Goal: Information Seeking & Learning: Check status

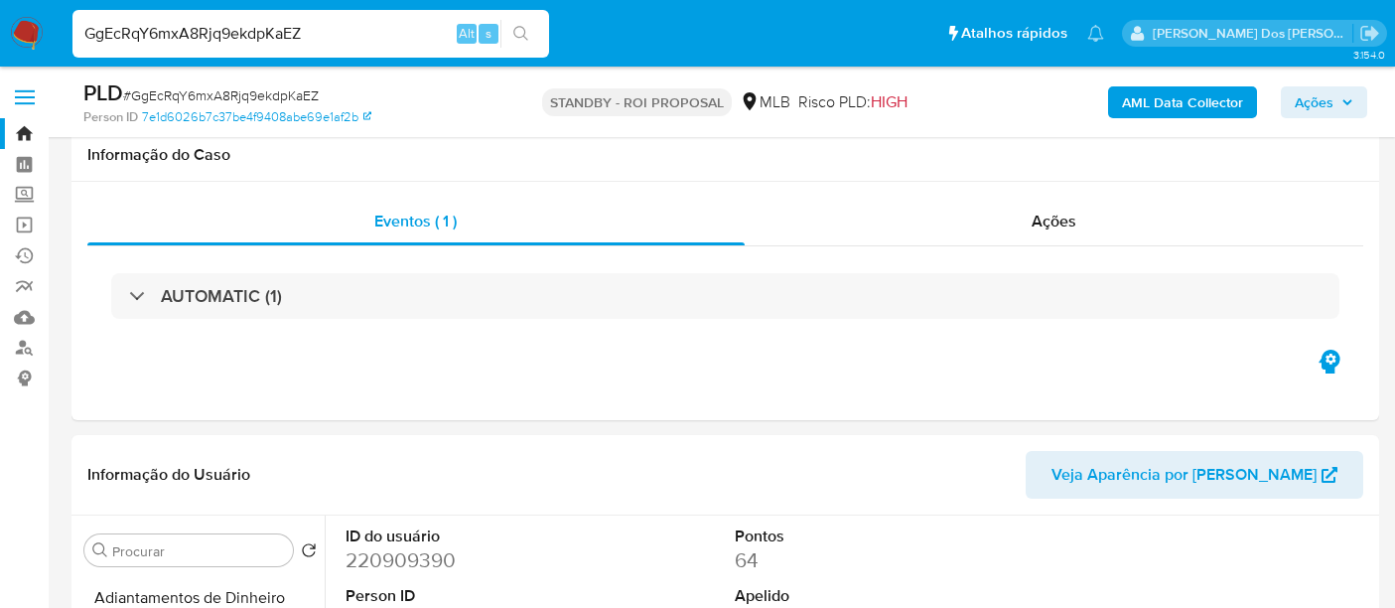
select select "10"
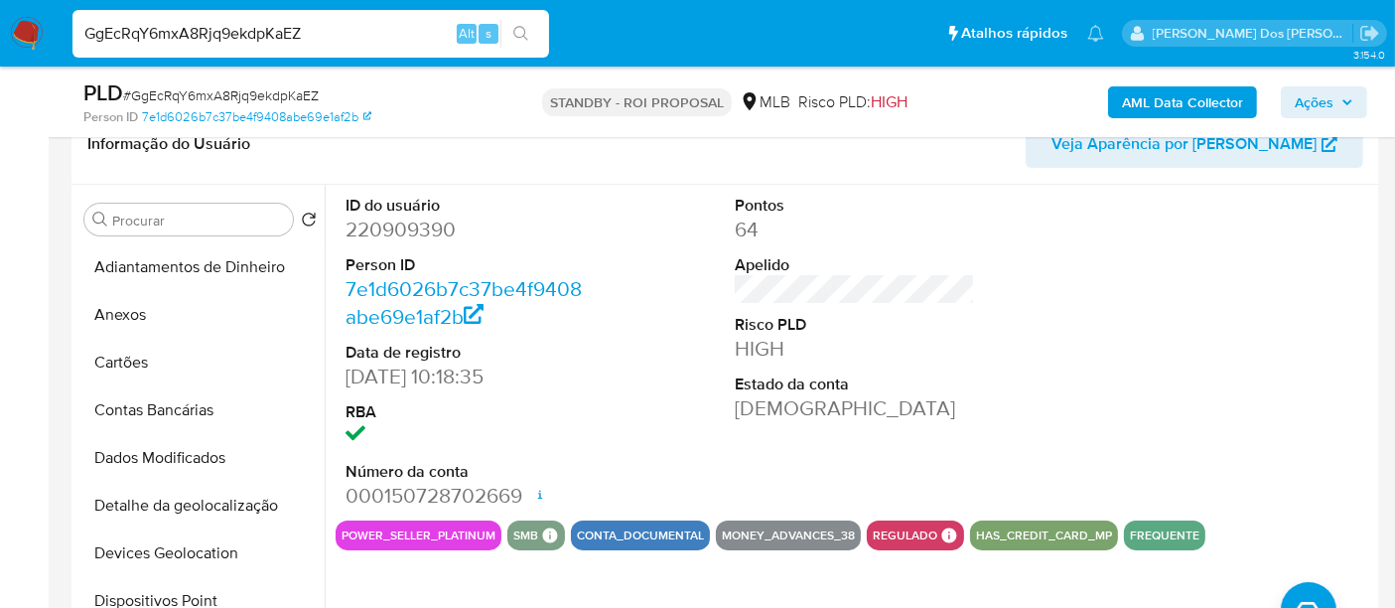
scroll to position [555, 0]
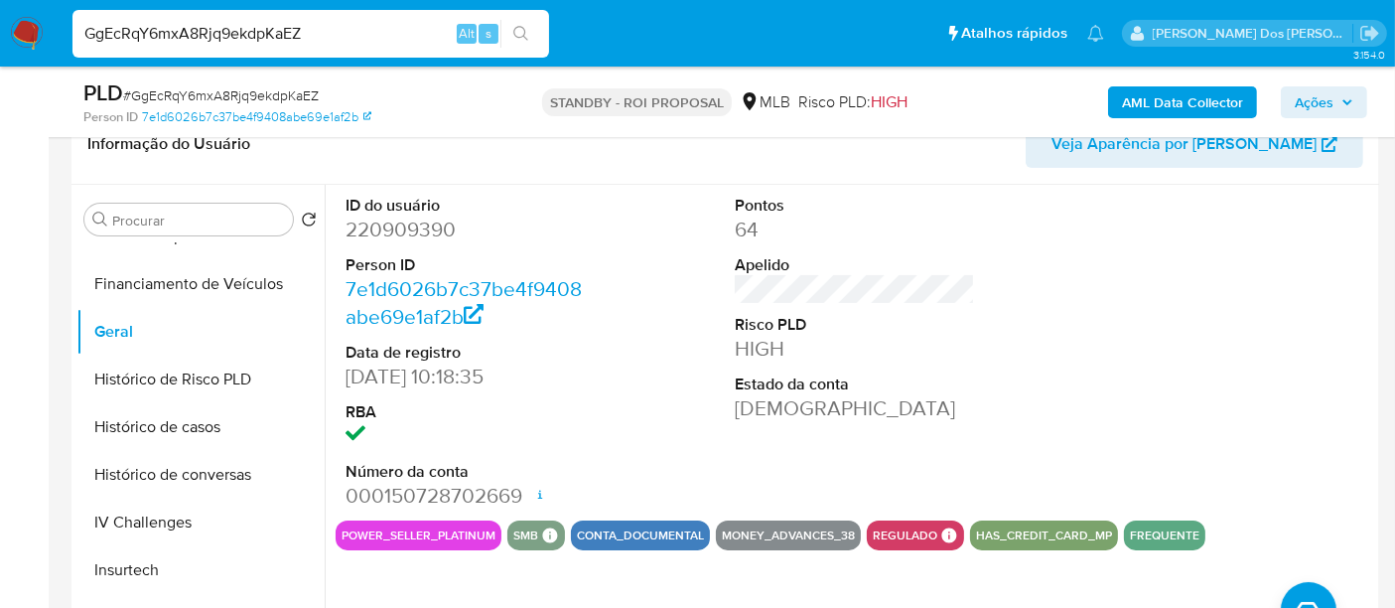
click at [365, 27] on input "GgEcRqY6mxA8Rjq9ekdpKaEZ" at bounding box center [311, 34] width 477 height 26
paste input "JRtA2BywVPXUybErEXuI3KOw"
type input "JRtA2BywVPXUybErEXuI3KOw"
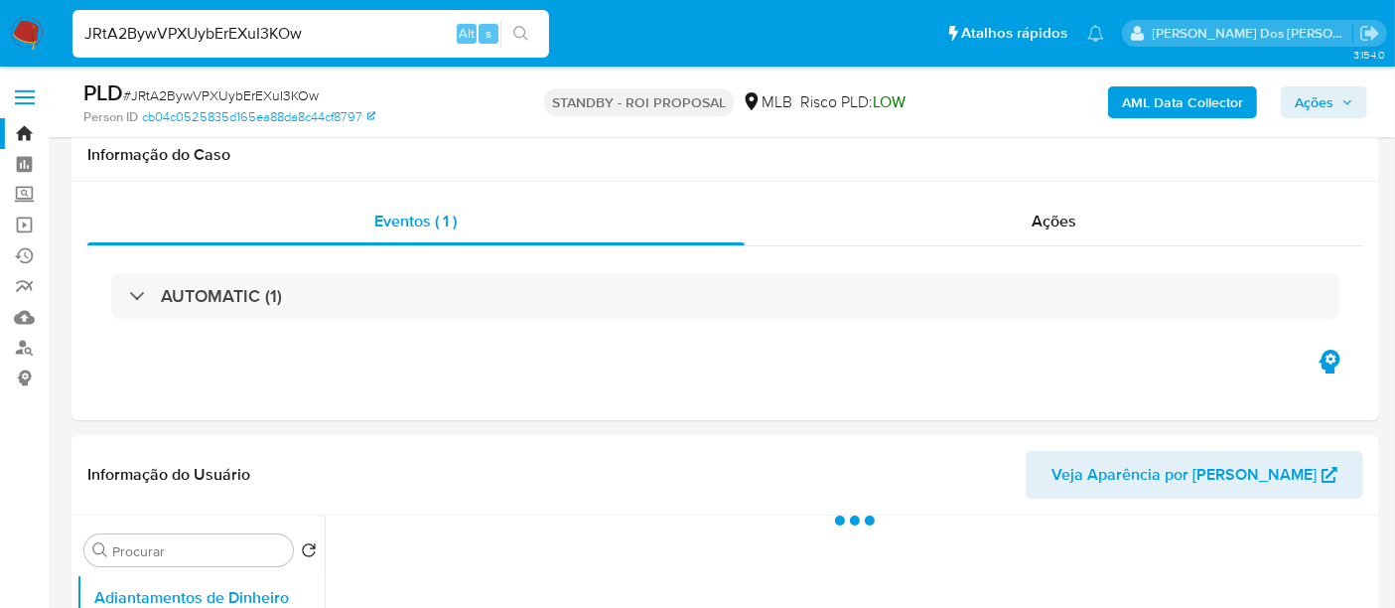
scroll to position [220, 0]
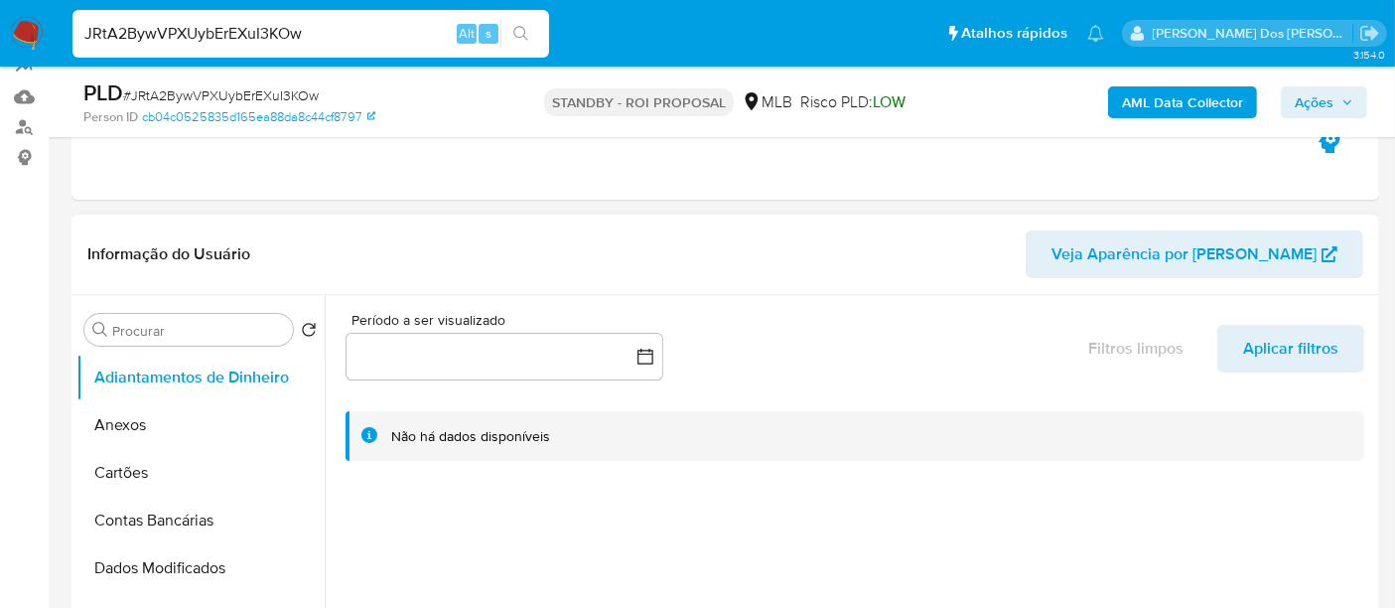
select select "10"
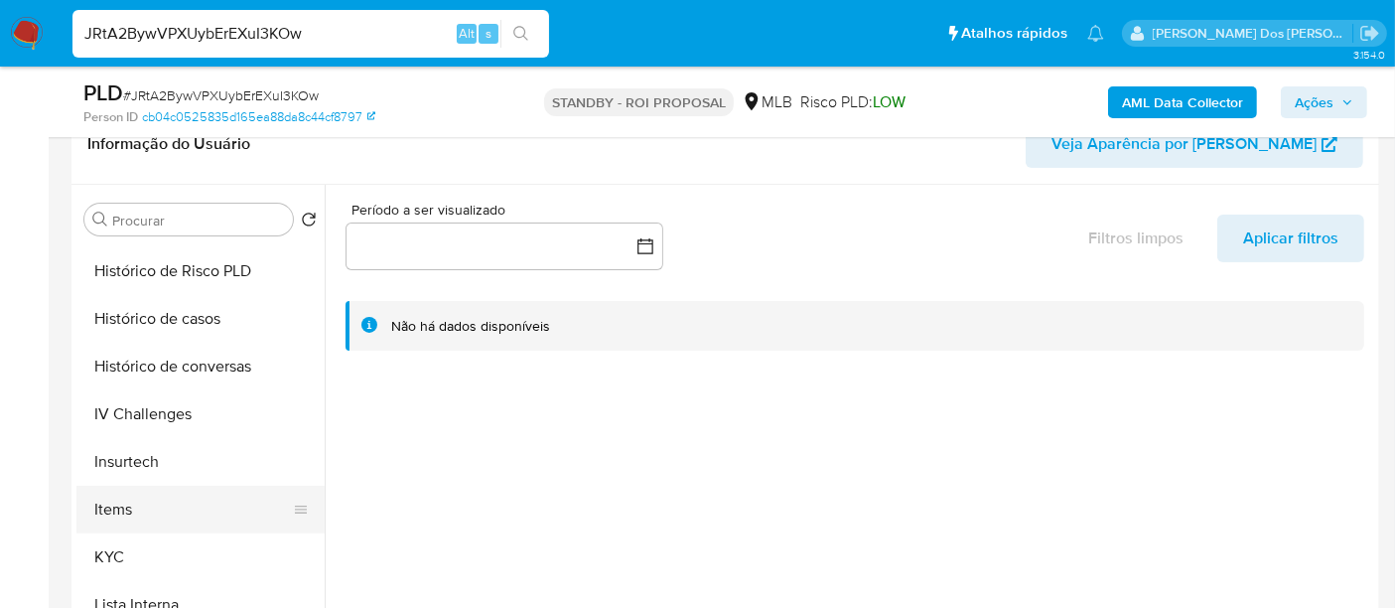
scroll to position [772, 0]
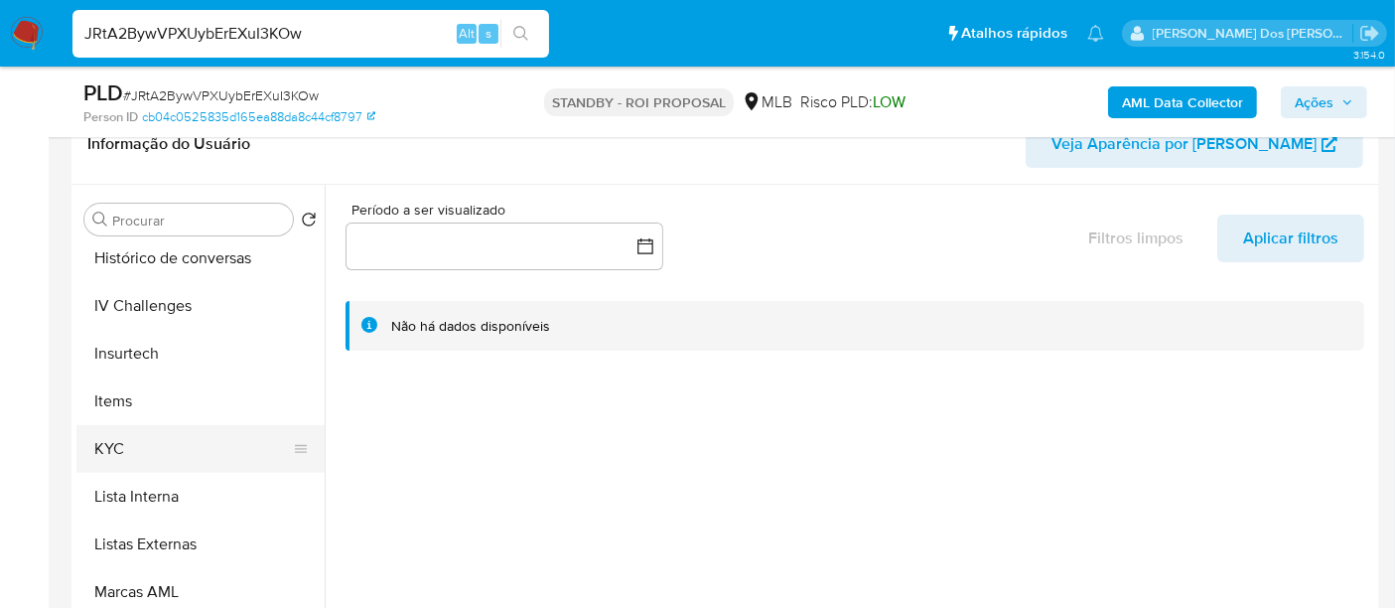
click at [113, 435] on button "KYC" at bounding box center [192, 449] width 232 height 48
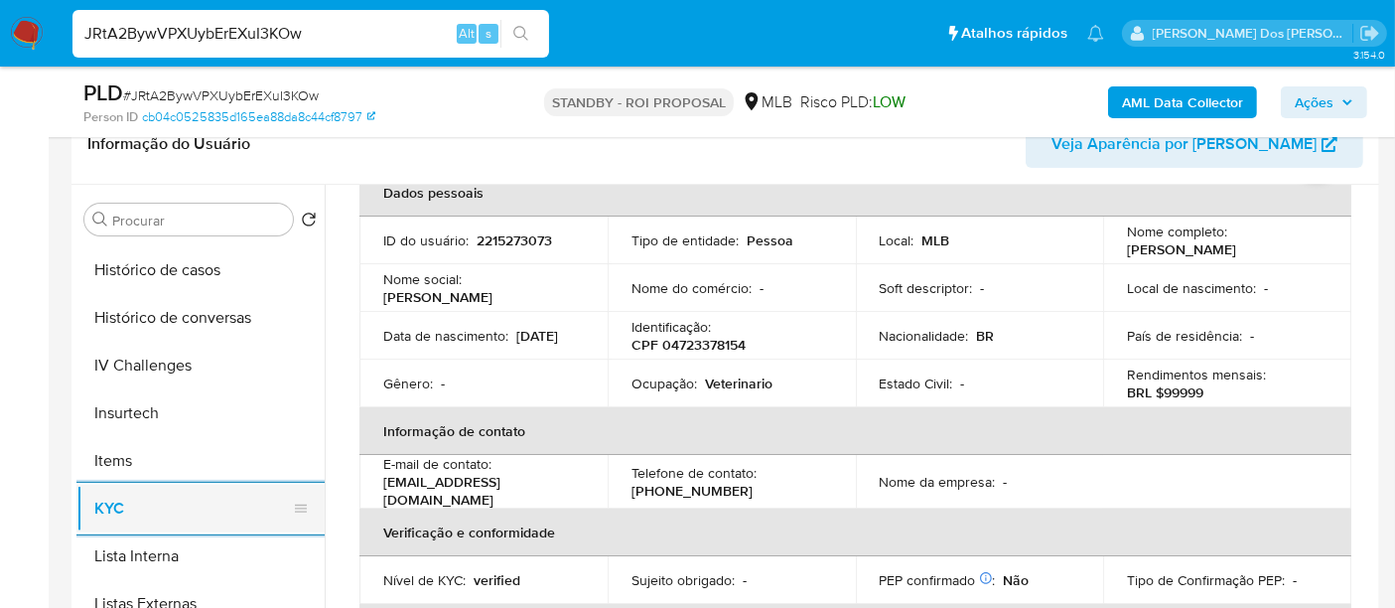
scroll to position [661, 0]
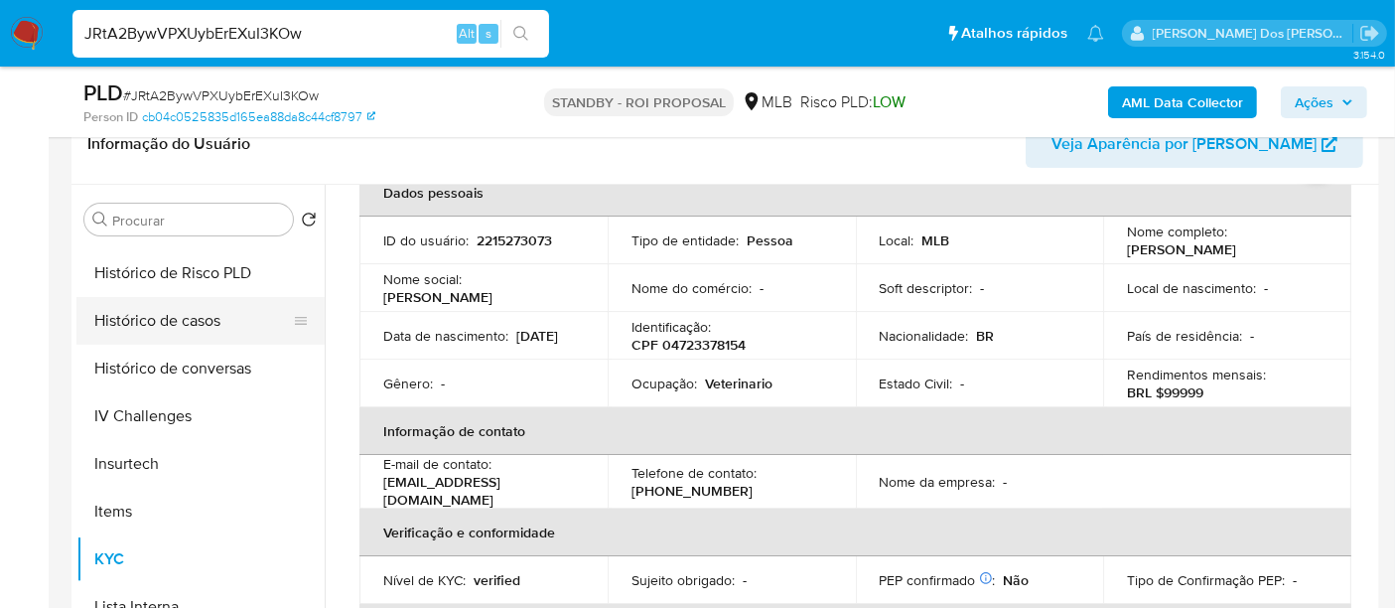
click at [199, 313] on button "Histórico de casos" at bounding box center [192, 321] width 232 height 48
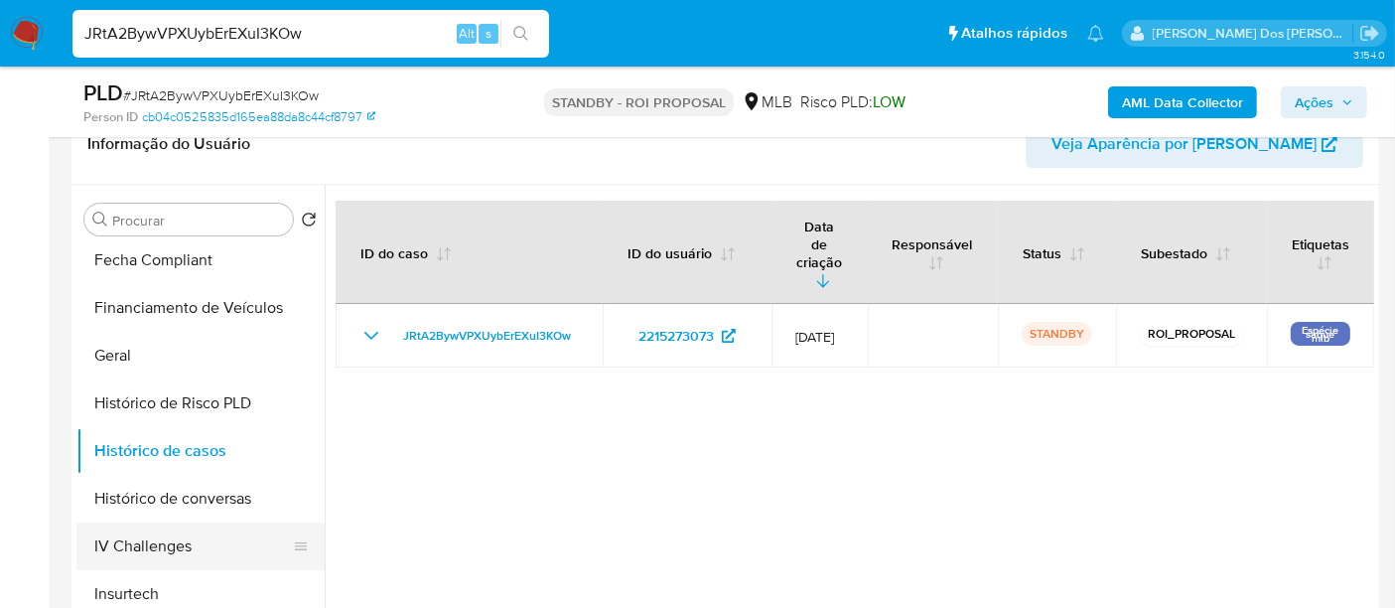
scroll to position [331, 0]
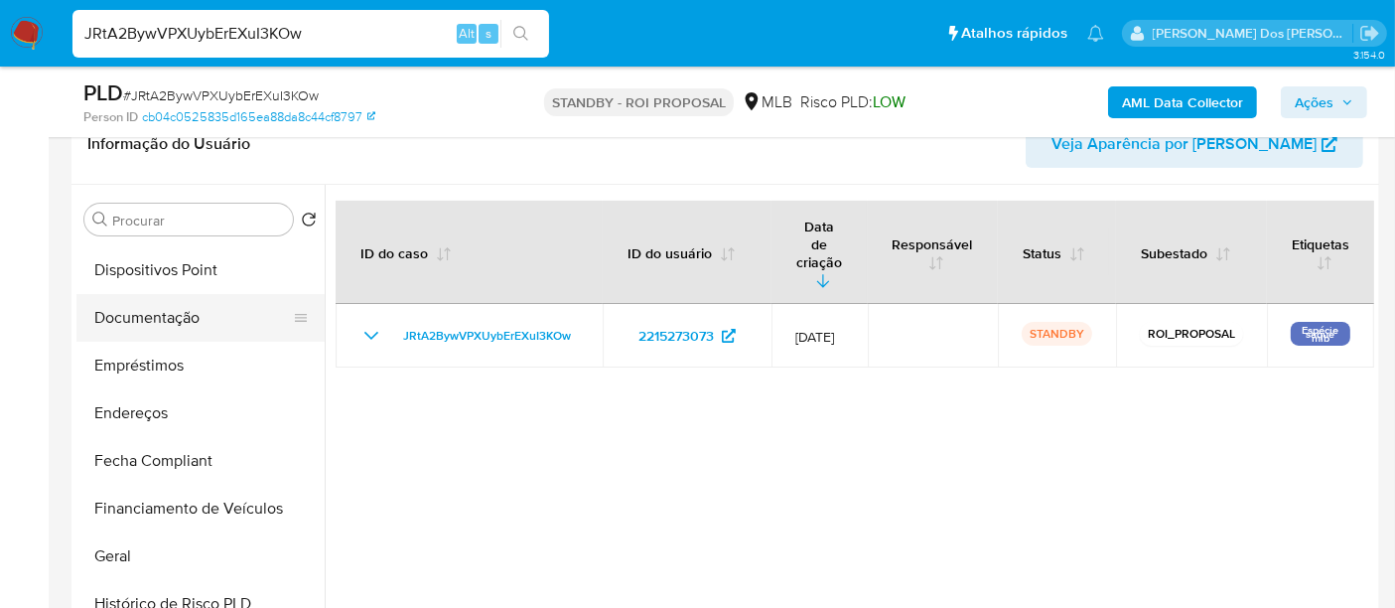
click at [165, 330] on button "Documentação" at bounding box center [192, 318] width 232 height 48
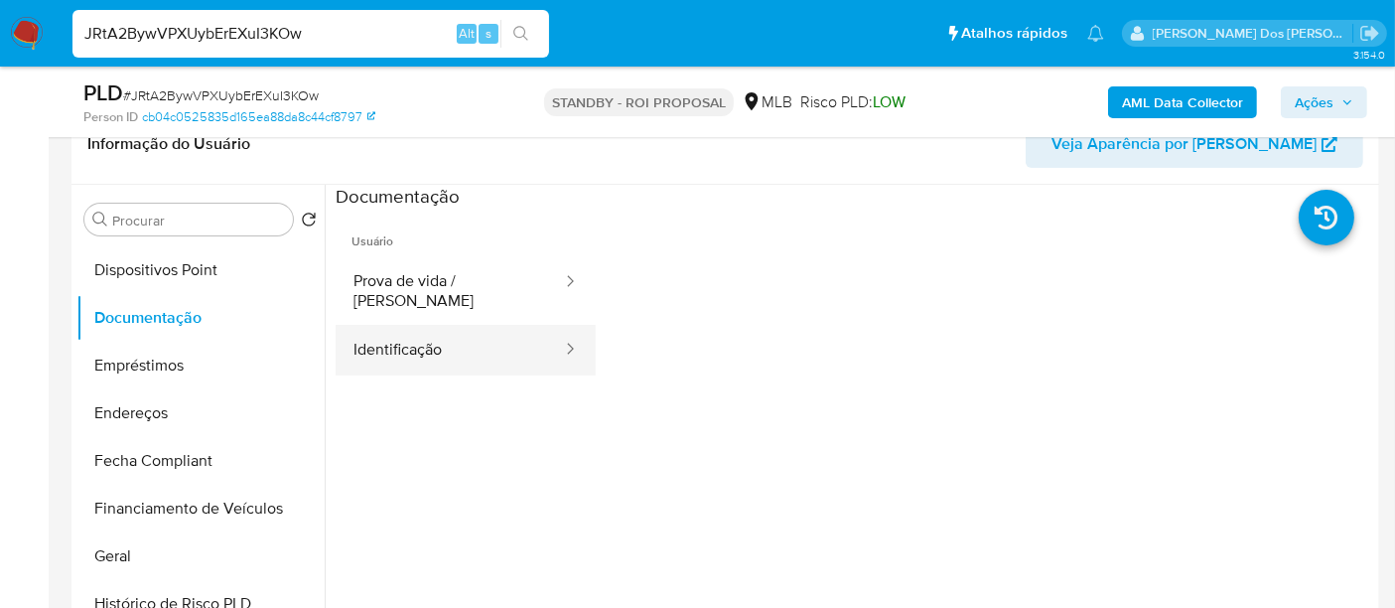
click at [397, 331] on button "Identificação" at bounding box center [450, 350] width 228 height 51
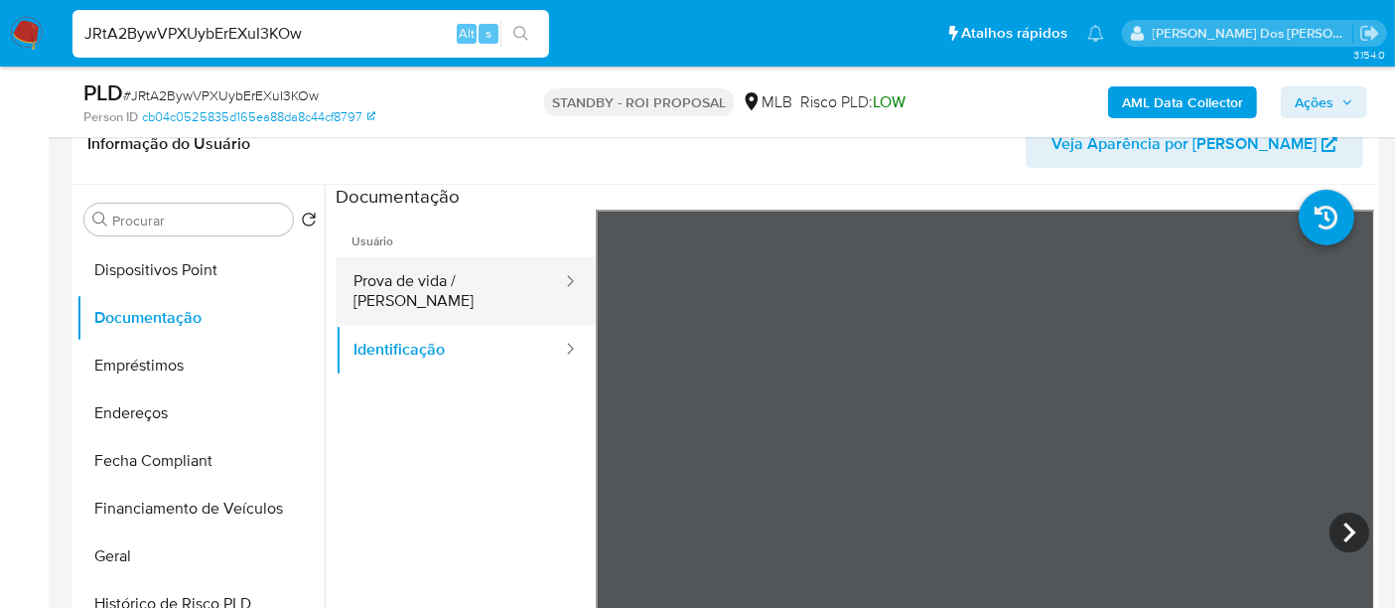
click at [465, 293] on button "Prova de vida / [PERSON_NAME]" at bounding box center [450, 291] width 228 height 68
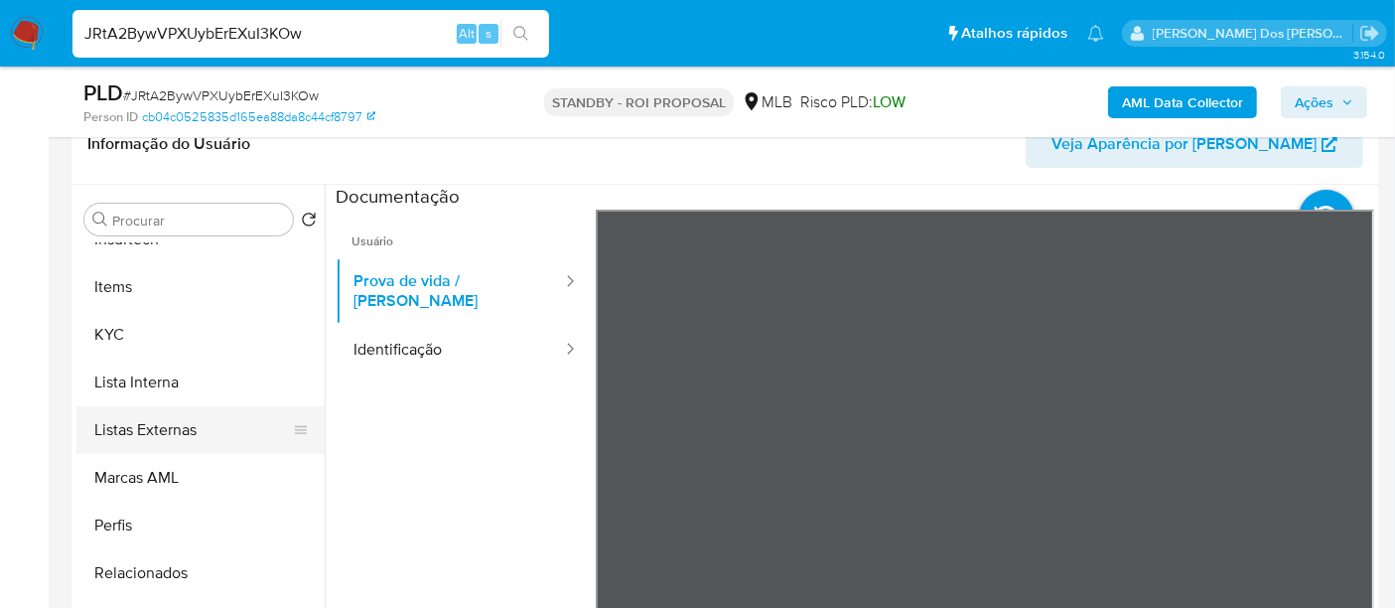
scroll to position [551, 0]
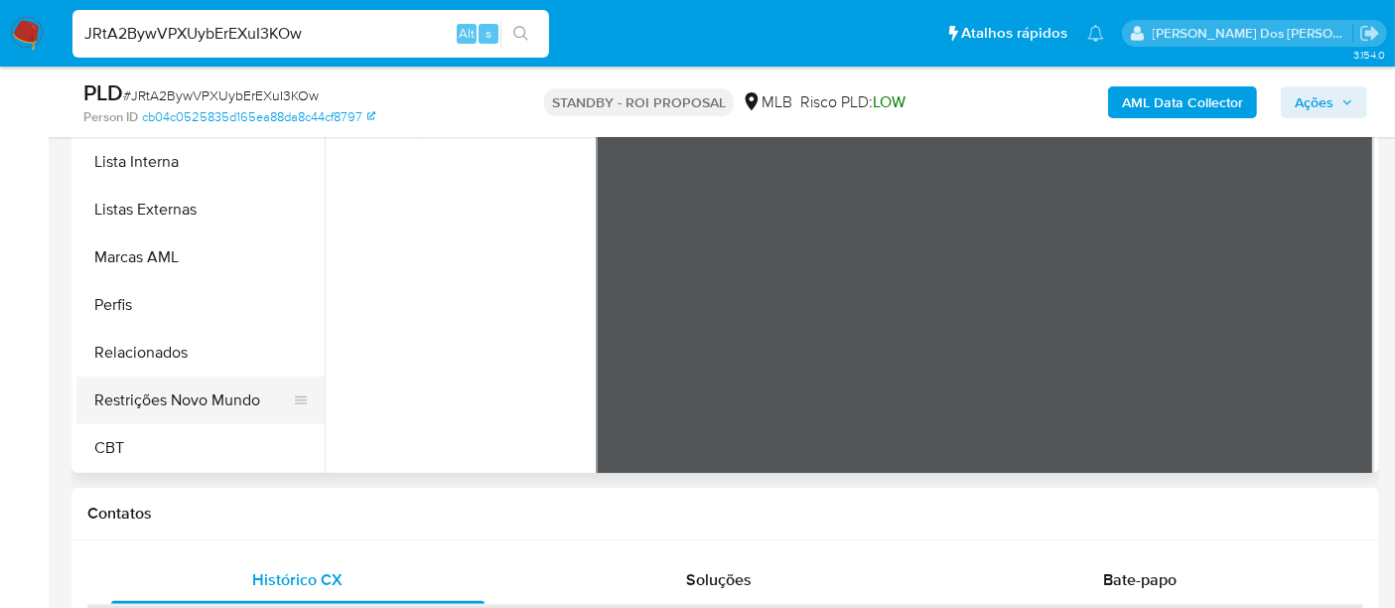
click at [219, 396] on button "Restrições Novo Mundo" at bounding box center [192, 400] width 232 height 48
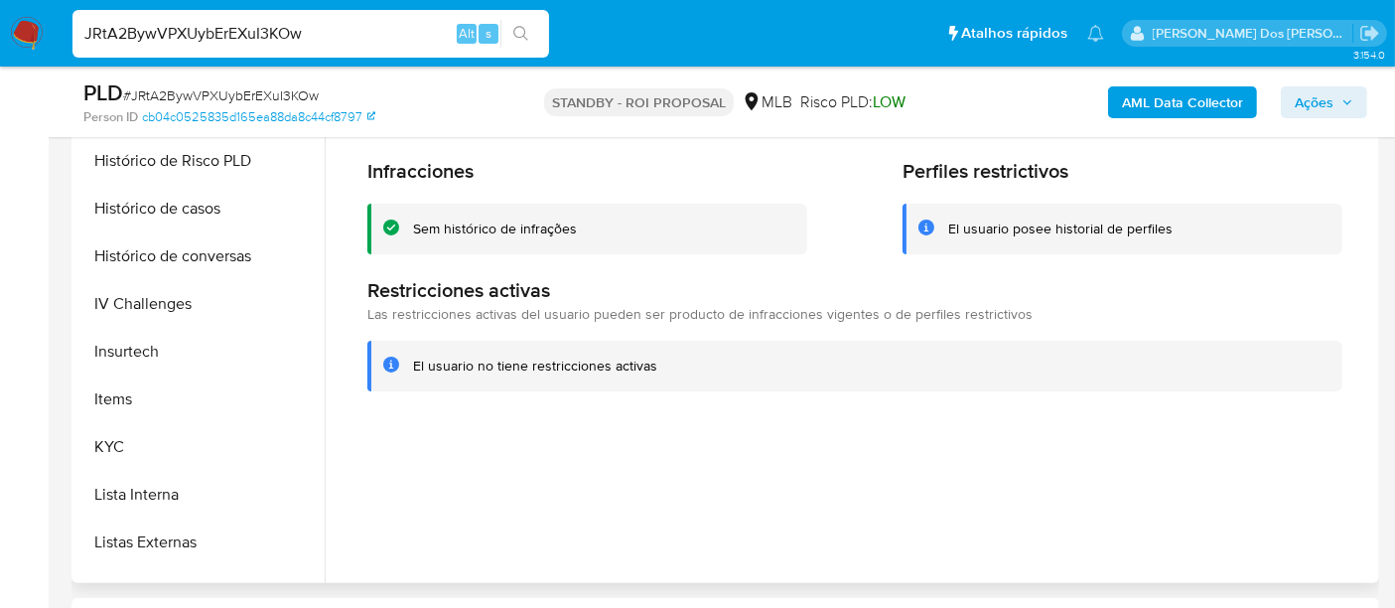
scroll to position [555, 0]
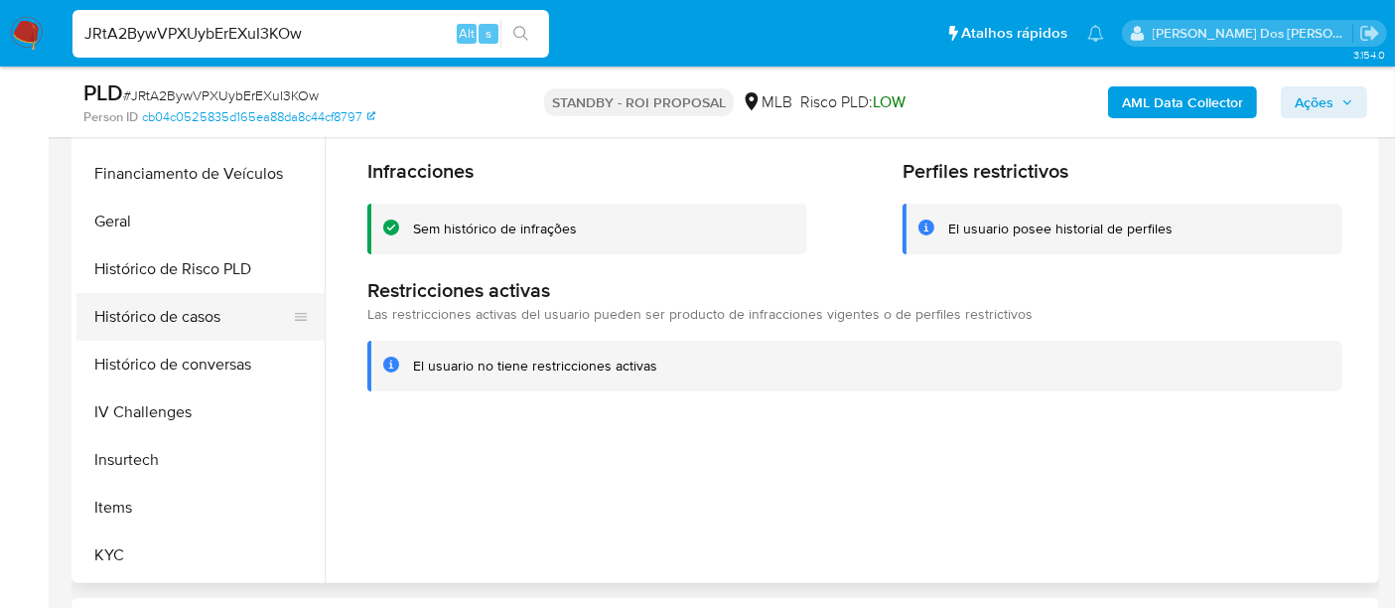
click at [185, 325] on button "Histórico de casos" at bounding box center [192, 317] width 232 height 48
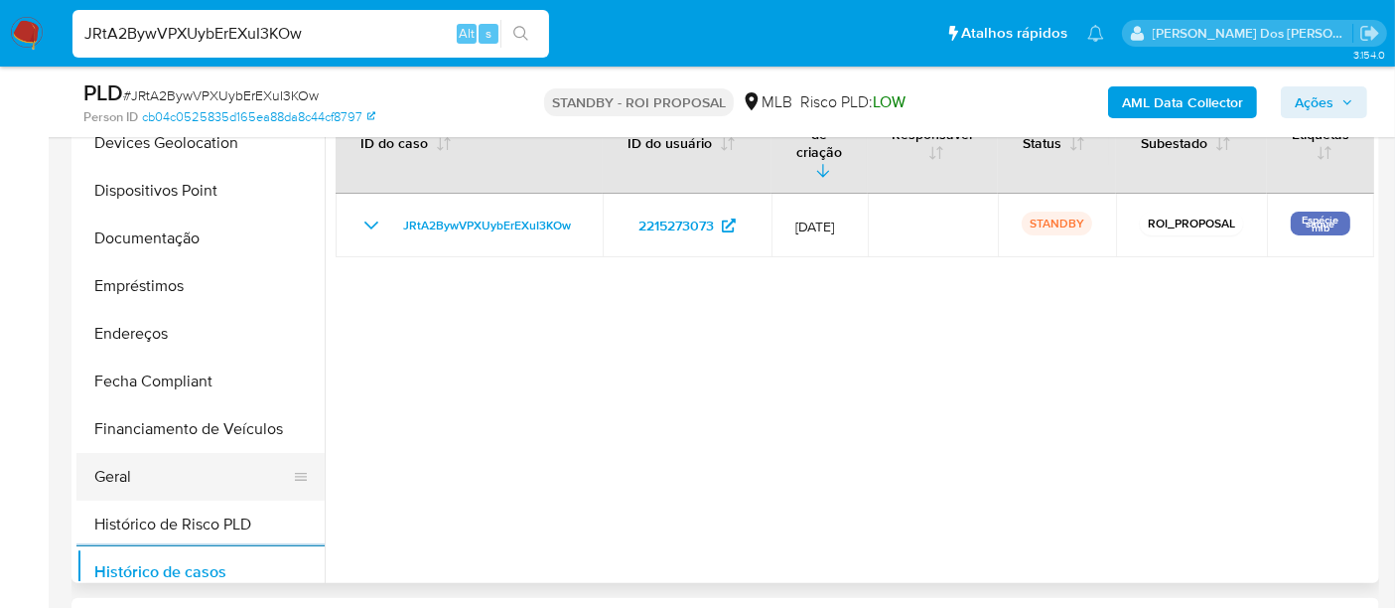
scroll to position [335, 0]
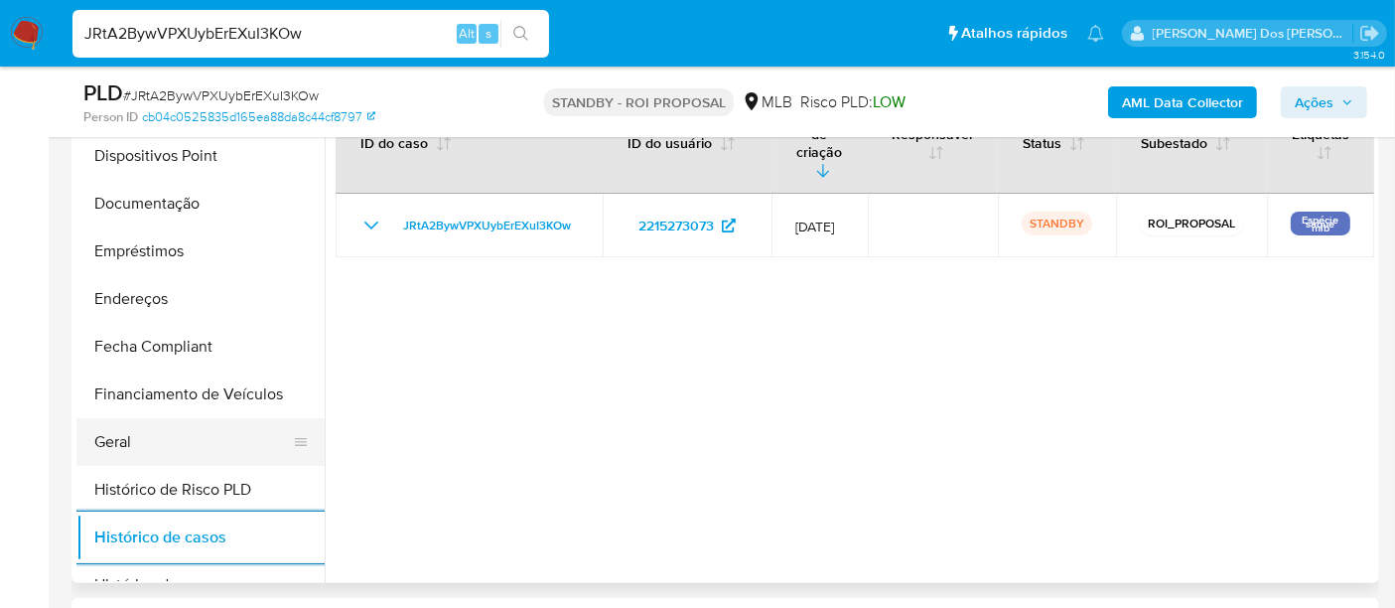
click at [113, 450] on button "Geral" at bounding box center [192, 442] width 232 height 48
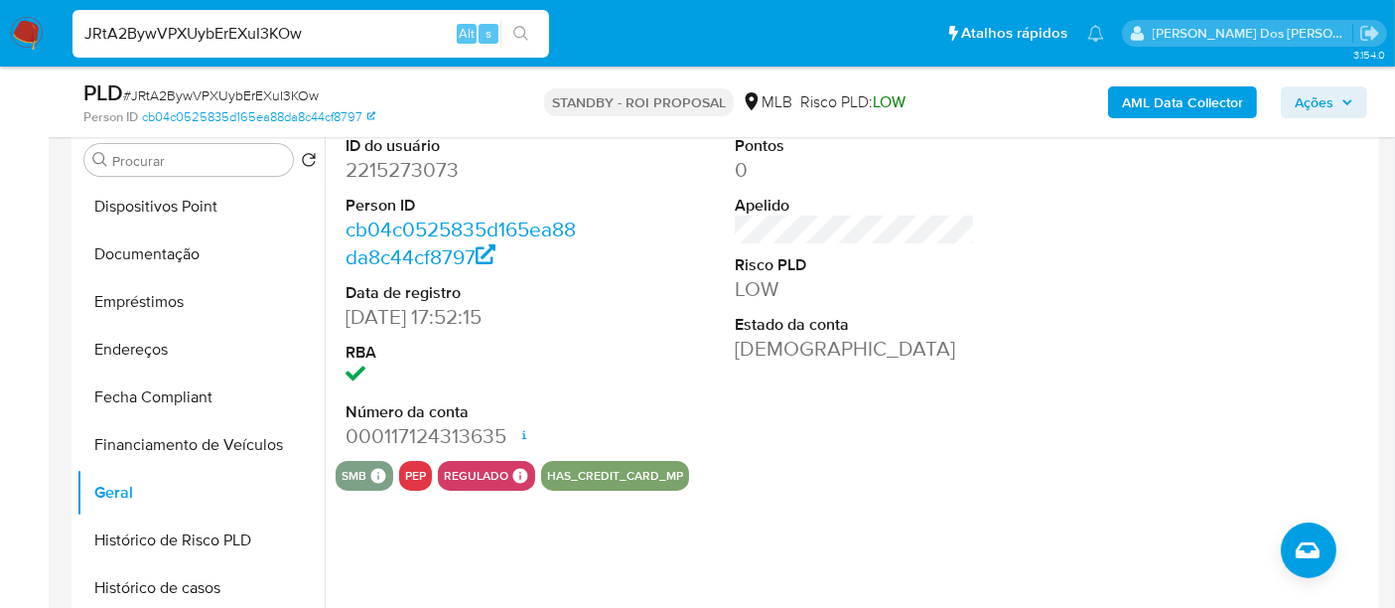
scroll to position [441, 0]
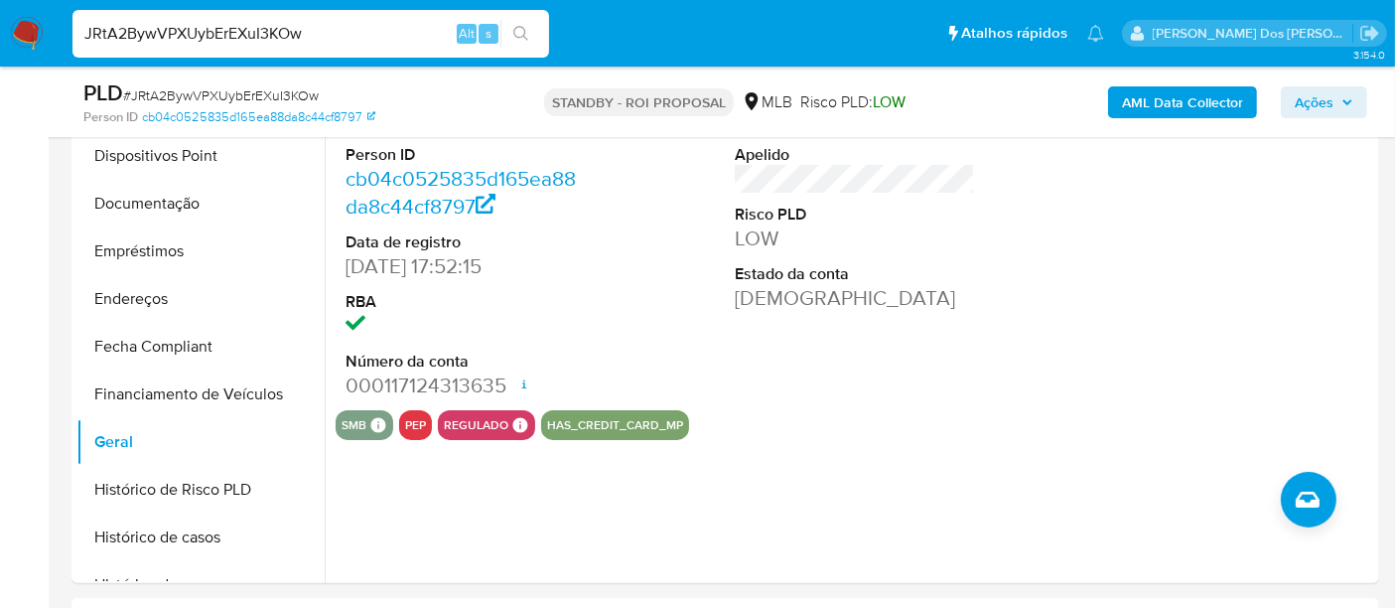
click at [355, 48] on div "JRtA2BywVPXUybErEXuI3KOw Alt s" at bounding box center [311, 34] width 477 height 48
click at [352, 39] on input "JRtA2BywVPXUybErEXuI3KOw" at bounding box center [311, 34] width 477 height 26
paste input "emA8htruc90nLZV7w5ViMIAP"
type input "emA8htruc90nLZV7w5ViMIAP"
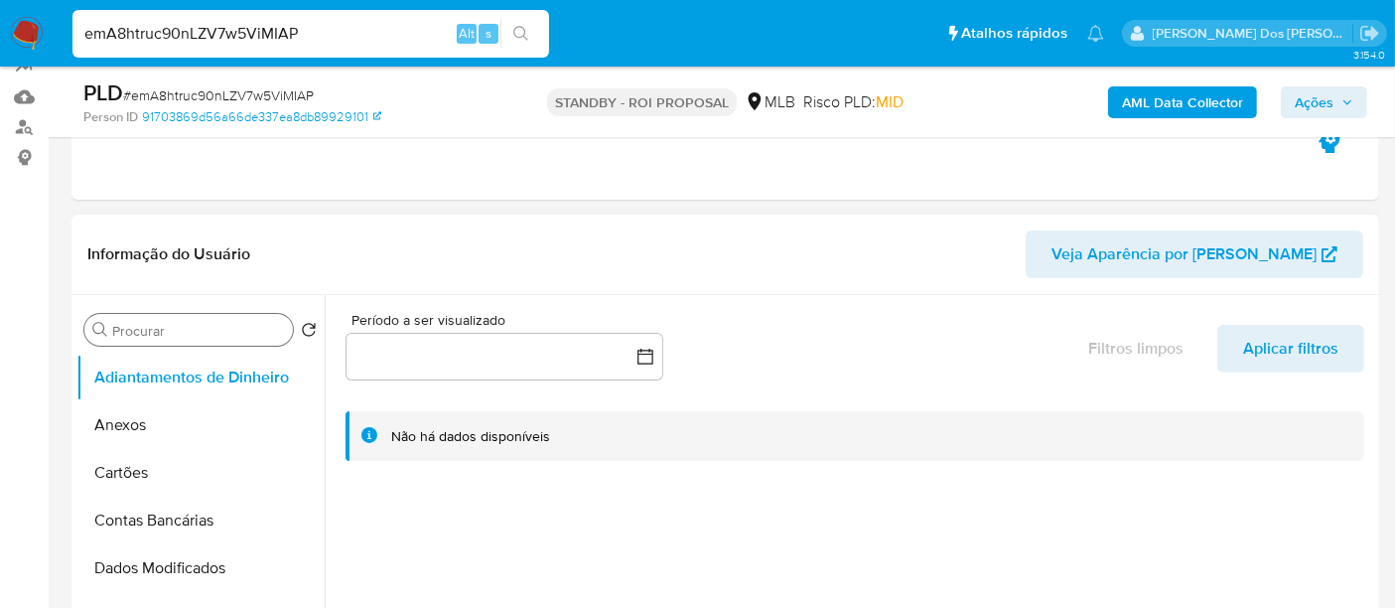
select select "10"
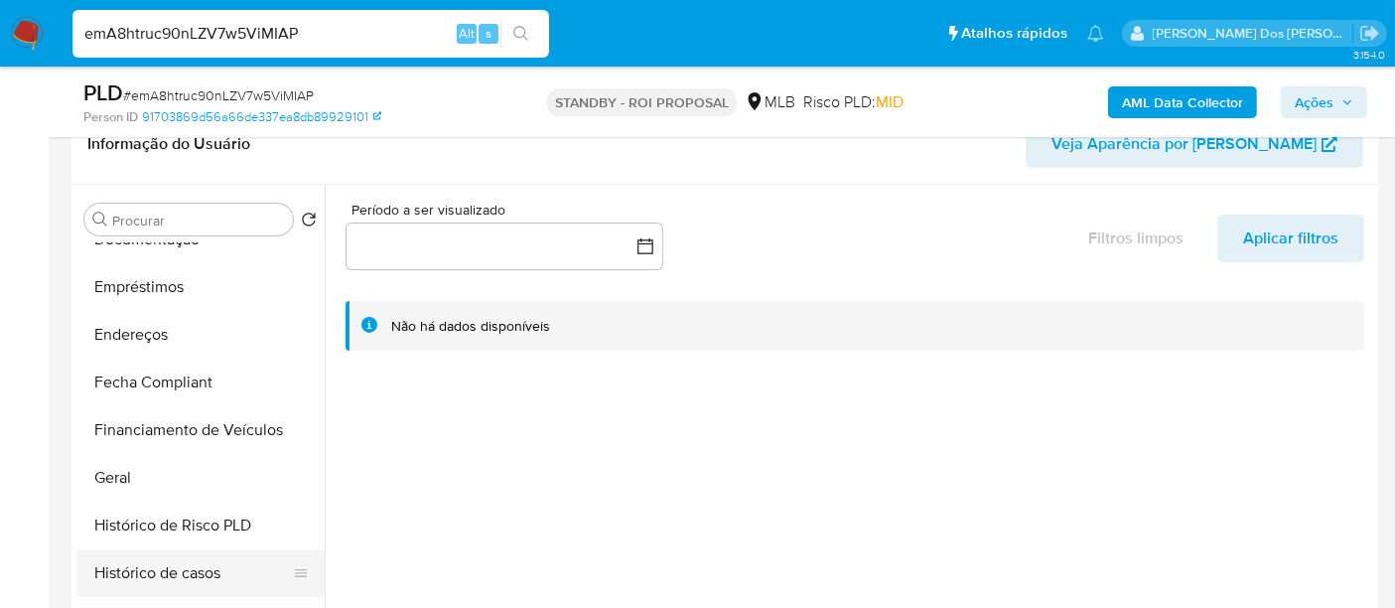
scroll to position [661, 0]
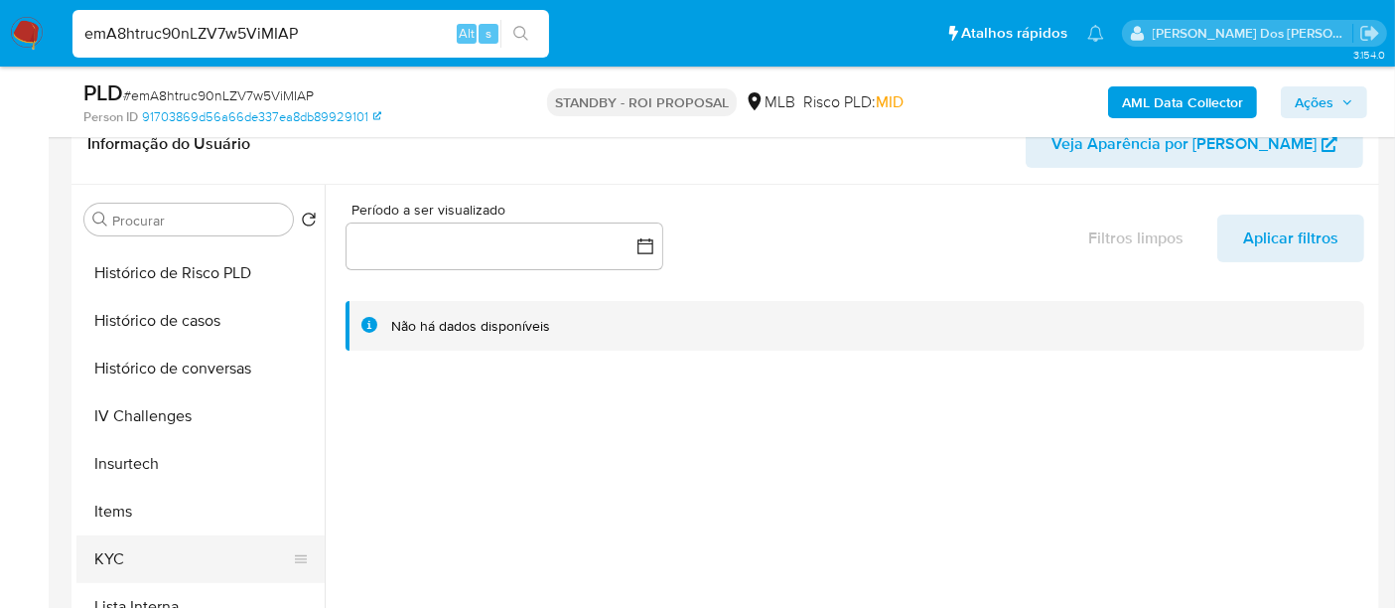
click at [118, 545] on button "KYC" at bounding box center [192, 559] width 232 height 48
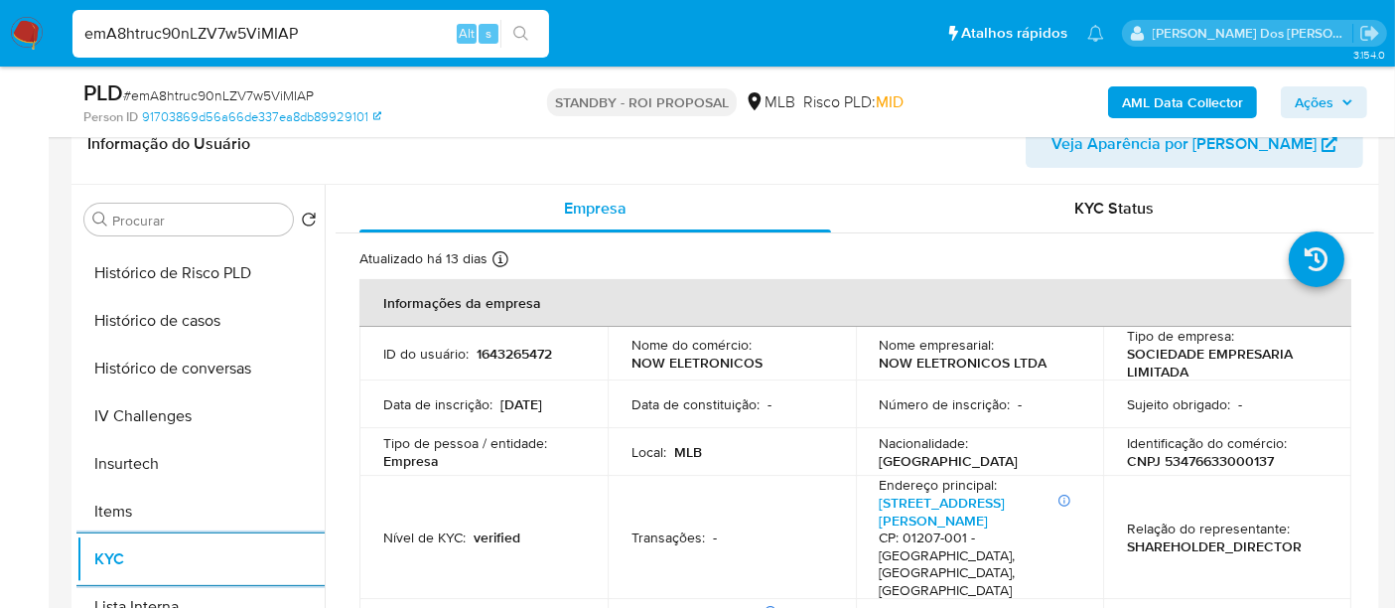
scroll to position [110, 0]
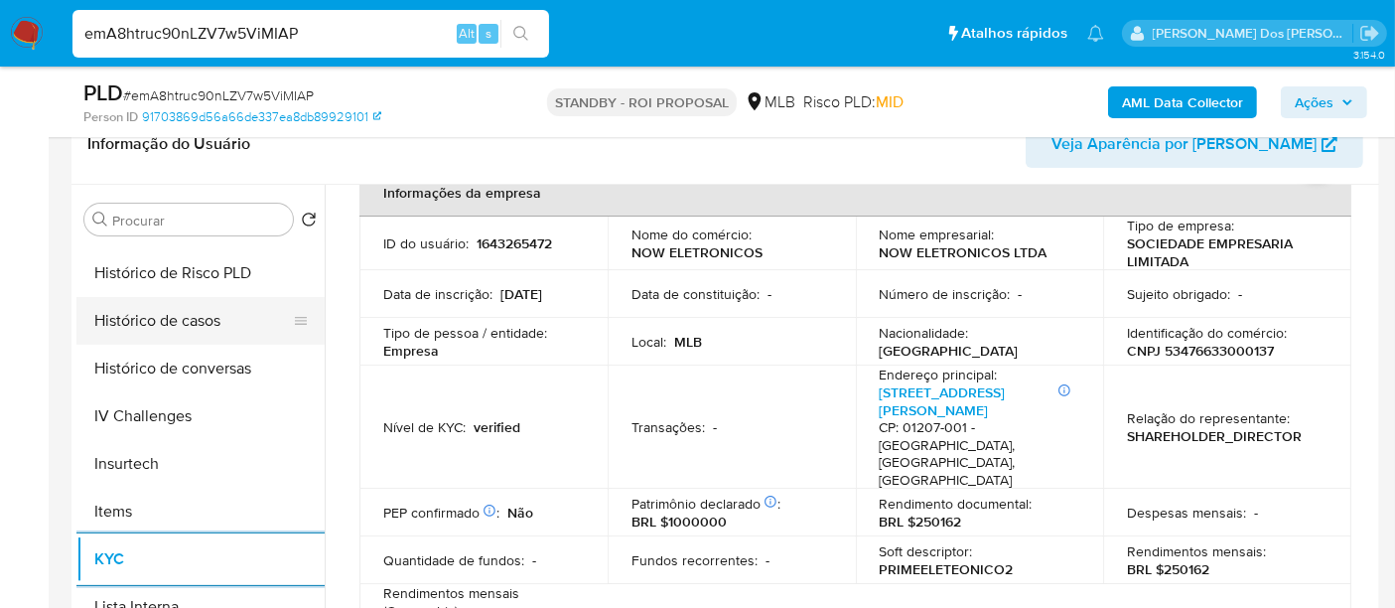
click at [184, 313] on button "Histórico de casos" at bounding box center [192, 321] width 232 height 48
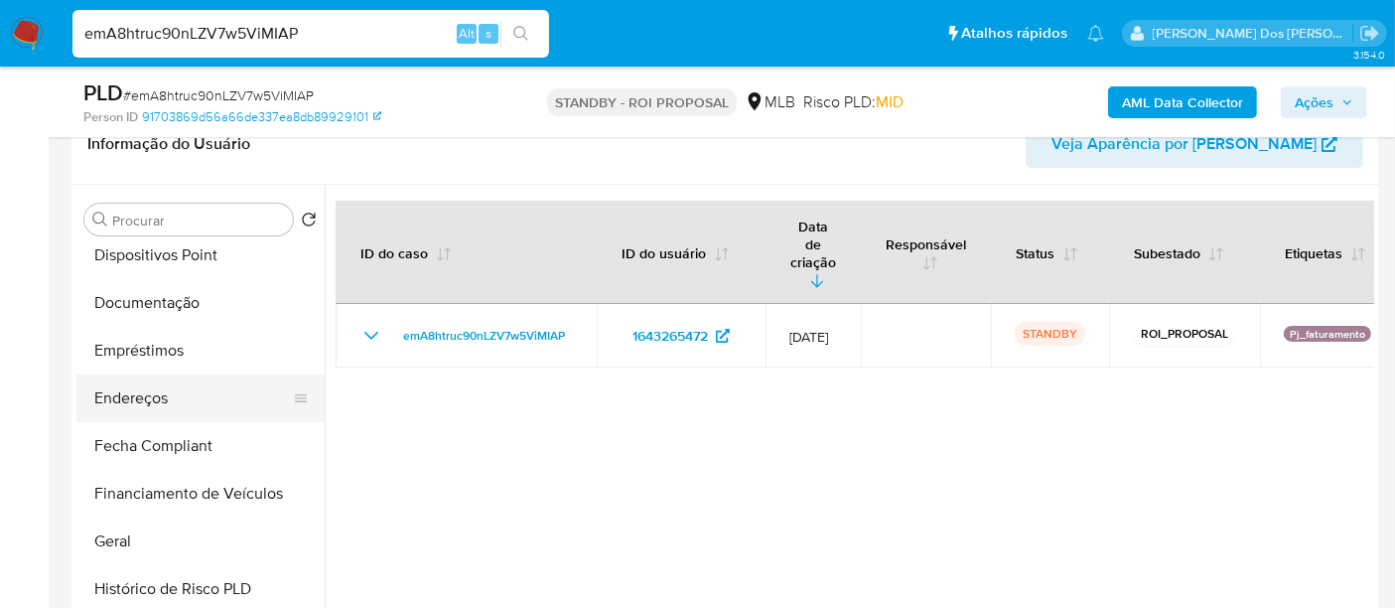
scroll to position [331, 0]
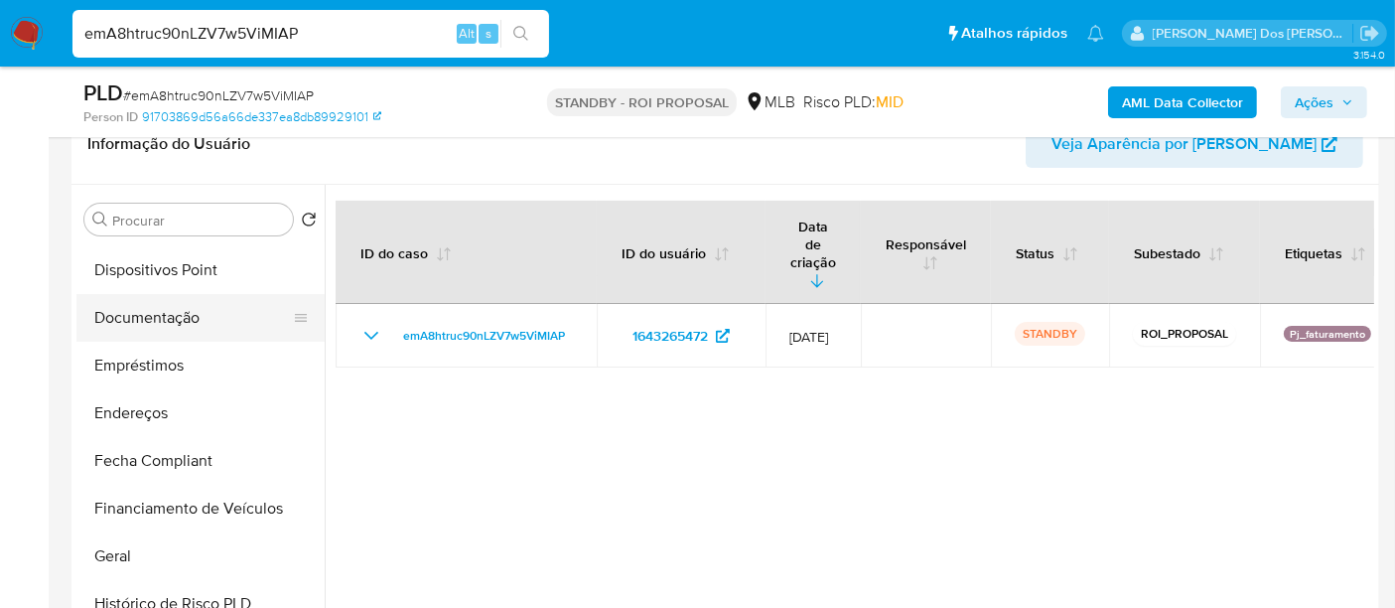
click at [198, 320] on button "Documentação" at bounding box center [192, 318] width 232 height 48
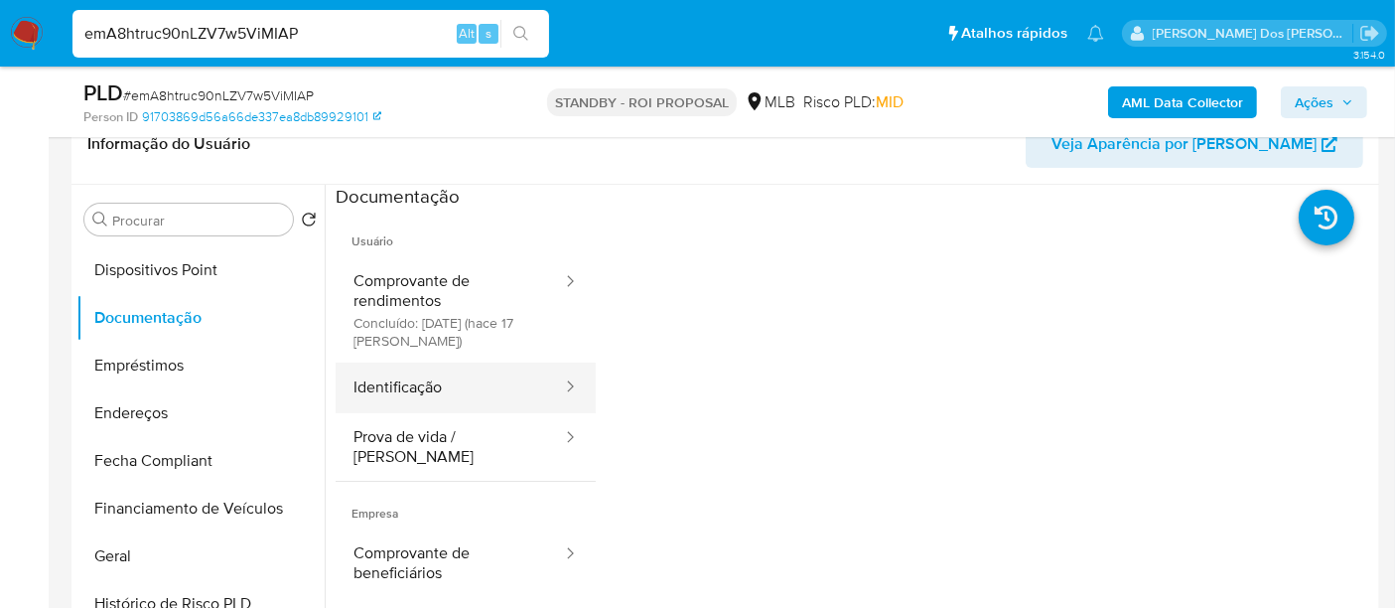
click at [388, 372] on button "Identificação" at bounding box center [450, 388] width 228 height 51
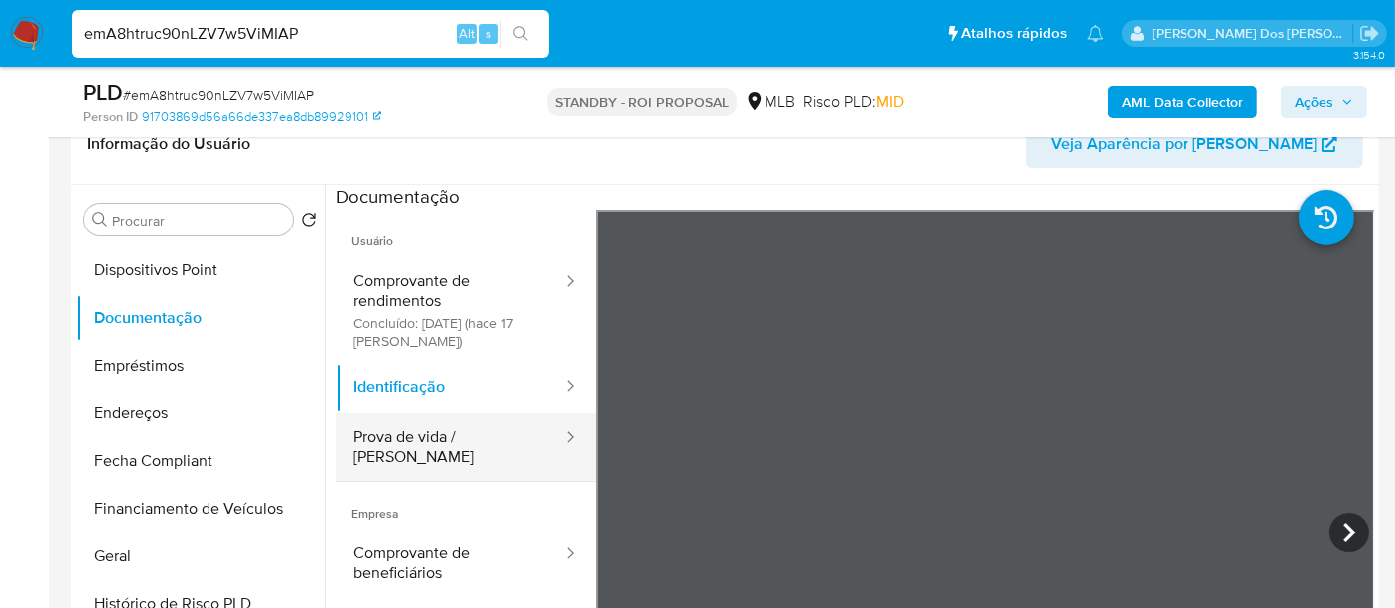
click at [466, 435] on button "Prova de vida / [PERSON_NAME]" at bounding box center [450, 447] width 228 height 68
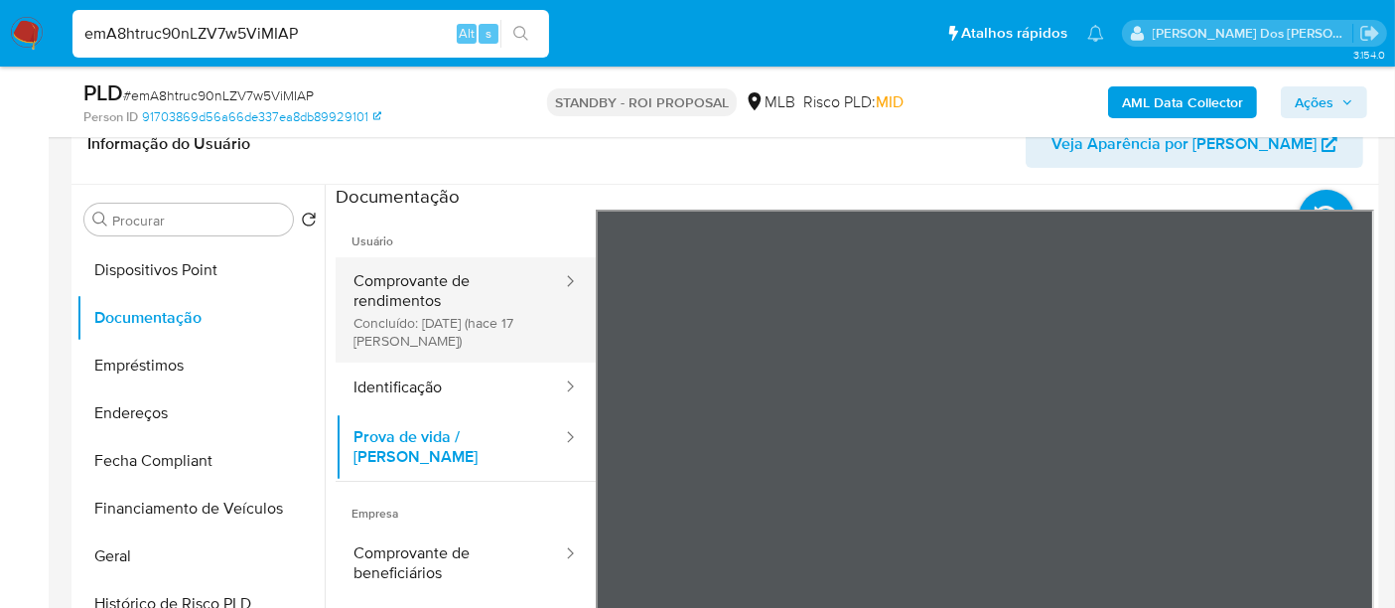
click at [440, 308] on button "Comprovante de rendimentos Concluído: [DATE] (hace 17 [PERSON_NAME])" at bounding box center [450, 309] width 228 height 105
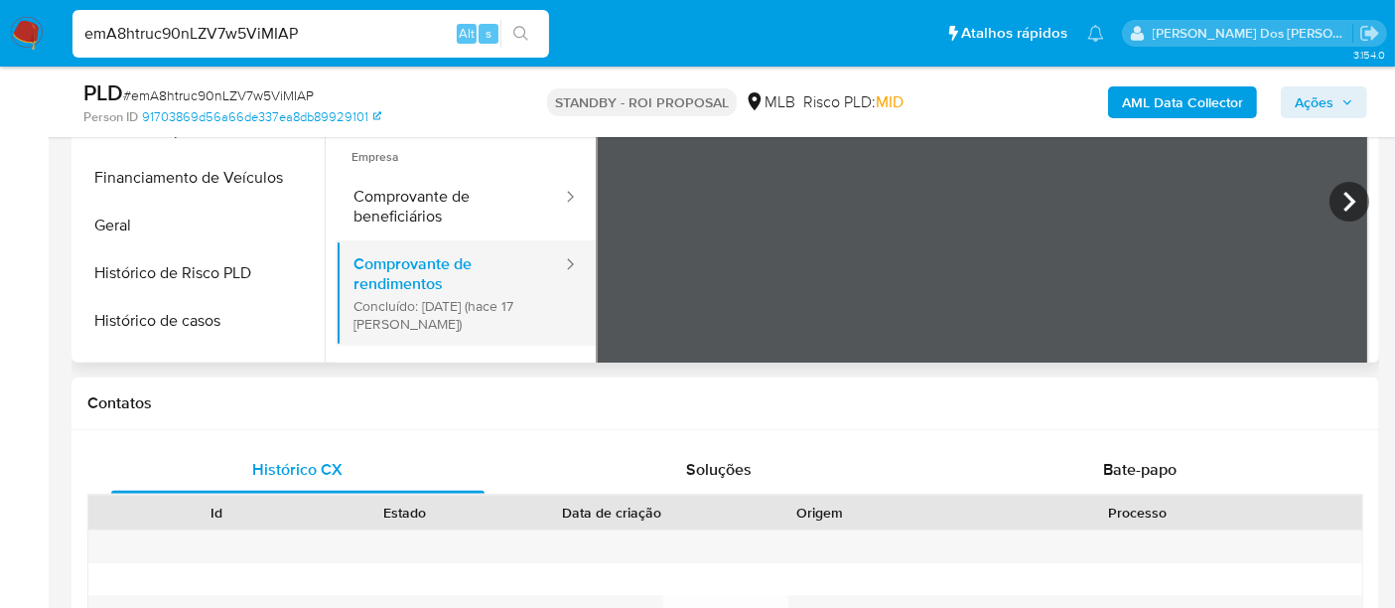
scroll to position [38, 0]
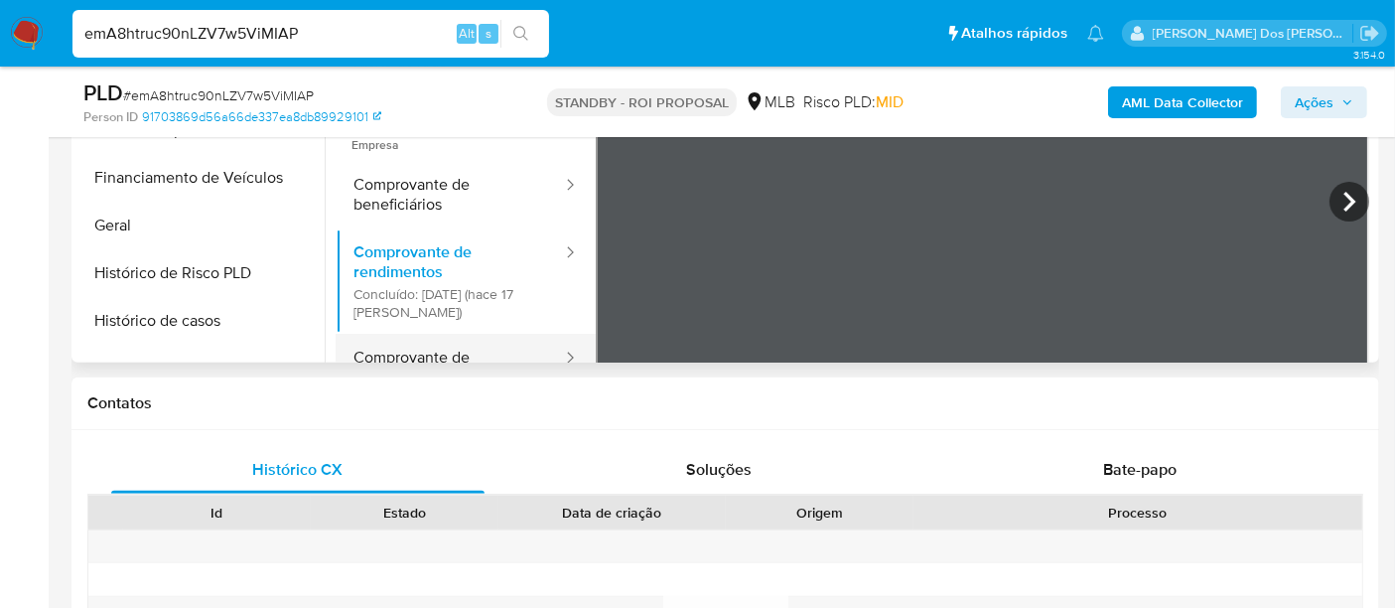
click at [444, 344] on button "Comprovante de representantes" at bounding box center [450, 368] width 228 height 68
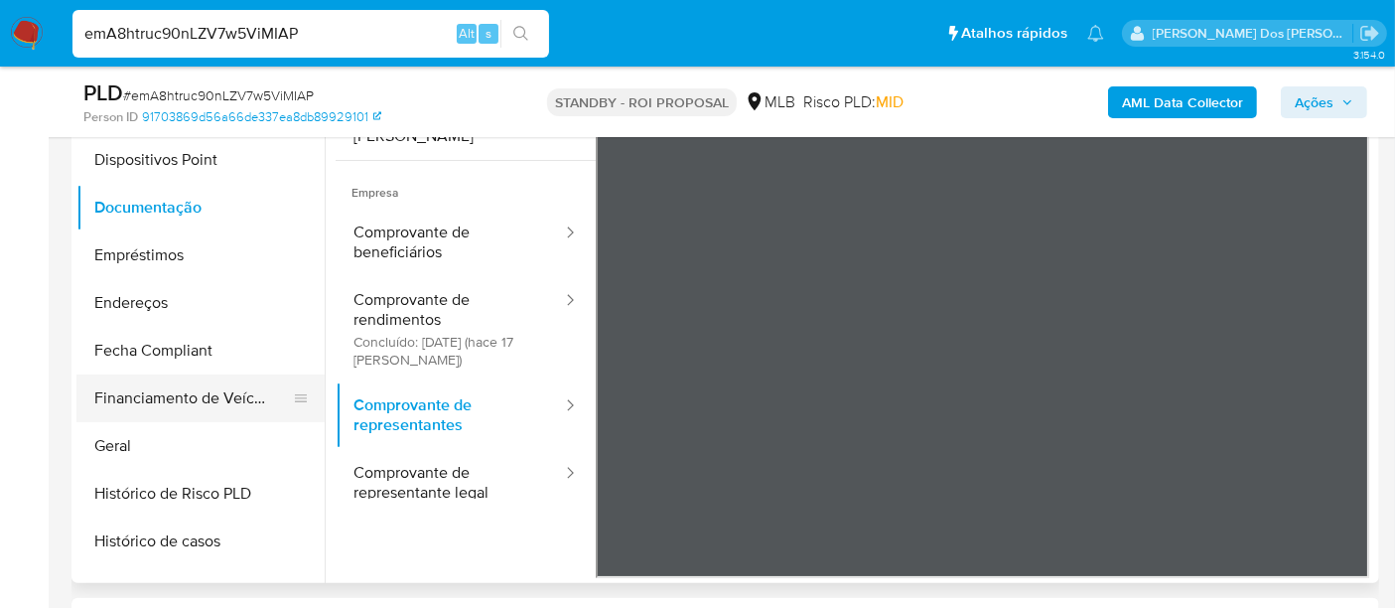
scroll to position [441, 0]
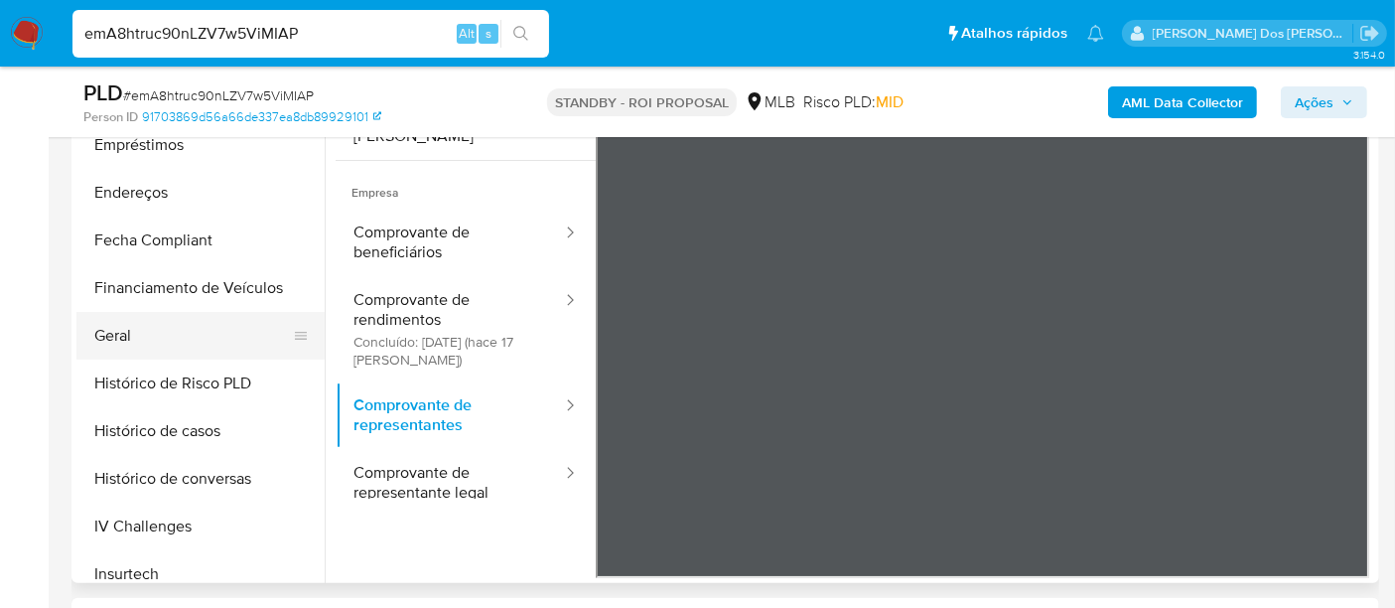
click at [113, 340] on button "Geral" at bounding box center [192, 336] width 232 height 48
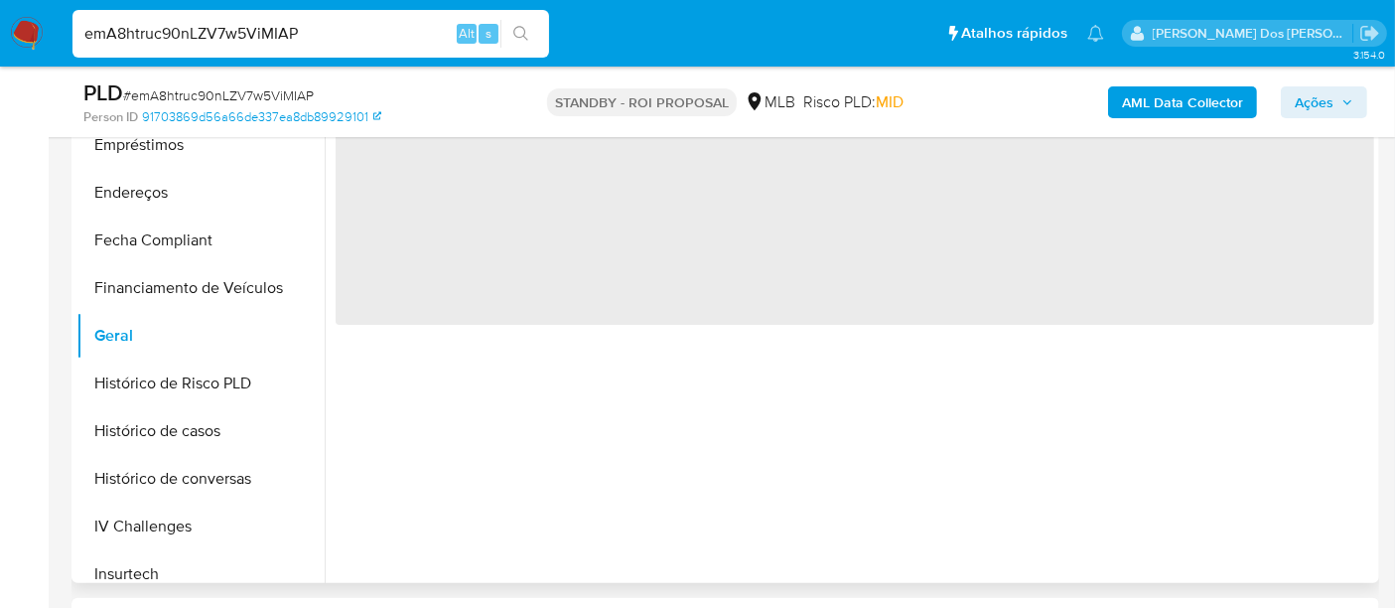
scroll to position [0, 0]
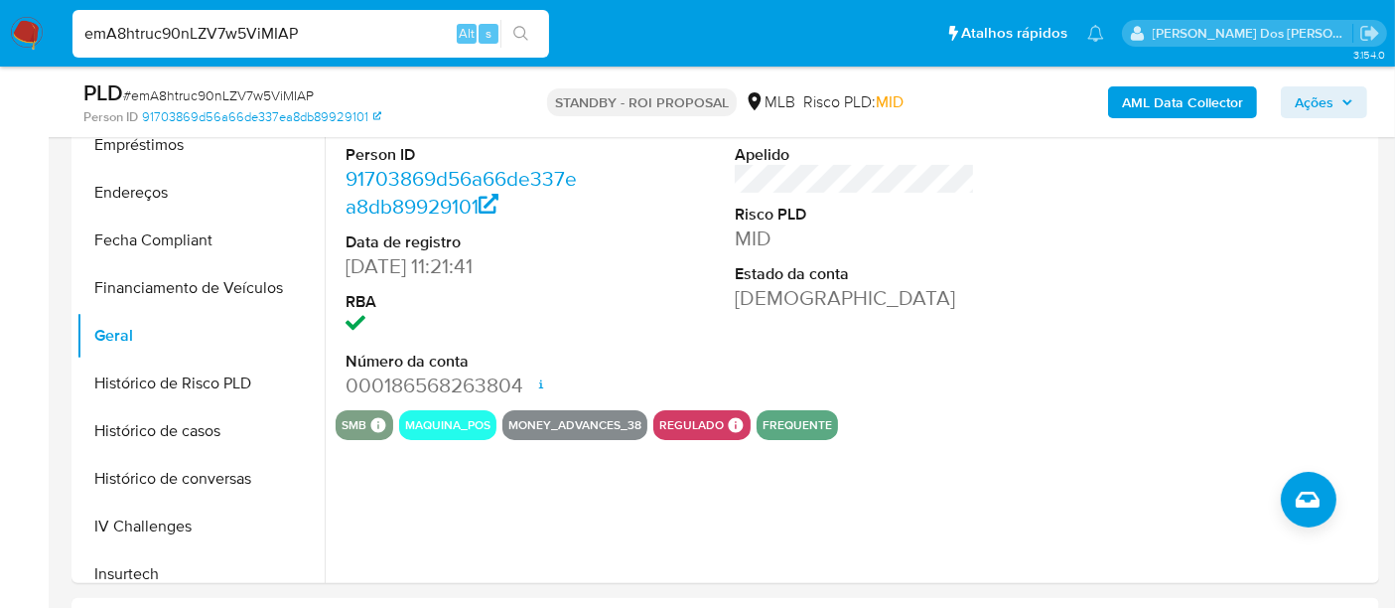
click at [262, 17] on div "emA8htruc90nLZV7w5ViMIAP Alt s" at bounding box center [311, 34] width 477 height 48
click at [259, 37] on input "emA8htruc90nLZV7w5ViMIAP" at bounding box center [311, 34] width 477 height 26
click at [258, 38] on input "emA8htruc90nLZV7w5ViMIAP" at bounding box center [311, 34] width 477 height 26
paste input "QohhZcQtHk0ZuwBgSrHaeDIg"
type input "QohhZcQtHk0ZuwBgSrHaeDIg"
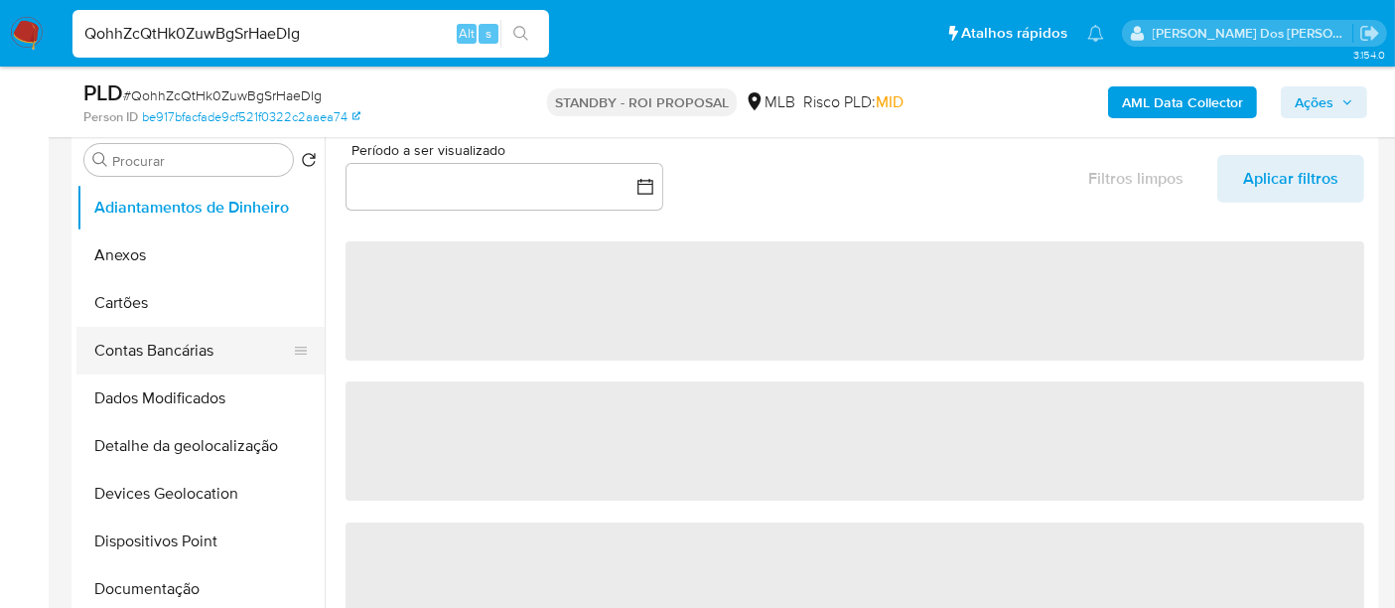
scroll to position [441, 0]
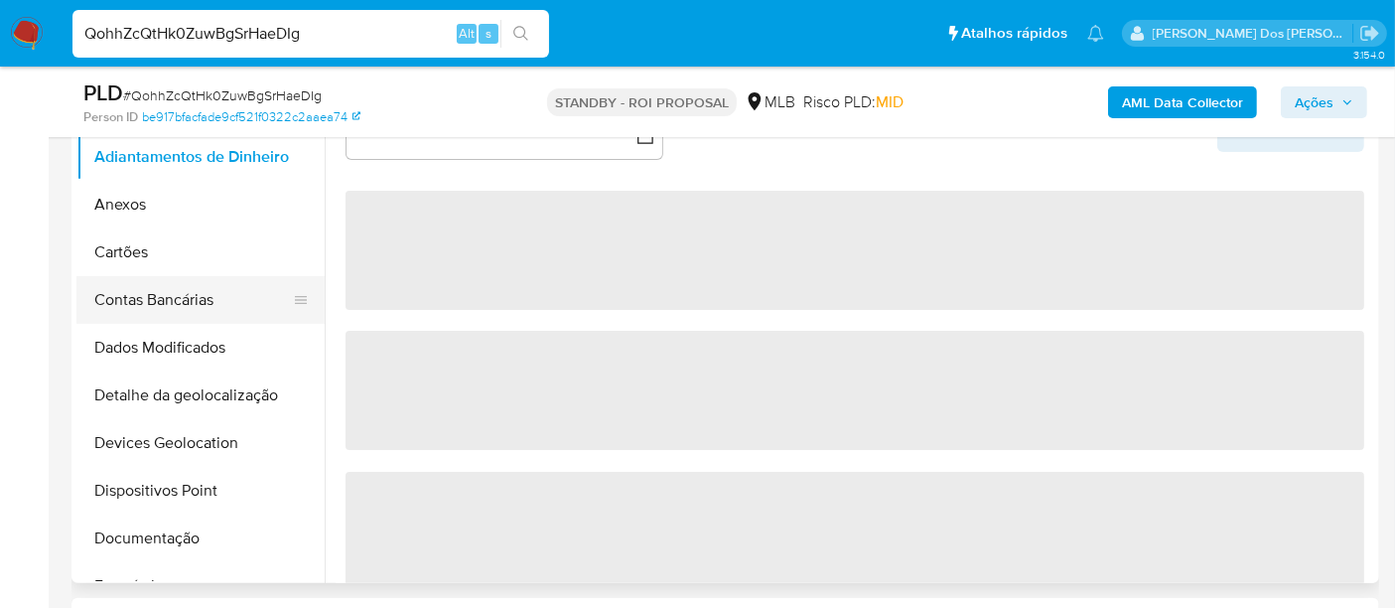
select select "10"
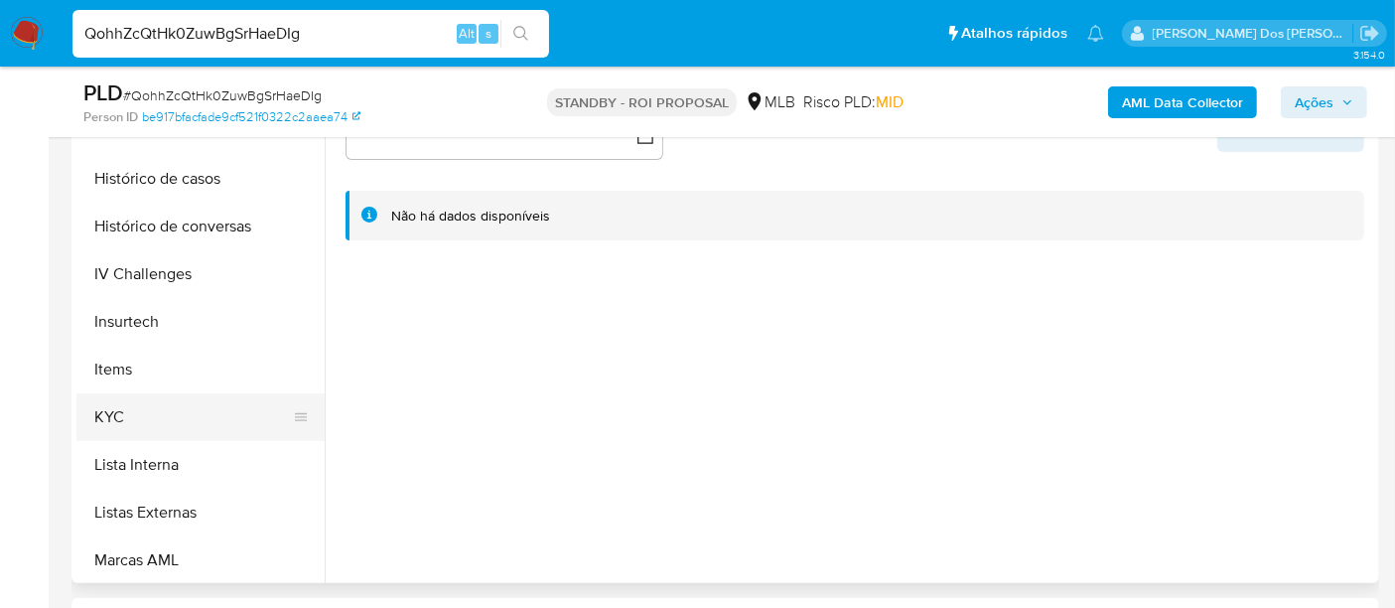
scroll to position [772, 0]
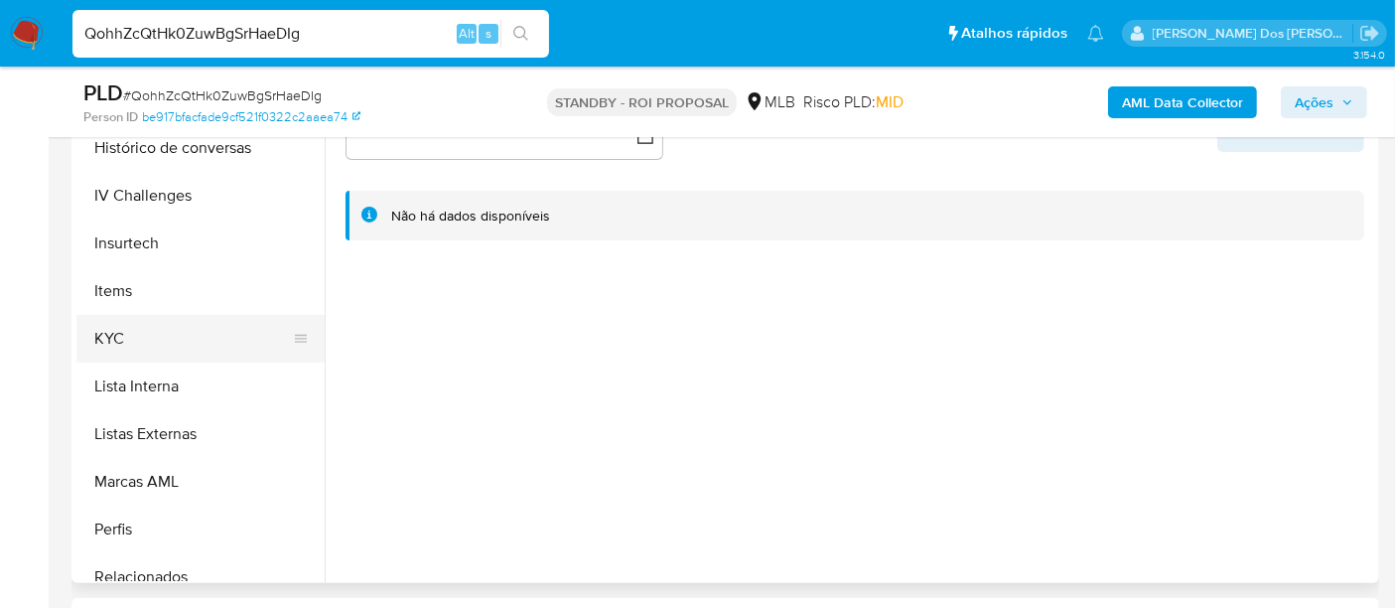
click at [119, 336] on button "KYC" at bounding box center [192, 339] width 232 height 48
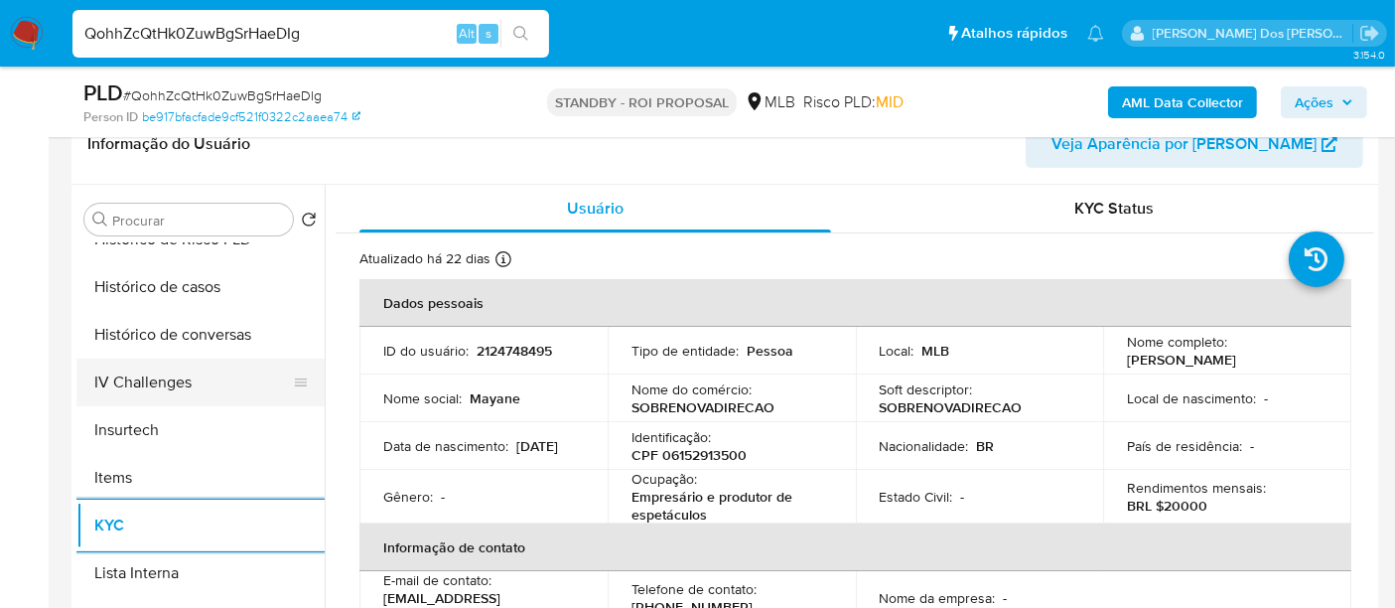
scroll to position [661, 0]
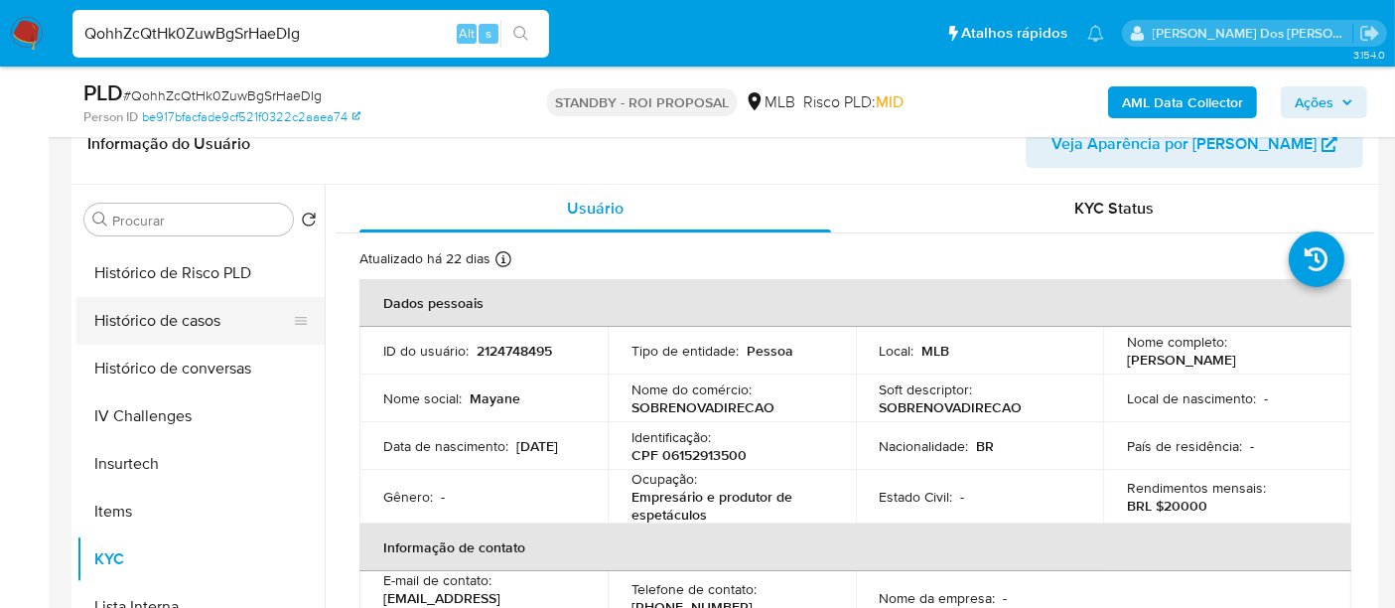
click at [194, 310] on button "Histórico de casos" at bounding box center [192, 321] width 232 height 48
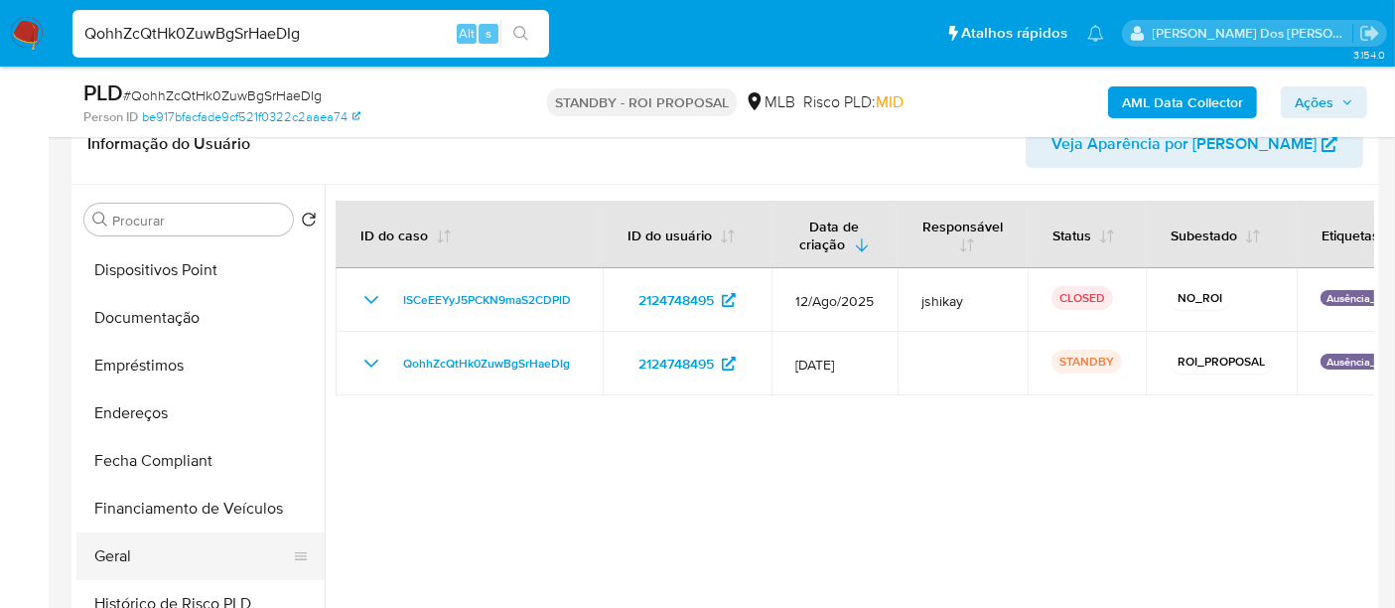
scroll to position [220, 0]
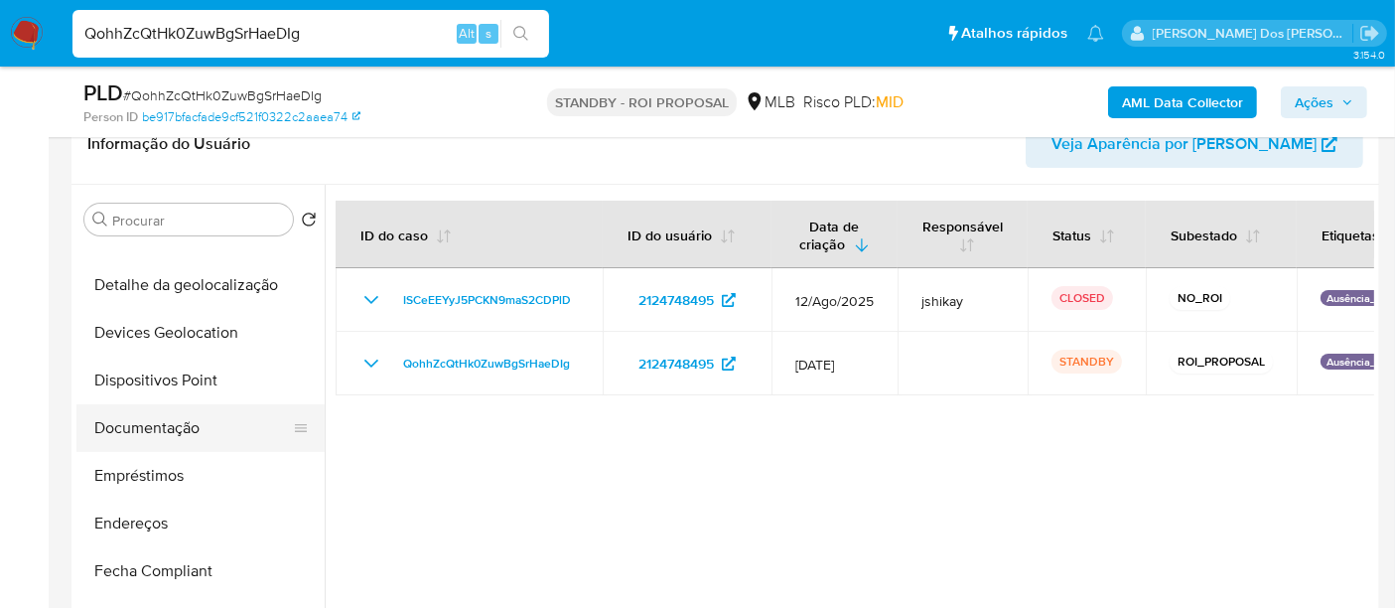
click at [185, 423] on button "Documentação" at bounding box center [192, 428] width 232 height 48
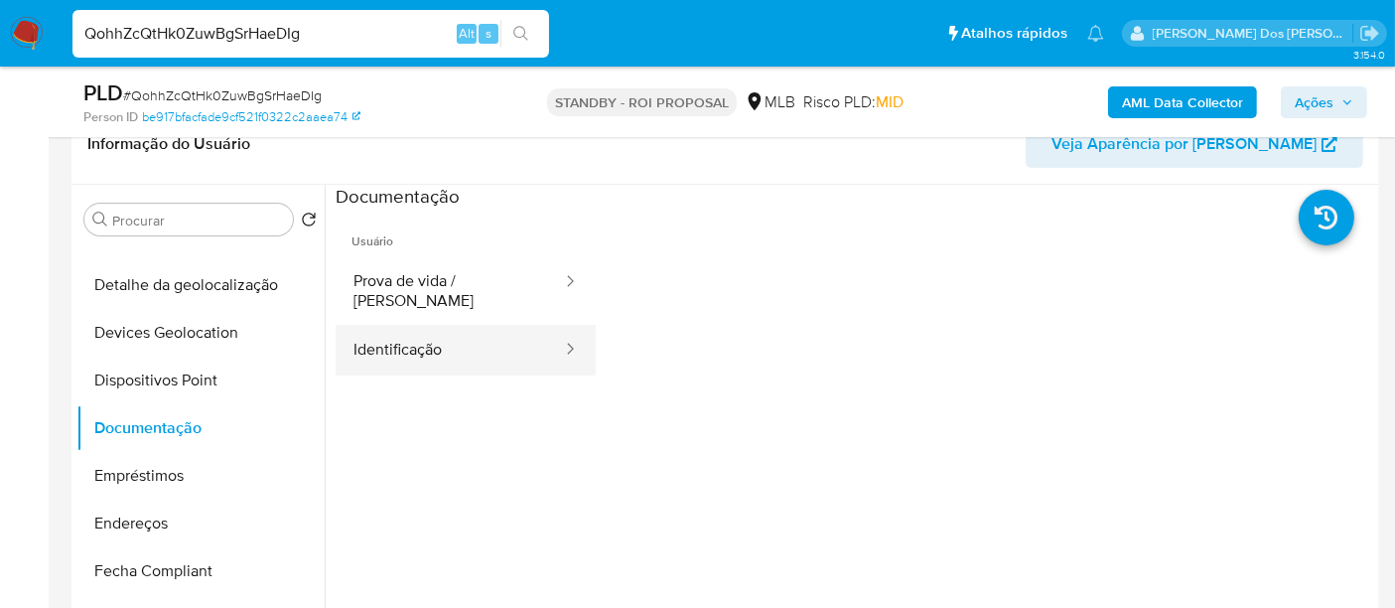
click at [365, 339] on button "Identificação" at bounding box center [450, 350] width 228 height 51
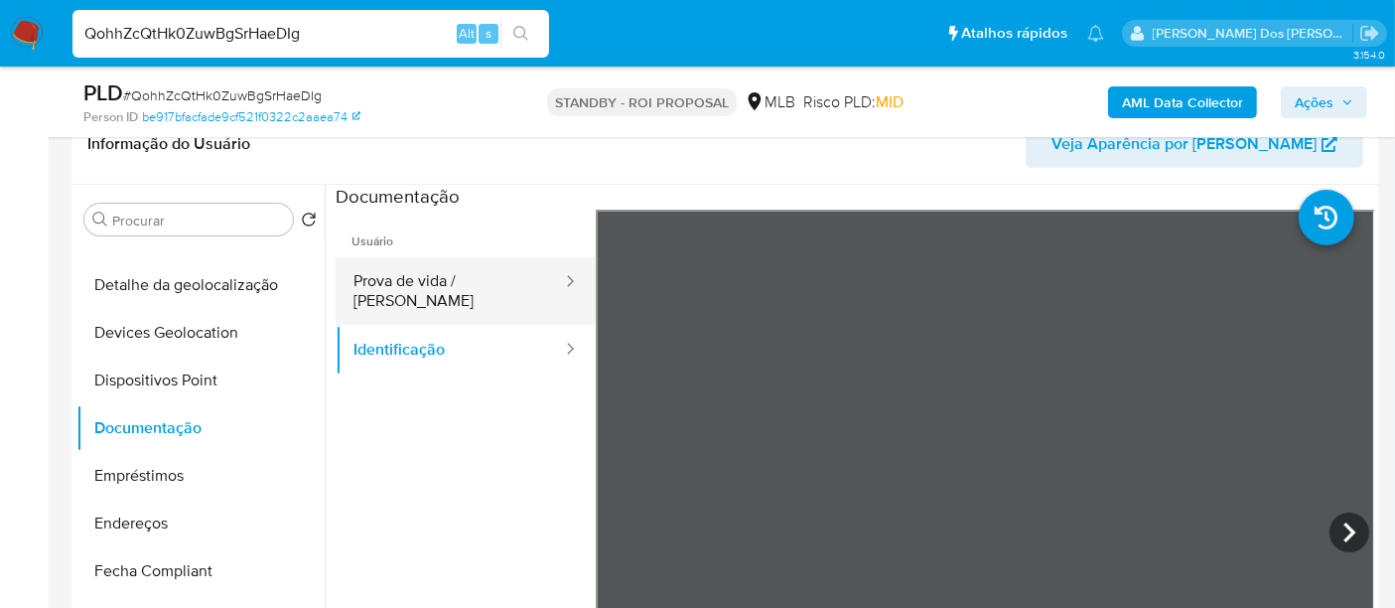
click at [442, 273] on button "Prova de vida / [PERSON_NAME]" at bounding box center [450, 291] width 228 height 68
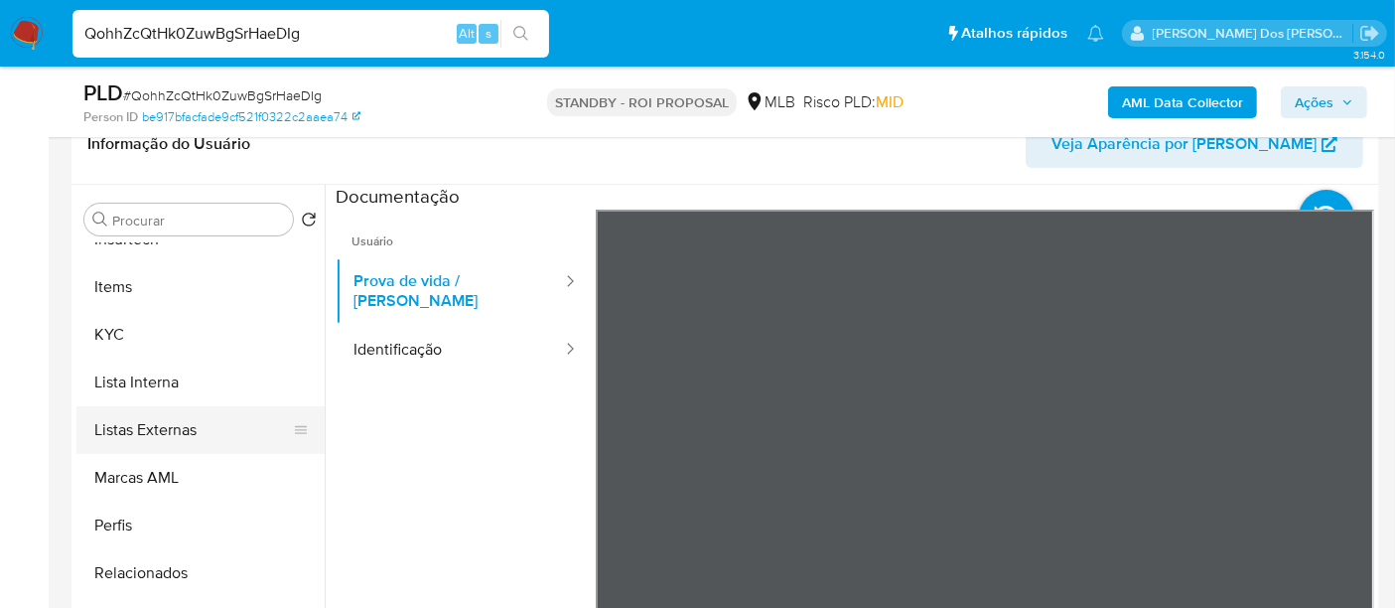
scroll to position [441, 0]
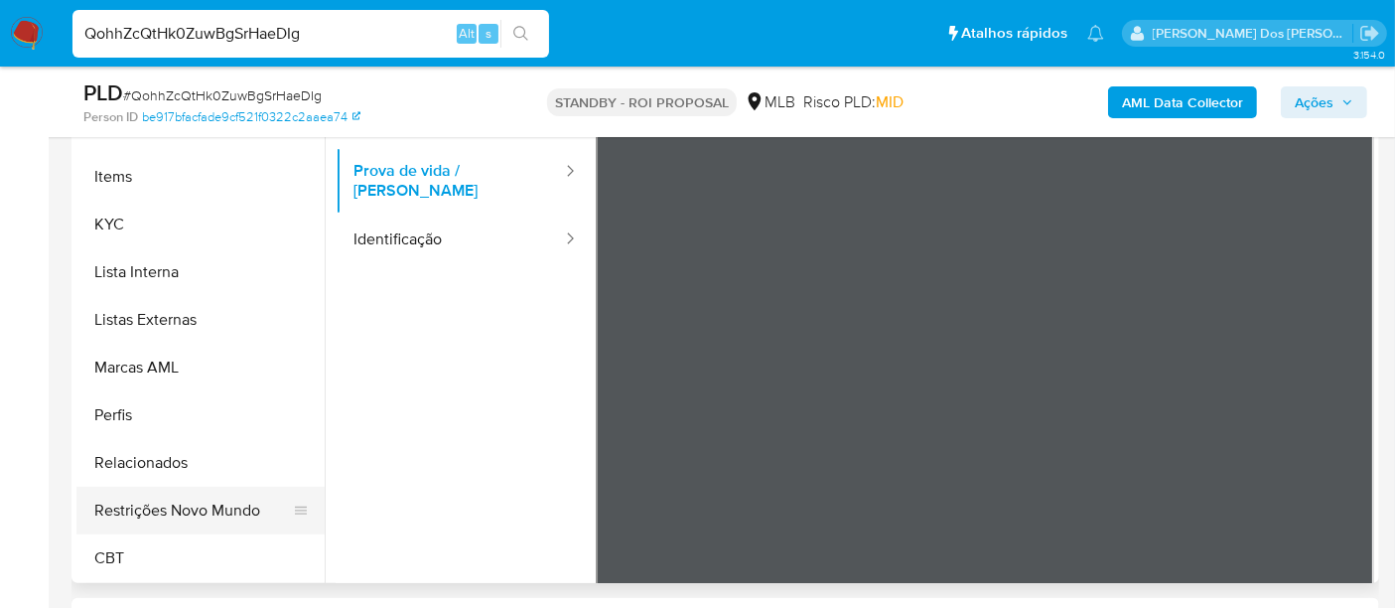
click at [217, 511] on button "Restrições Novo Mundo" at bounding box center [192, 511] width 232 height 48
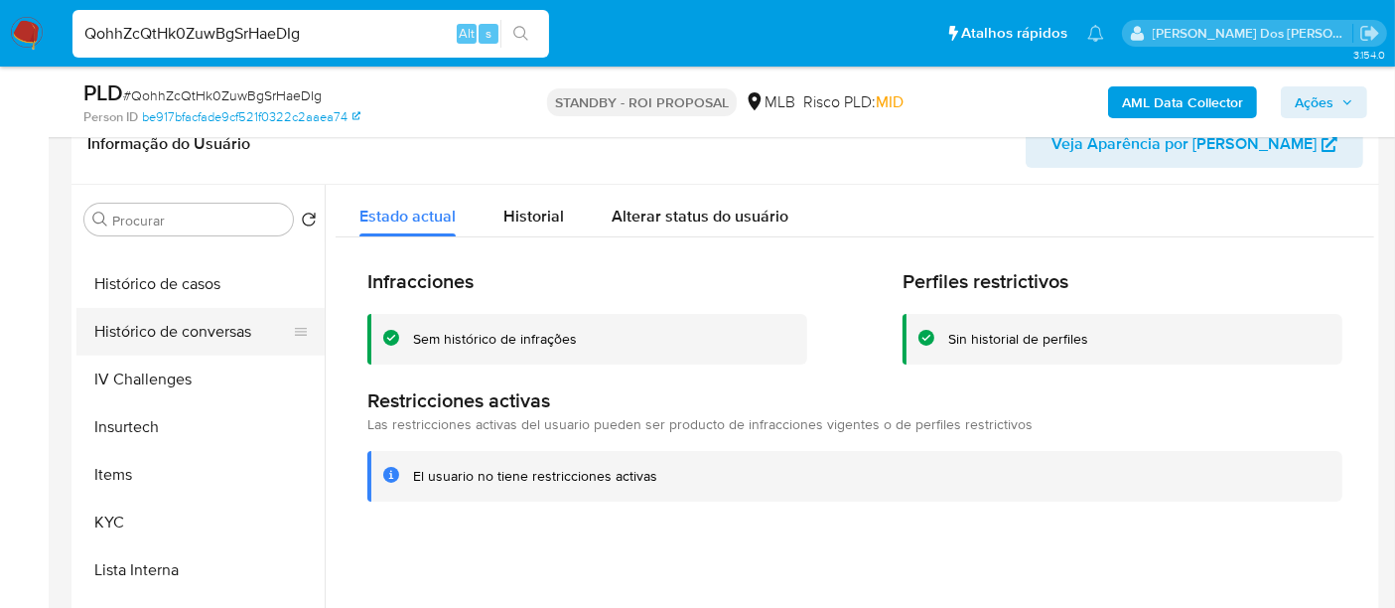
scroll to position [555, 0]
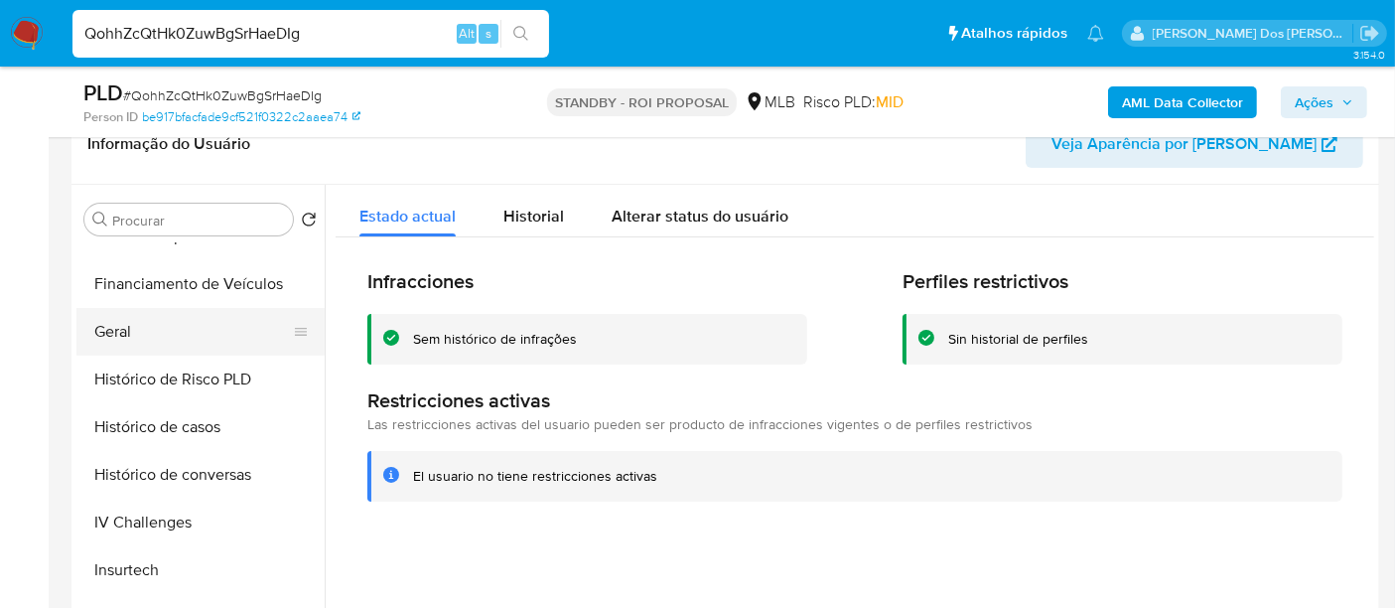
click at [126, 330] on button "Geral" at bounding box center [192, 332] width 232 height 48
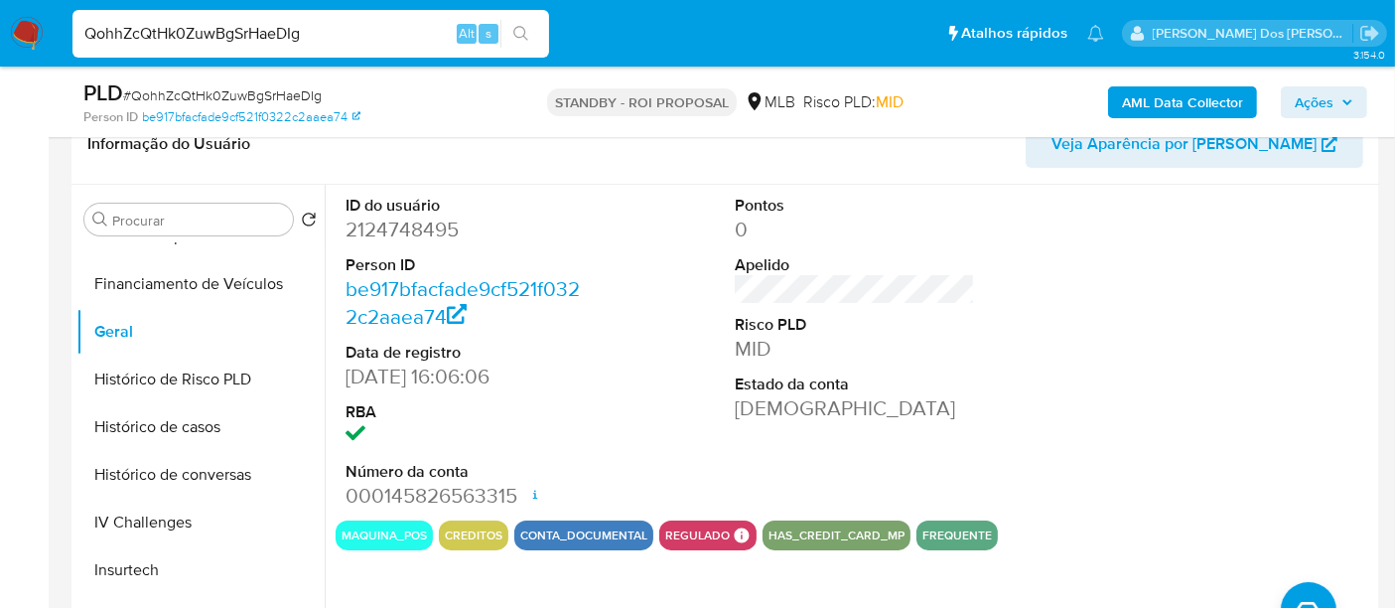
click at [332, 39] on input "QohhZcQtHk0ZuwBgSrHaeDIg" at bounding box center [311, 34] width 477 height 26
paste input "MQIa1wareApKqc5SzZk2bosI"
type input "MQIa1wareApKqc5SzZk2bosI"
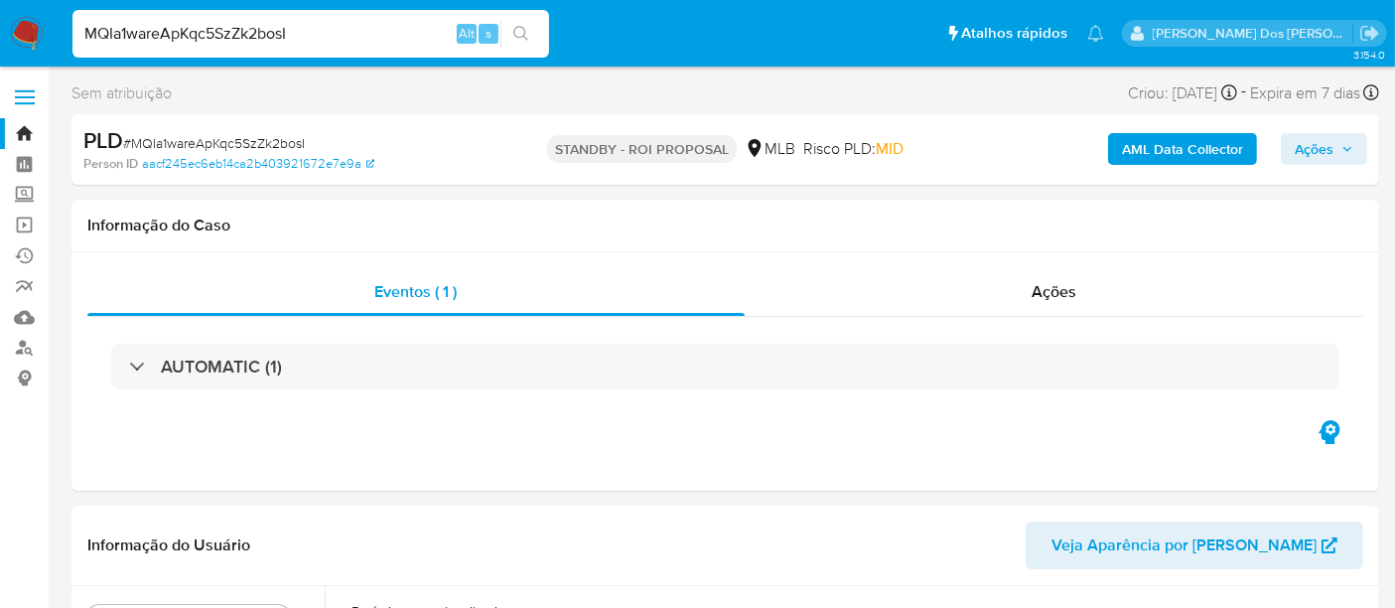
select select "10"
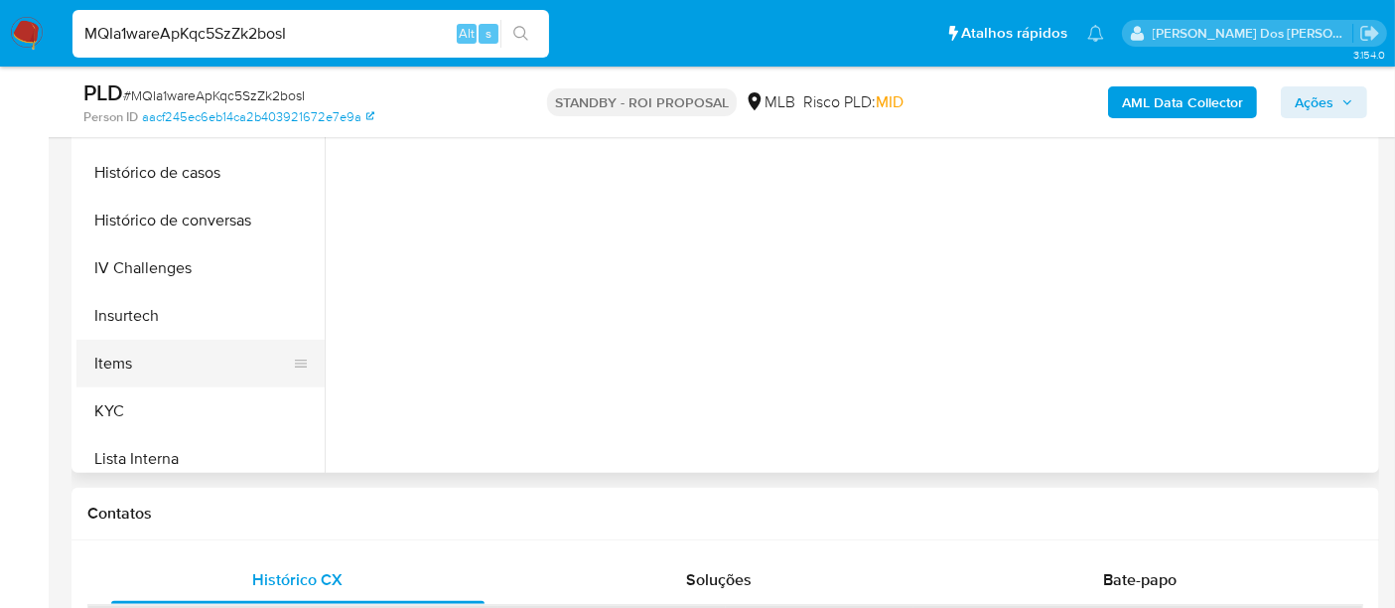
scroll to position [661, 0]
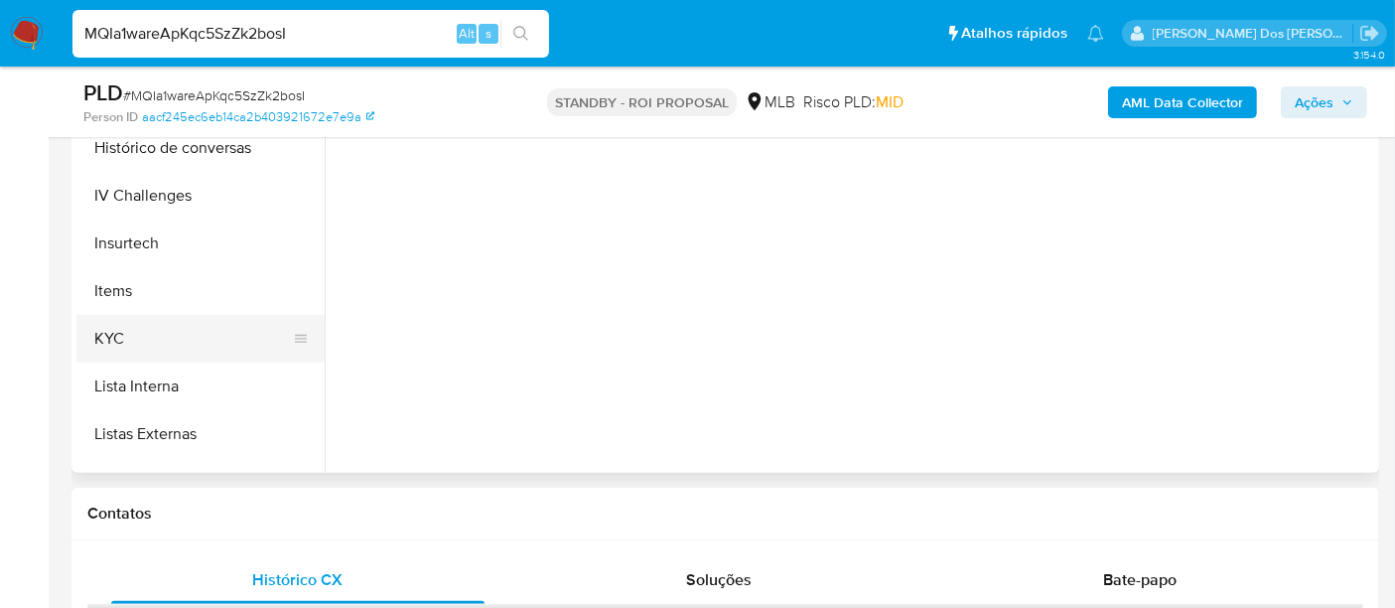
click at [117, 329] on button "KYC" at bounding box center [192, 339] width 232 height 48
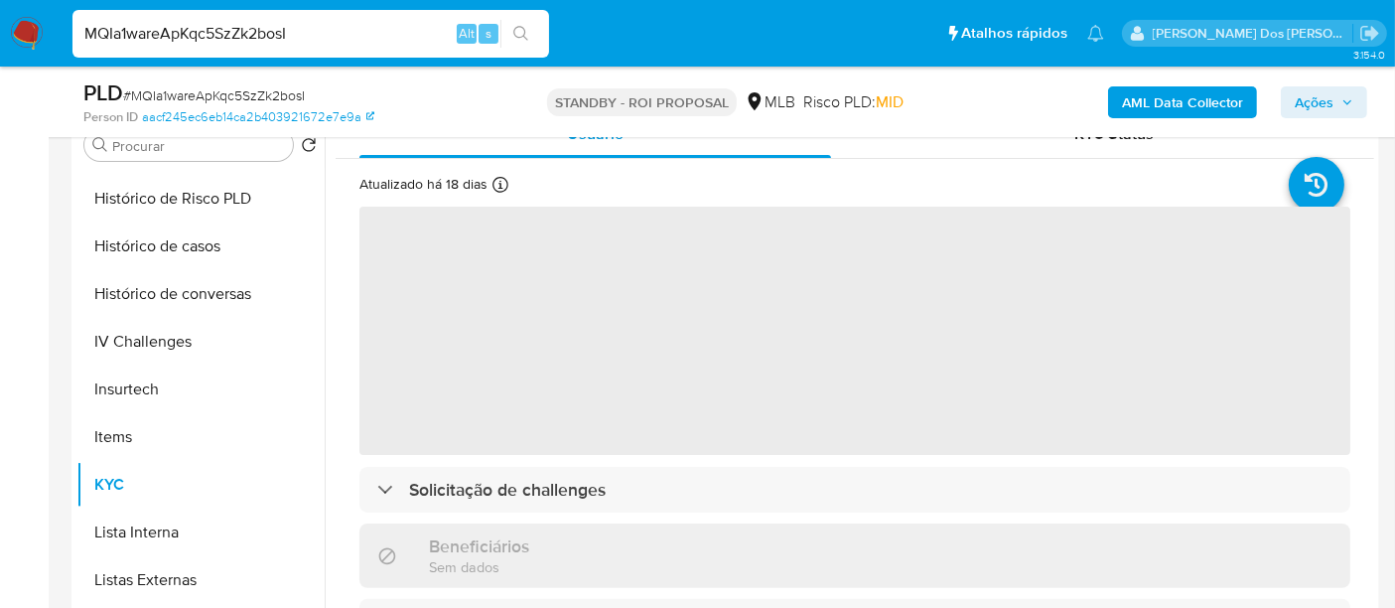
scroll to position [331, 0]
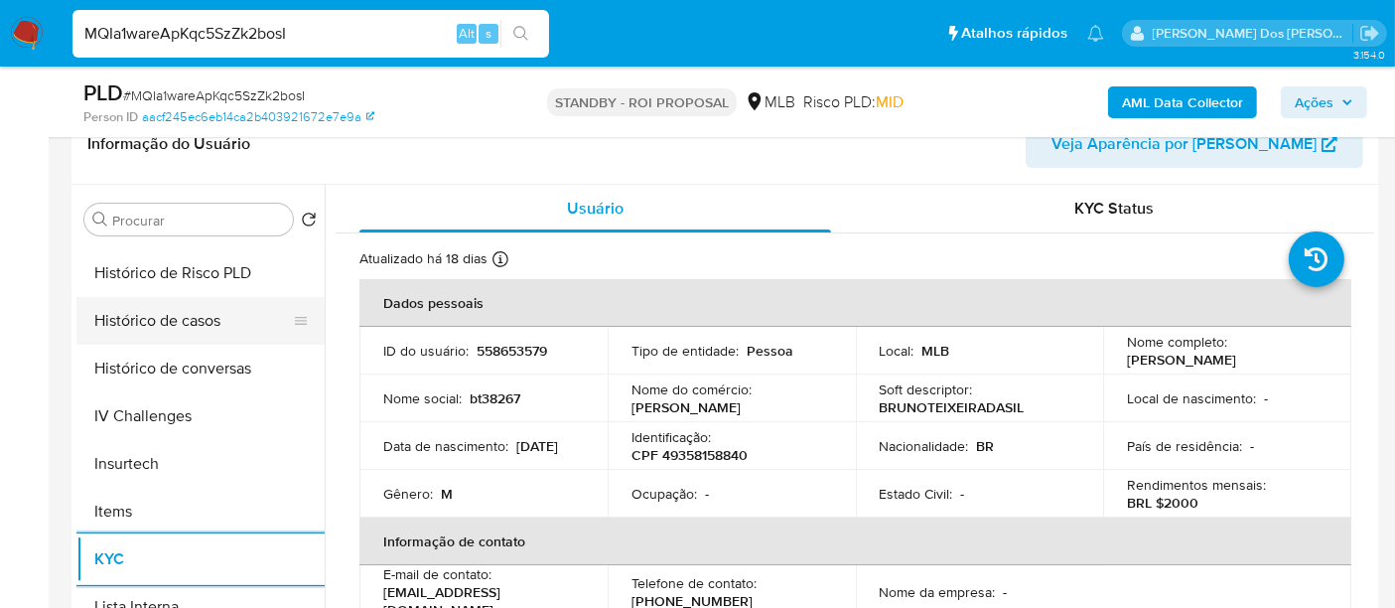
click at [184, 325] on button "Histórico de casos" at bounding box center [192, 321] width 232 height 48
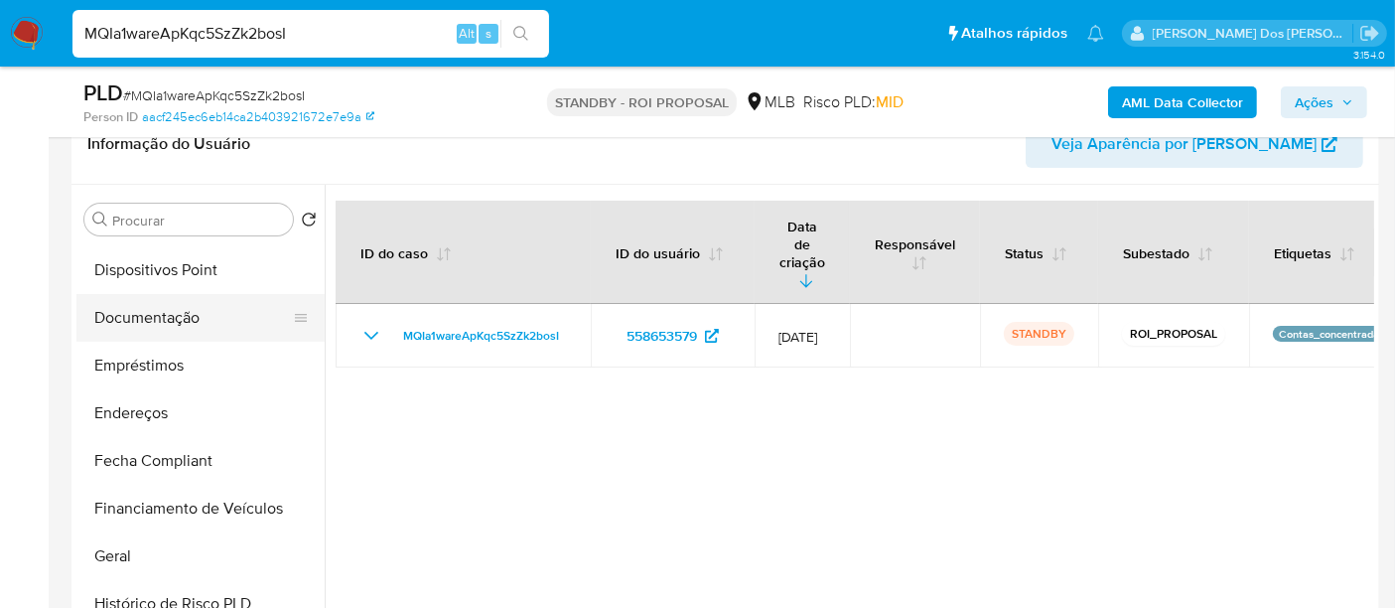
click at [153, 312] on button "Documentação" at bounding box center [192, 318] width 232 height 48
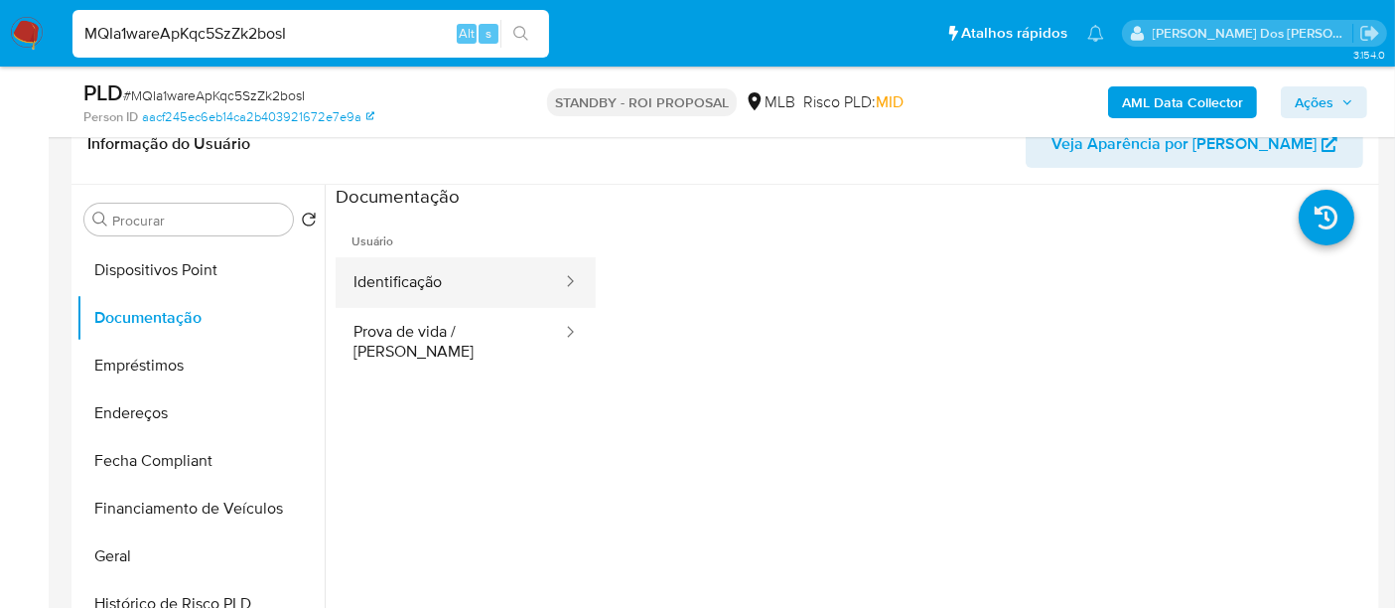
click at [387, 274] on button "Identificação" at bounding box center [450, 282] width 228 height 51
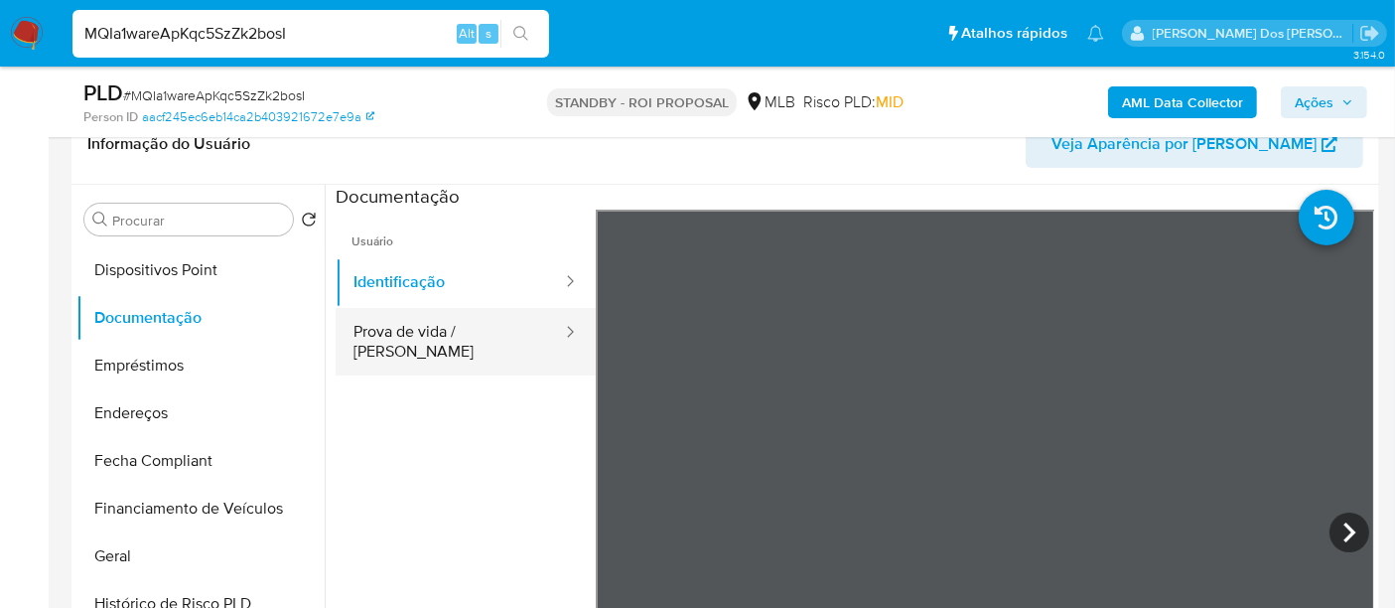
click at [471, 332] on button "Prova de vida / [PERSON_NAME]" at bounding box center [450, 342] width 228 height 68
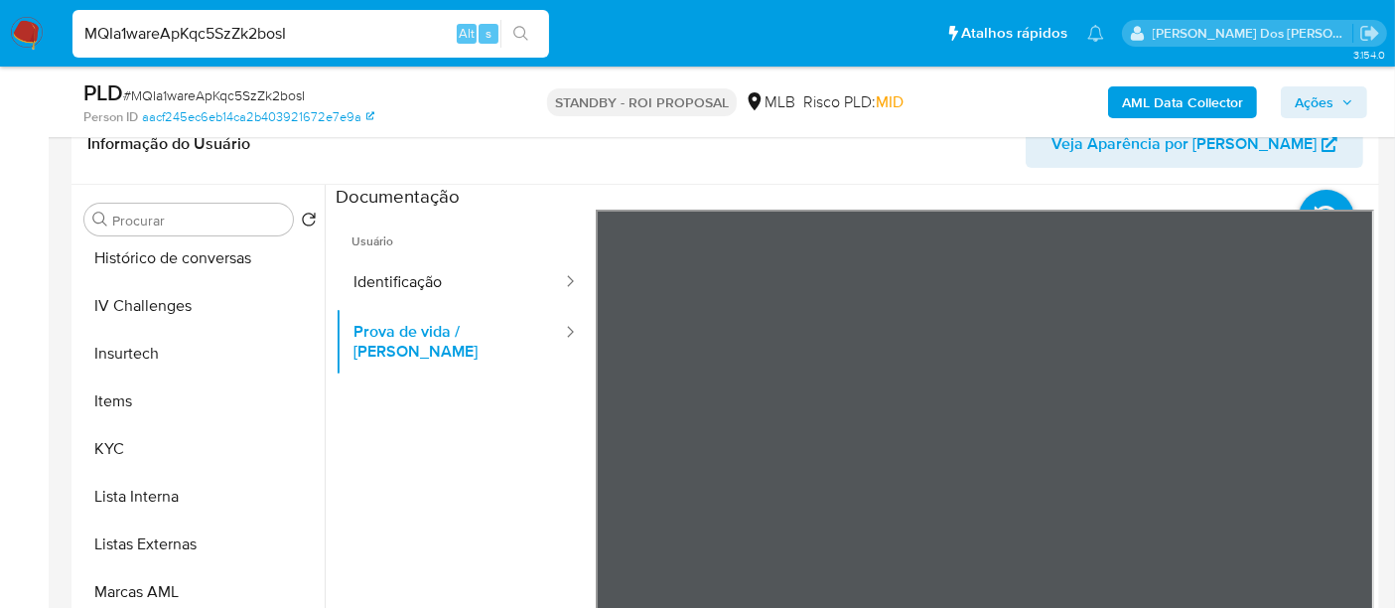
scroll to position [886, 0]
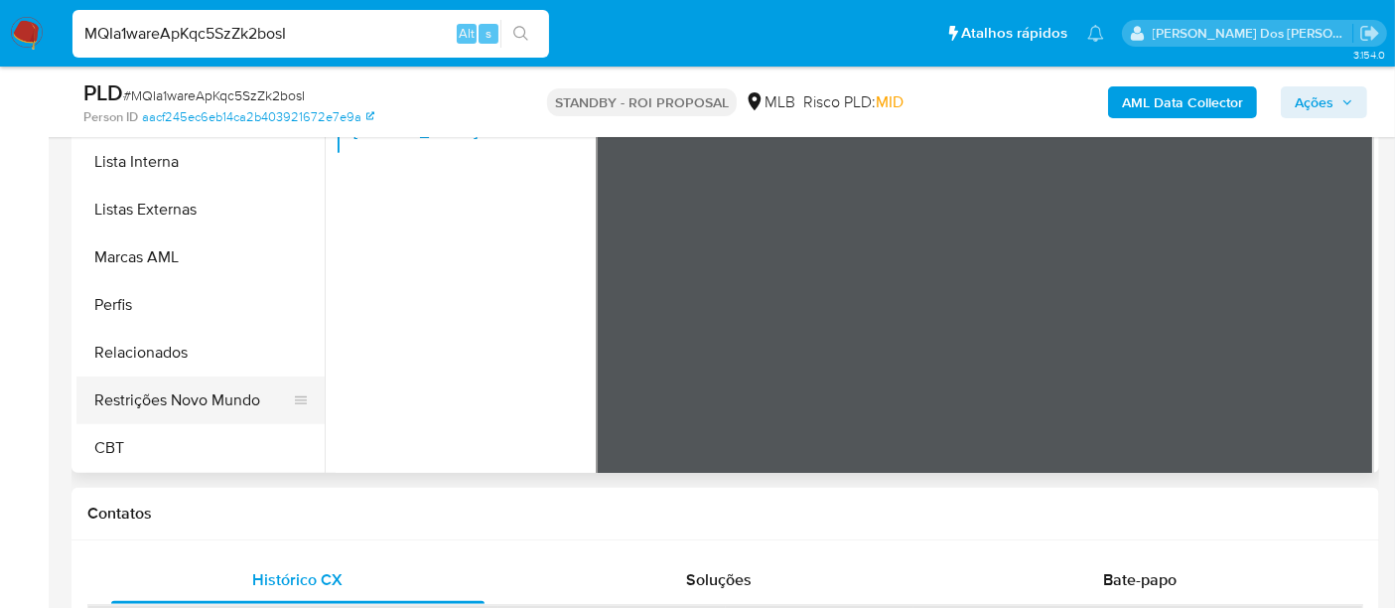
click at [214, 395] on button "Restrições Novo Mundo" at bounding box center [192, 400] width 232 height 48
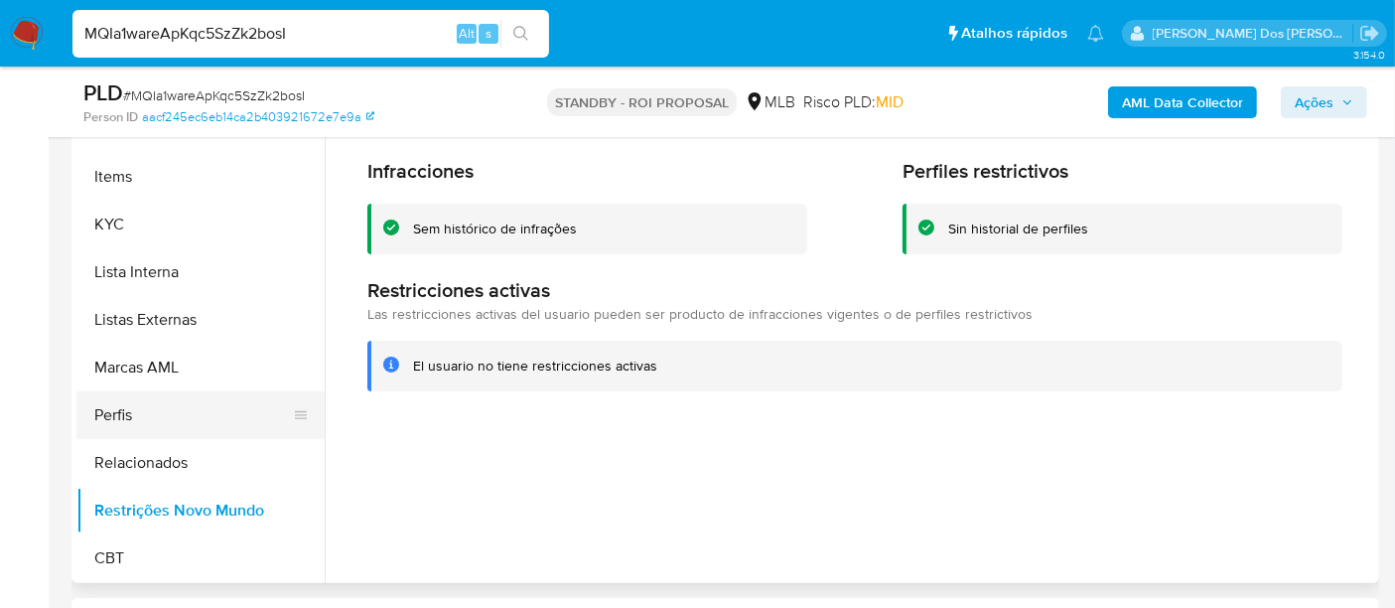
scroll to position [445, 0]
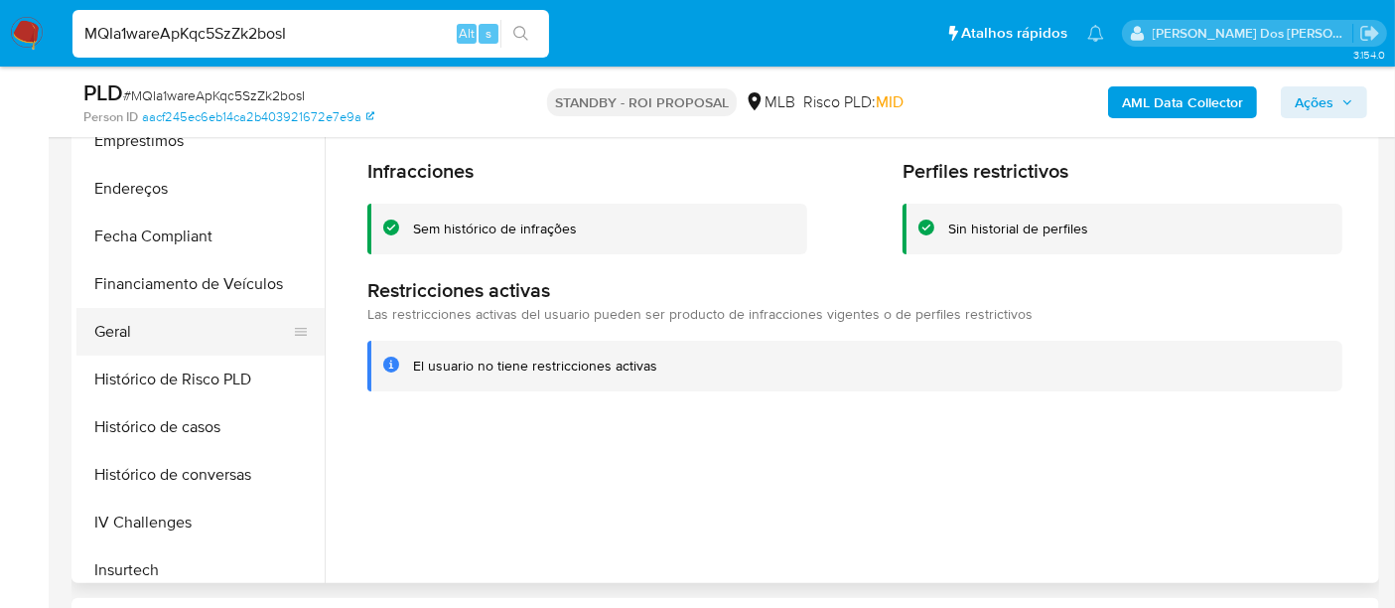
click at [114, 334] on button "Geral" at bounding box center [192, 332] width 232 height 48
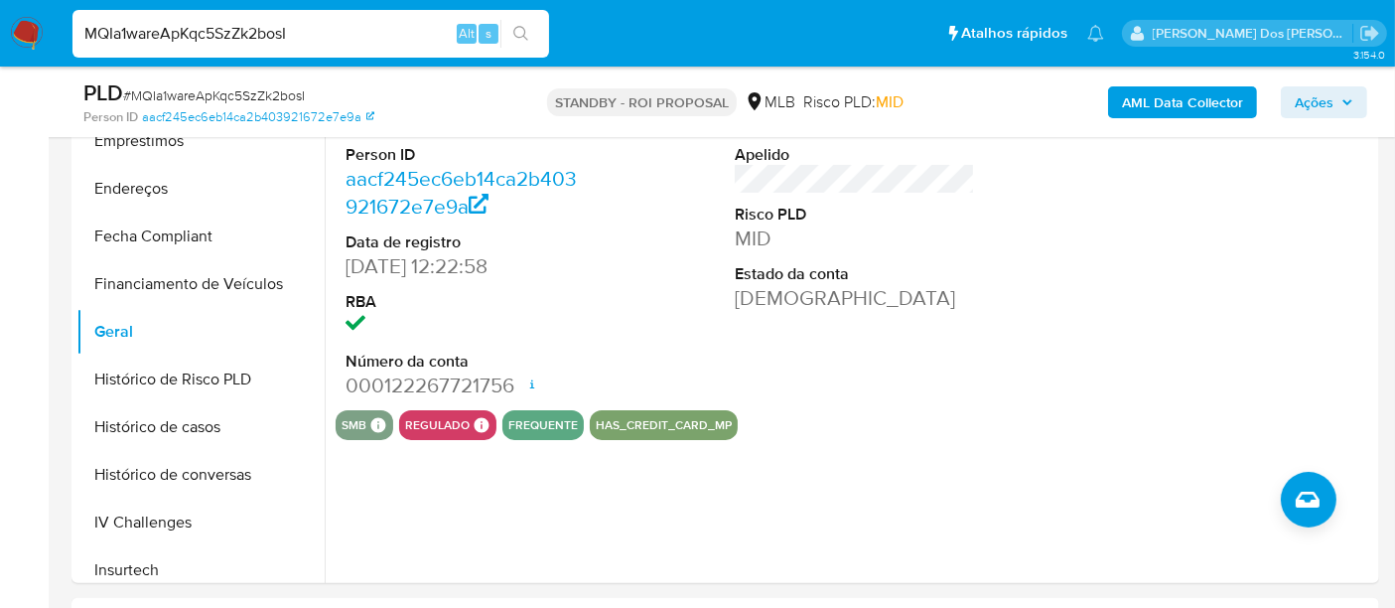
click at [378, 47] on div "MQIa1wareApKqc5SzZk2bosI Alt s" at bounding box center [311, 34] width 477 height 48
click at [376, 34] on input "MQIa1wareApKqc5SzZk2bosI" at bounding box center [311, 34] width 477 height 26
paste input "KpklbC9LMZMMMefKhAsVUbZl"
type input "KpklbC9LMZMMMefKhAsVUbZl"
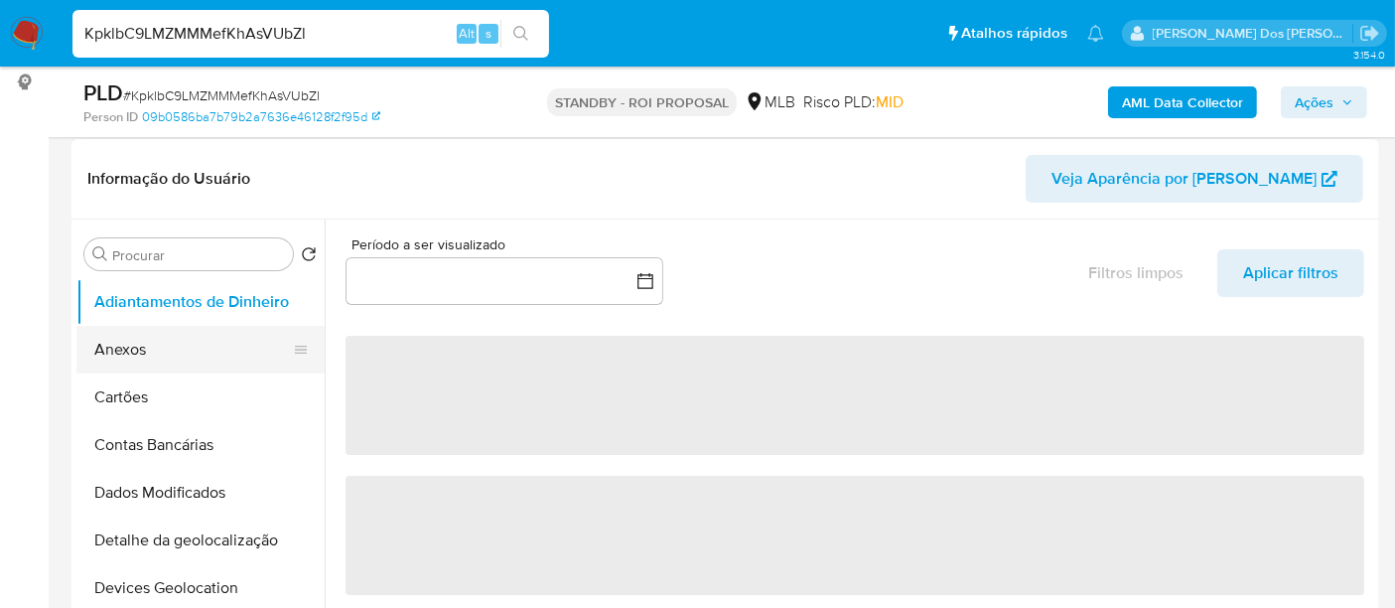
scroll to position [331, 0]
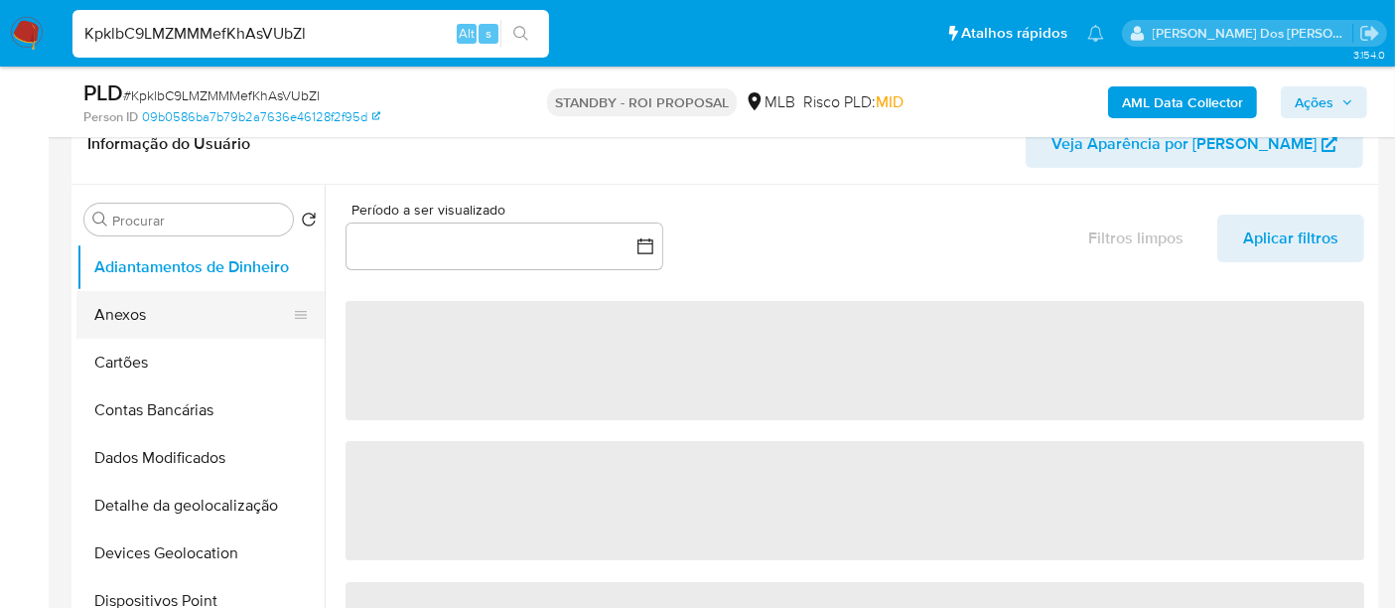
select select "10"
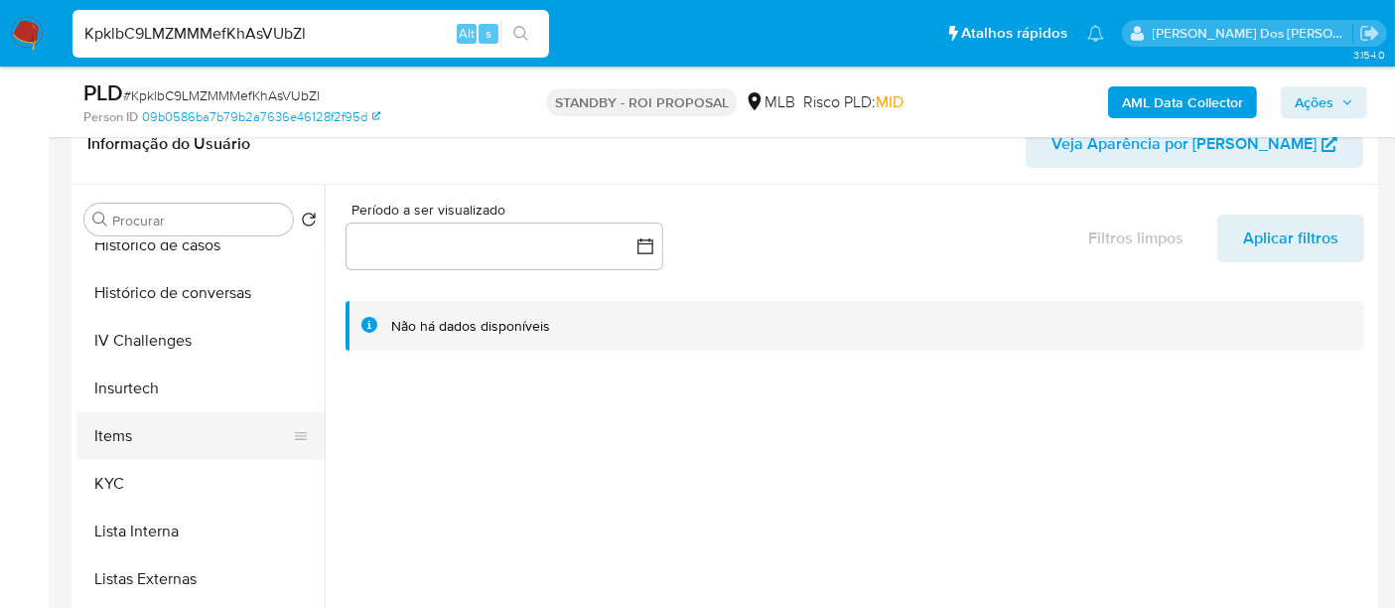
scroll to position [772, 0]
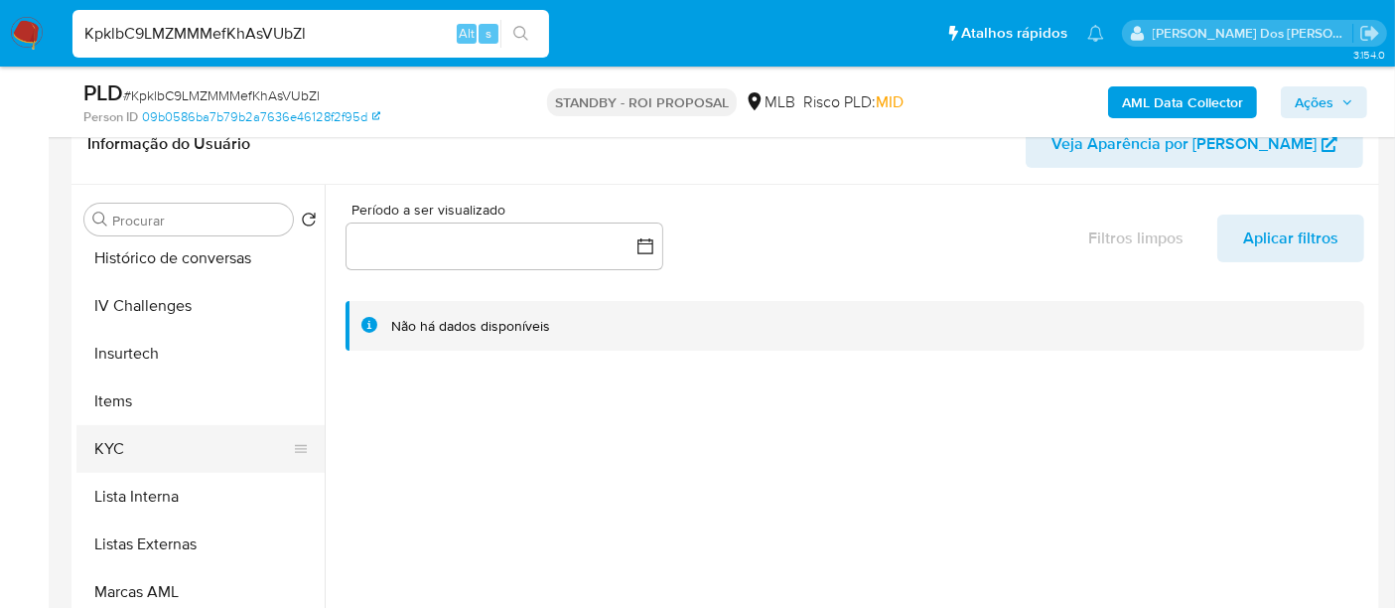
click at [100, 437] on button "KYC" at bounding box center [192, 449] width 232 height 48
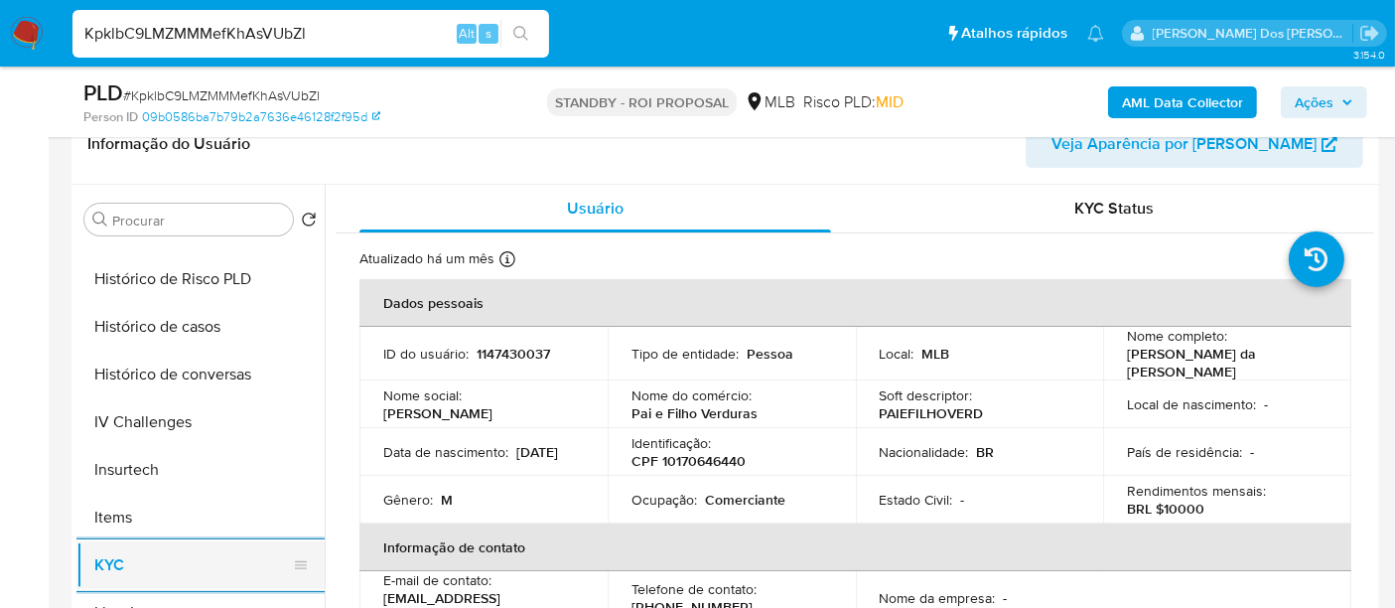
scroll to position [551, 0]
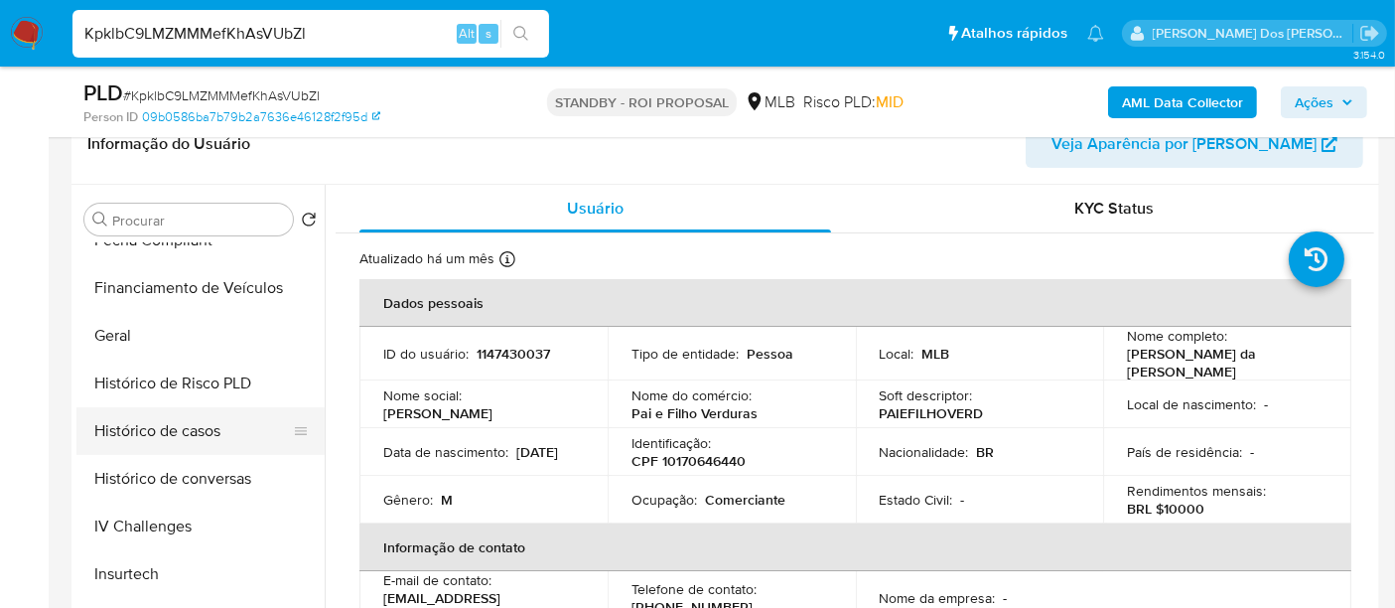
click at [217, 433] on button "Histórico de casos" at bounding box center [192, 431] width 232 height 48
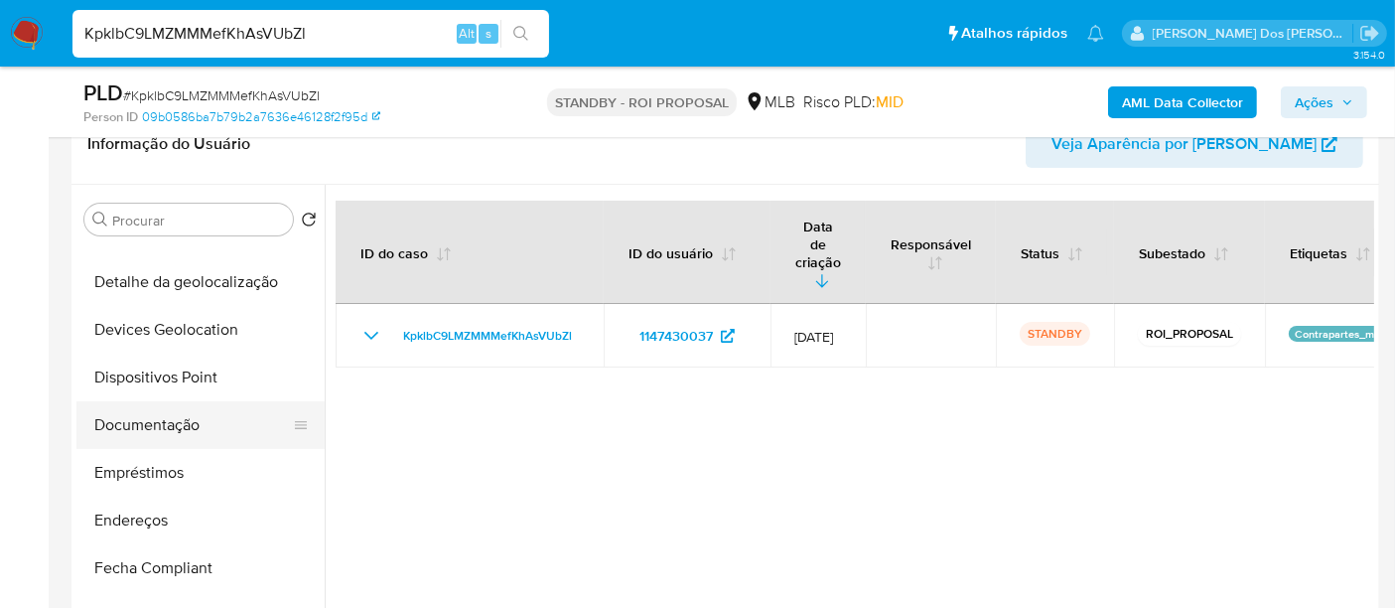
scroll to position [220, 0]
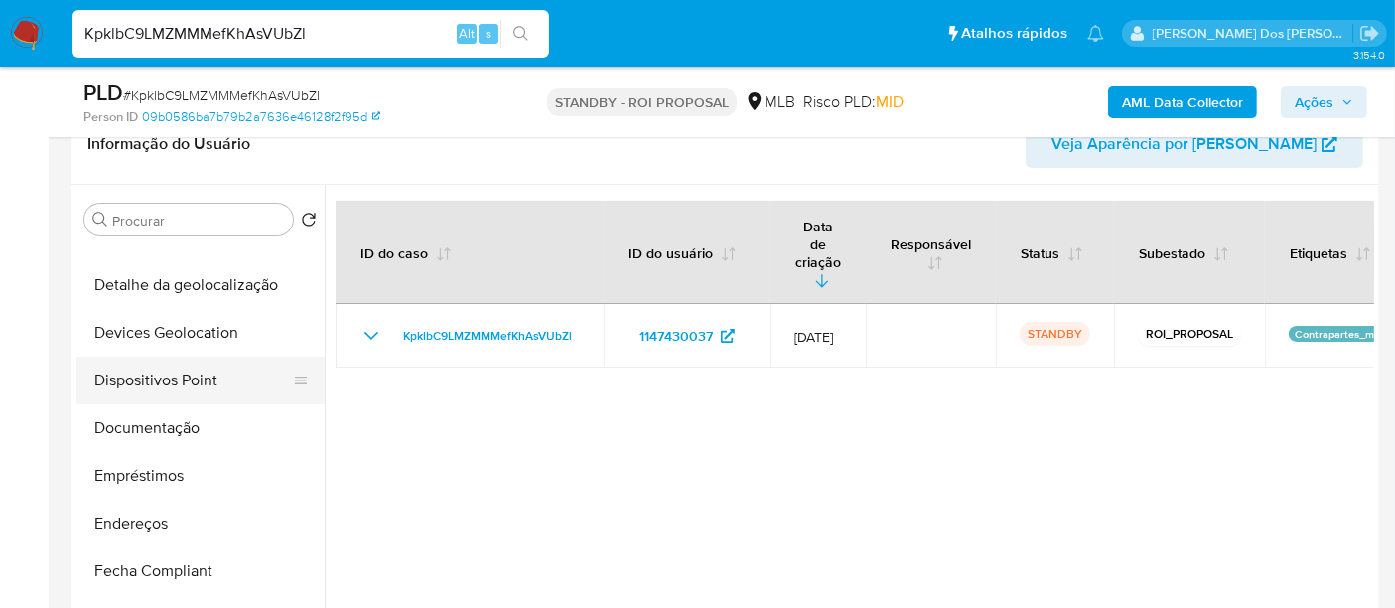
click at [180, 389] on button "Dispositivos Point" at bounding box center [192, 381] width 232 height 48
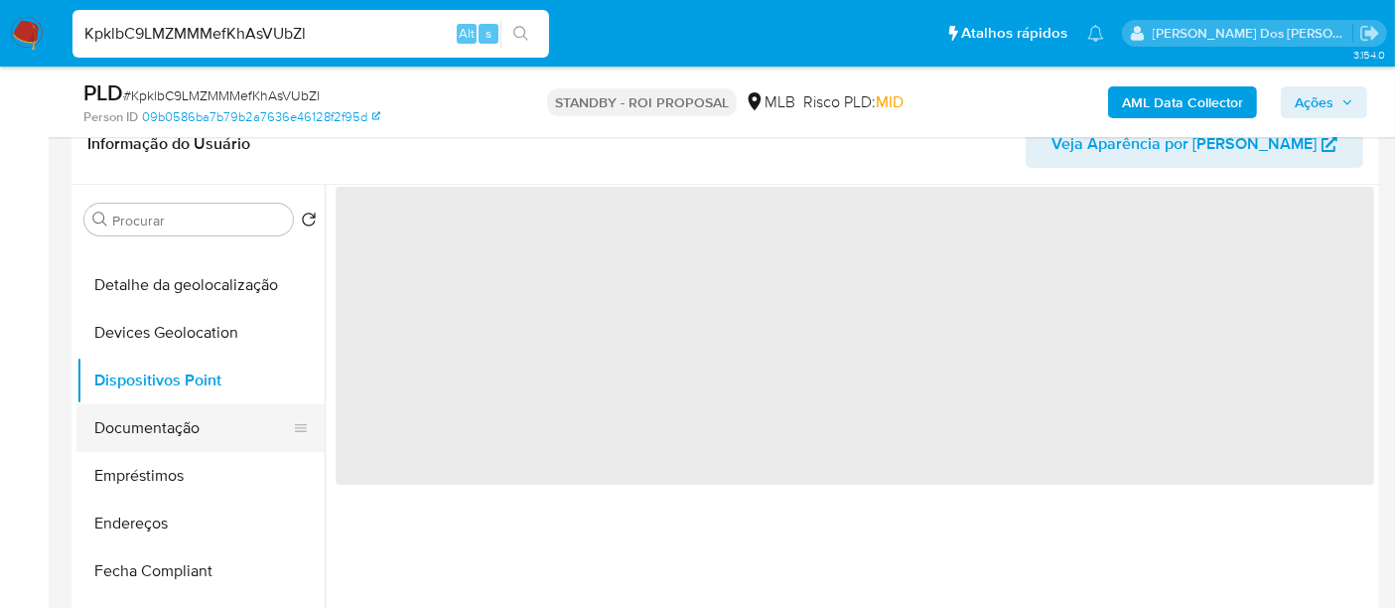
click at [171, 421] on button "Documentação" at bounding box center [192, 428] width 232 height 48
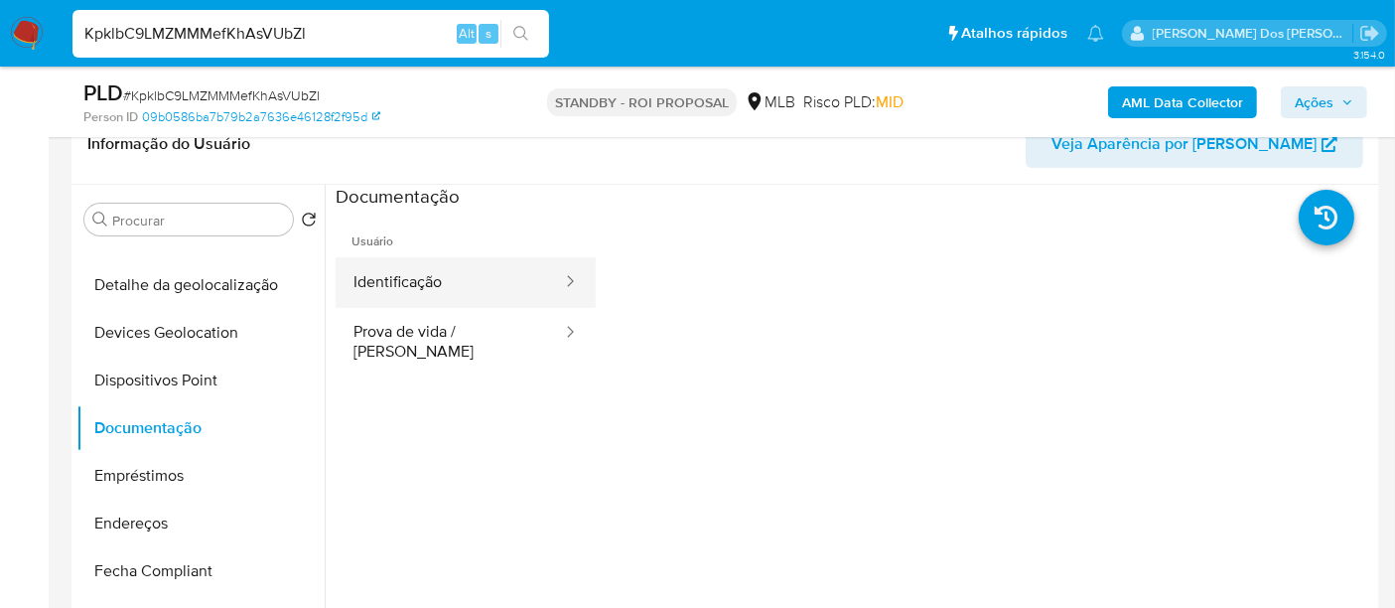
drag, startPoint x: 419, startPoint y: 305, endPoint x: 417, endPoint y: 288, distance: 17.0
click at [418, 302] on button "Identificação" at bounding box center [450, 282] width 228 height 51
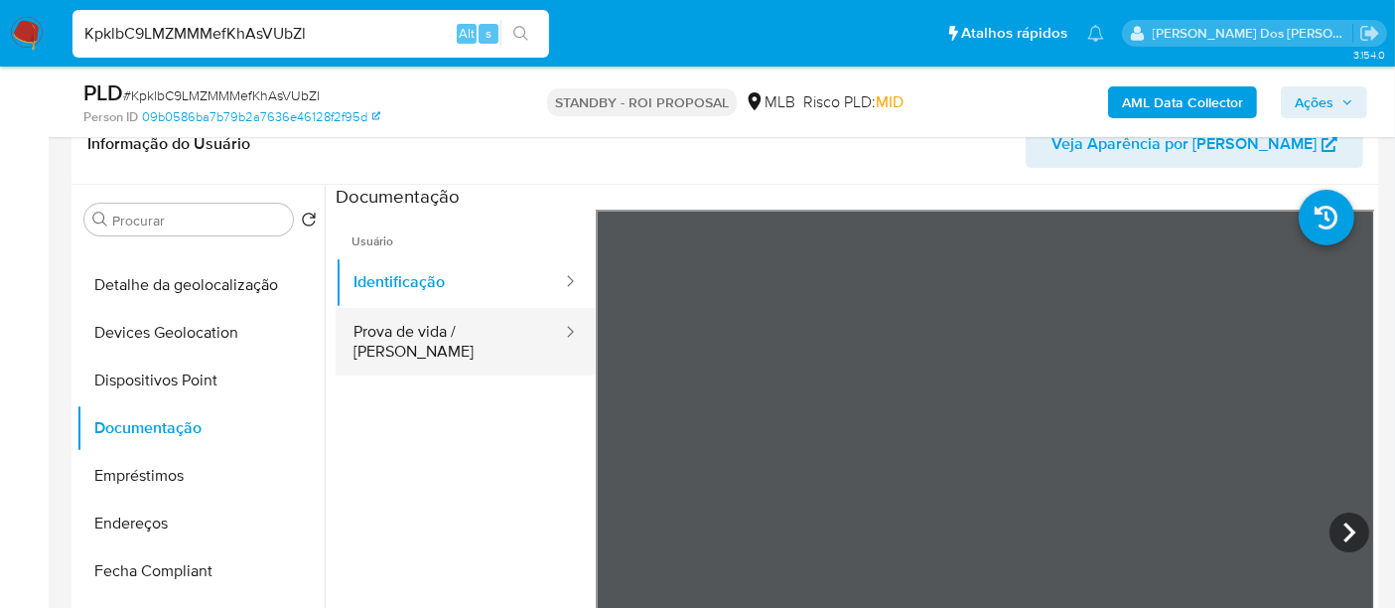
click at [505, 333] on button "Prova de vida / [PERSON_NAME]" at bounding box center [450, 342] width 228 height 68
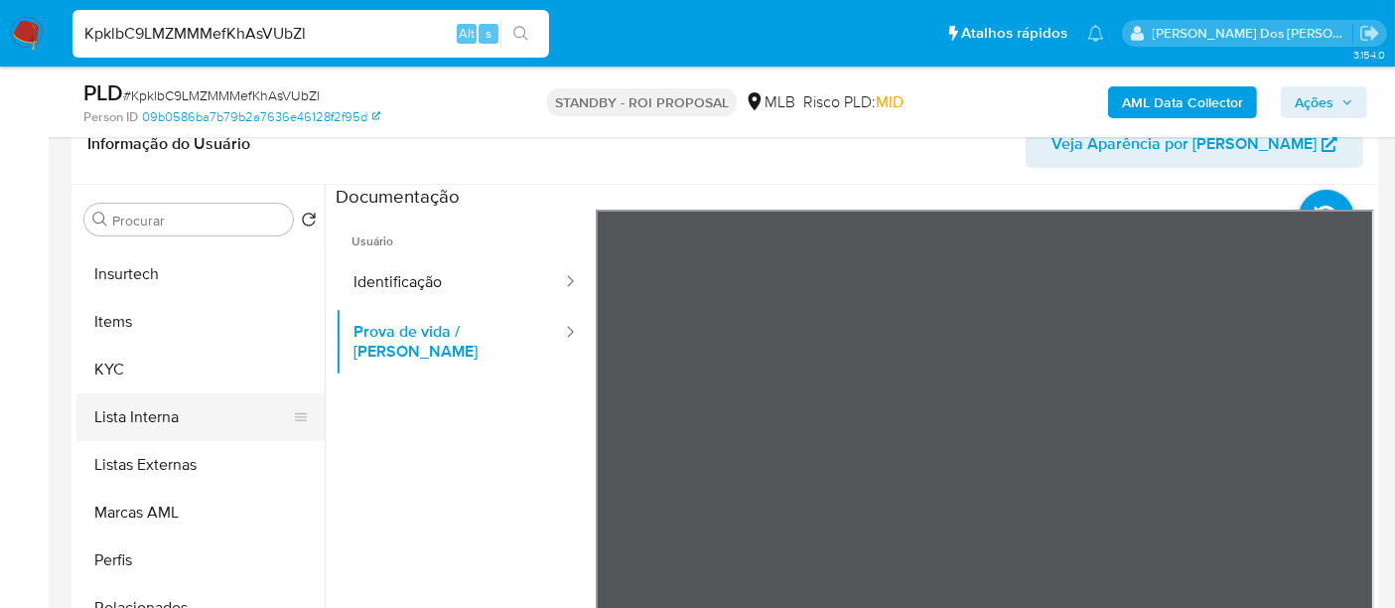
scroll to position [886, 0]
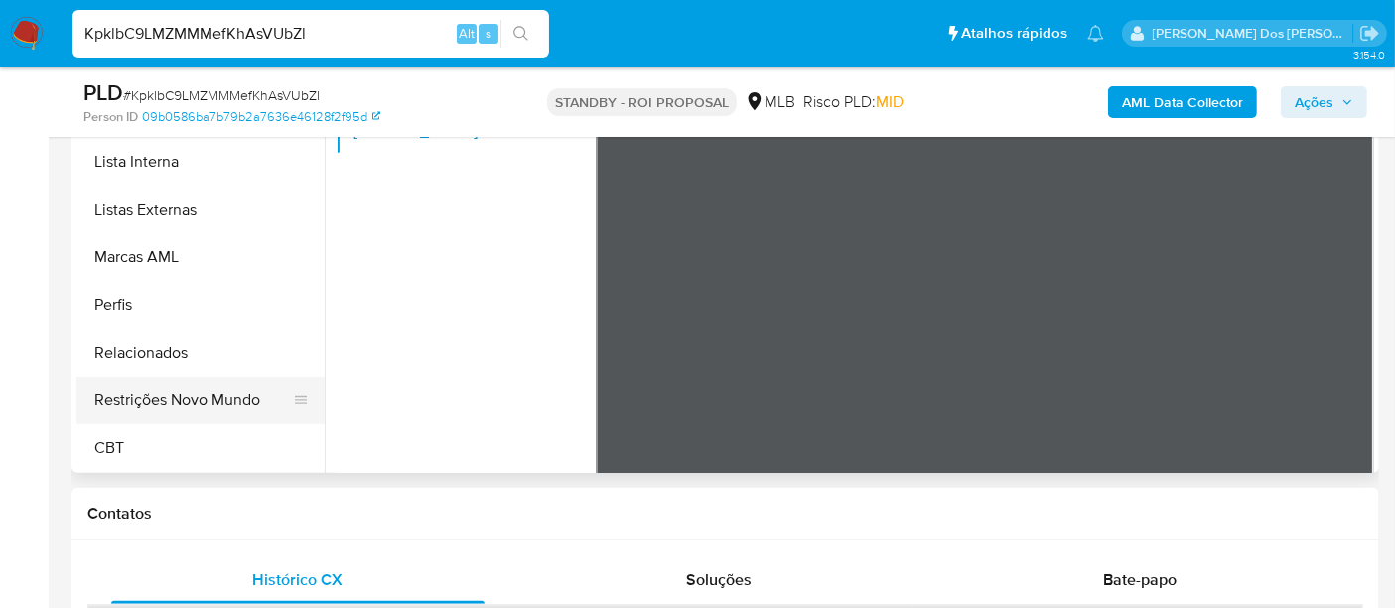
click at [209, 398] on button "Restrições Novo Mundo" at bounding box center [192, 400] width 232 height 48
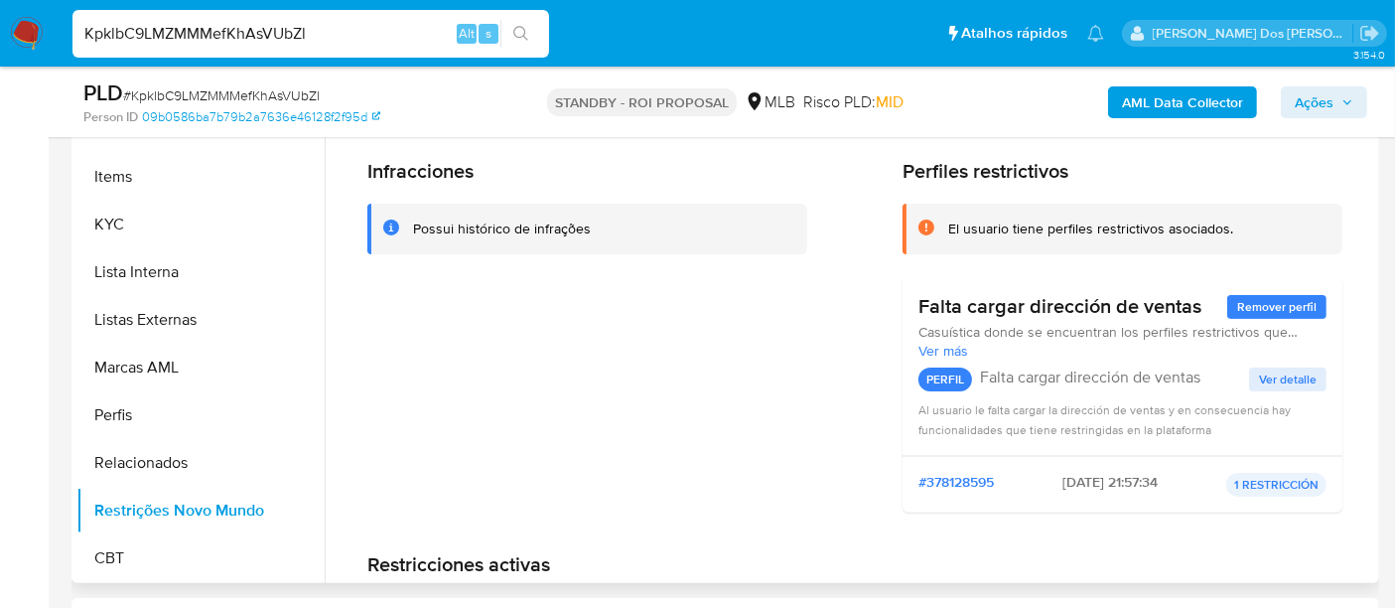
scroll to position [555, 0]
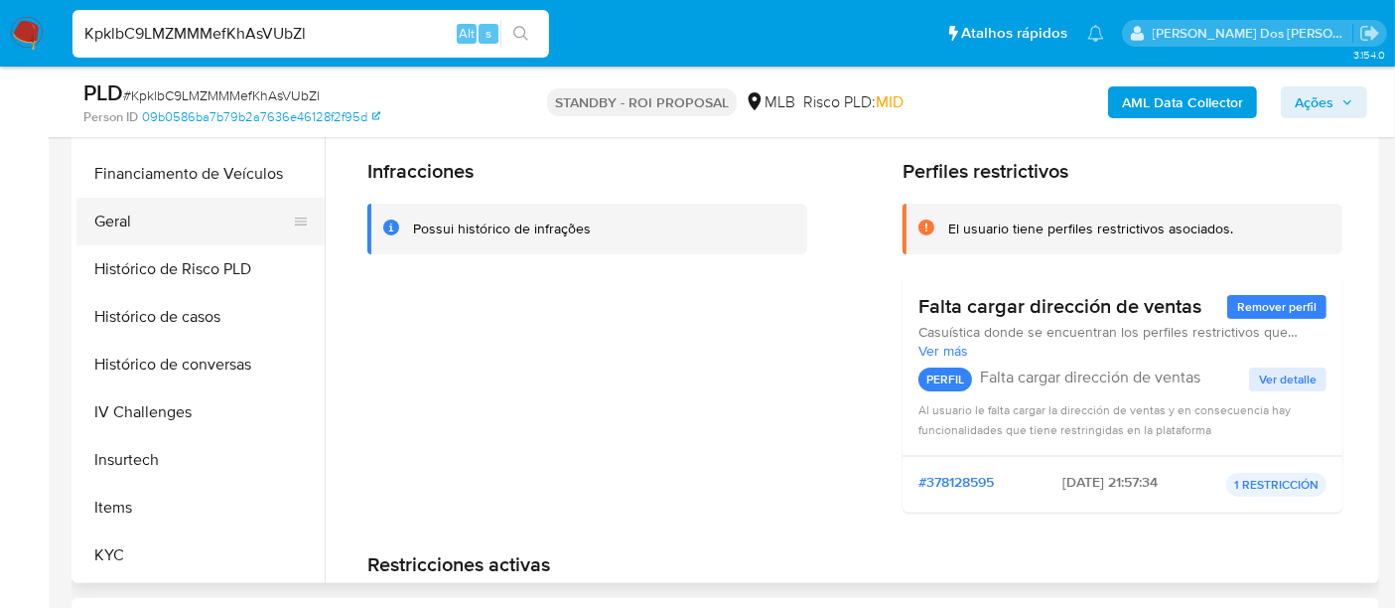
click at [109, 217] on button "Geral" at bounding box center [192, 222] width 232 height 48
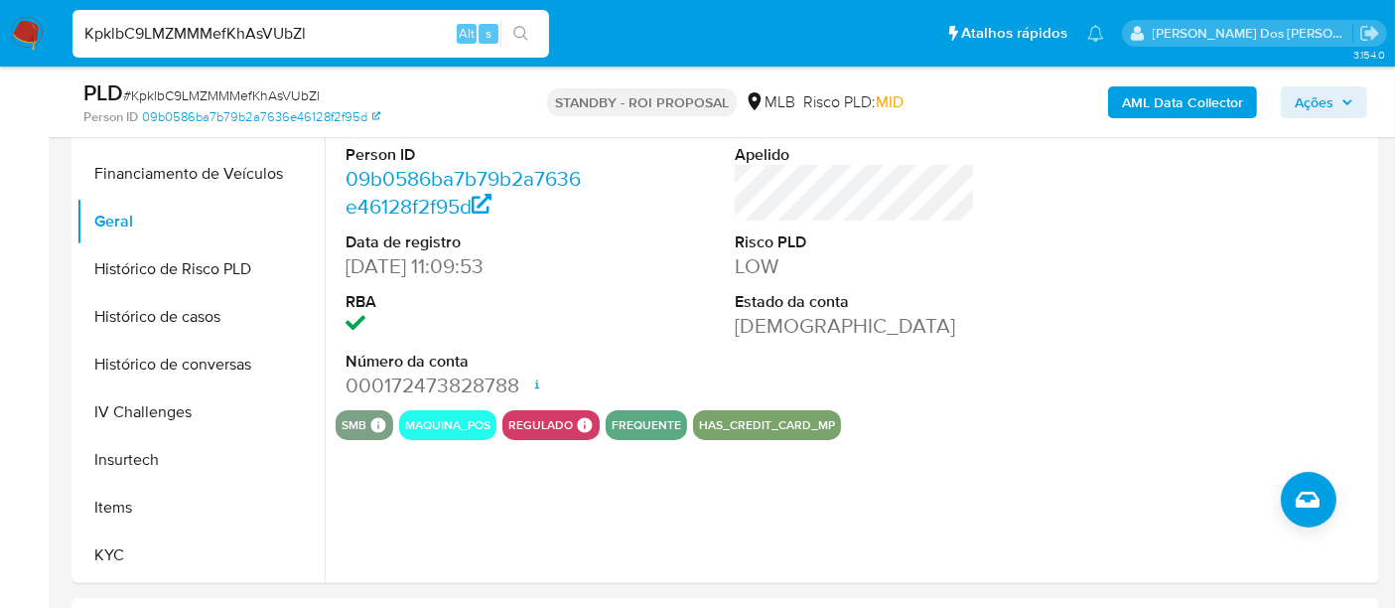
click at [368, 38] on input "KpklbC9LMZMMMefKhAsVUbZl" at bounding box center [311, 34] width 477 height 26
paste input "bhEnM4hhgoWKtCv53OhirJ3"
type input "KbhEnM4hhgoWKtCv53OhirJ3"
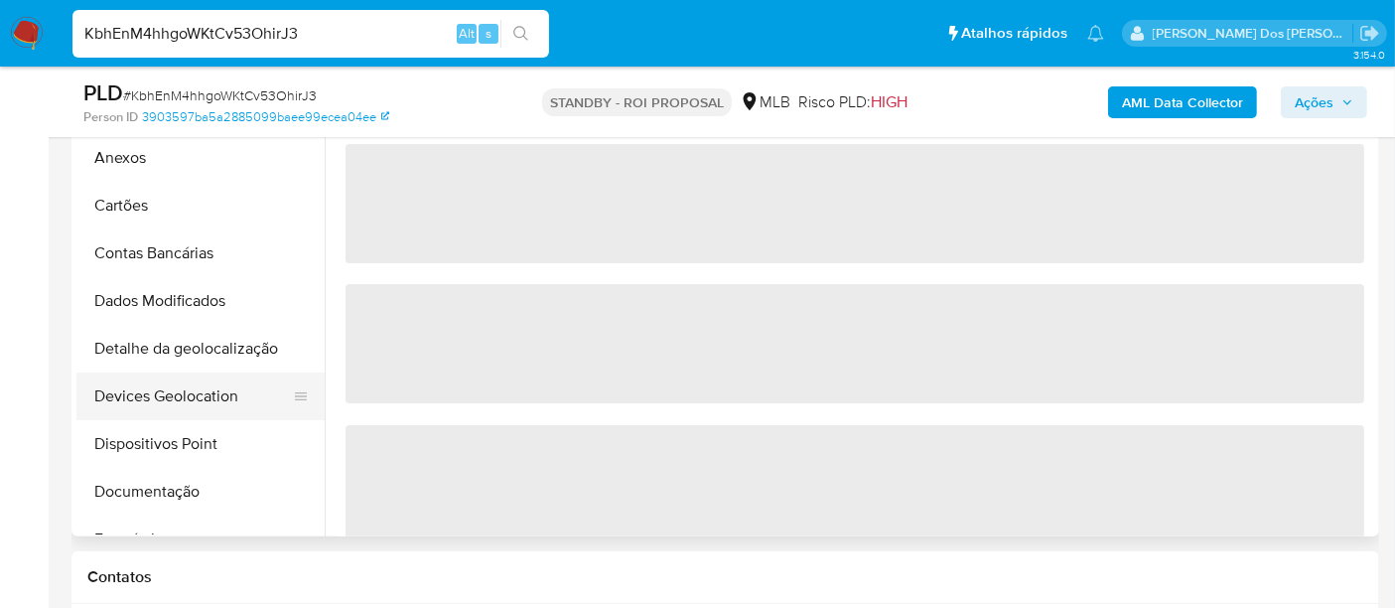
scroll to position [551, 0]
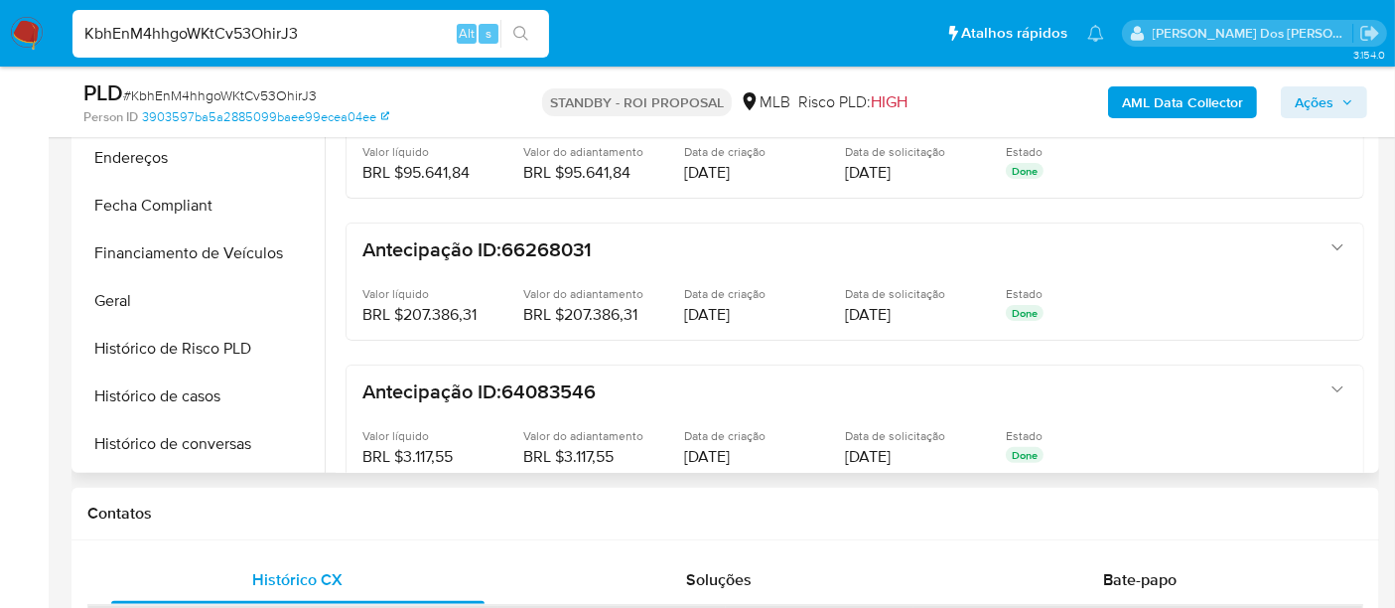
select select "10"
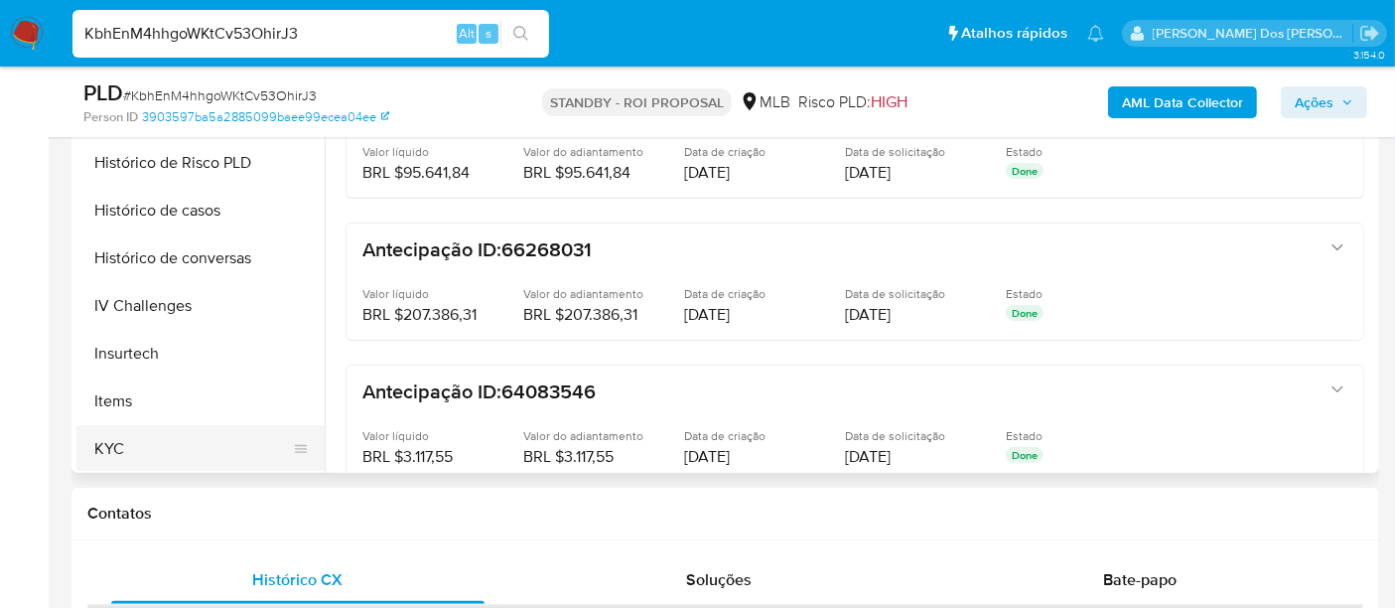
click at [113, 432] on button "KYC" at bounding box center [192, 449] width 232 height 48
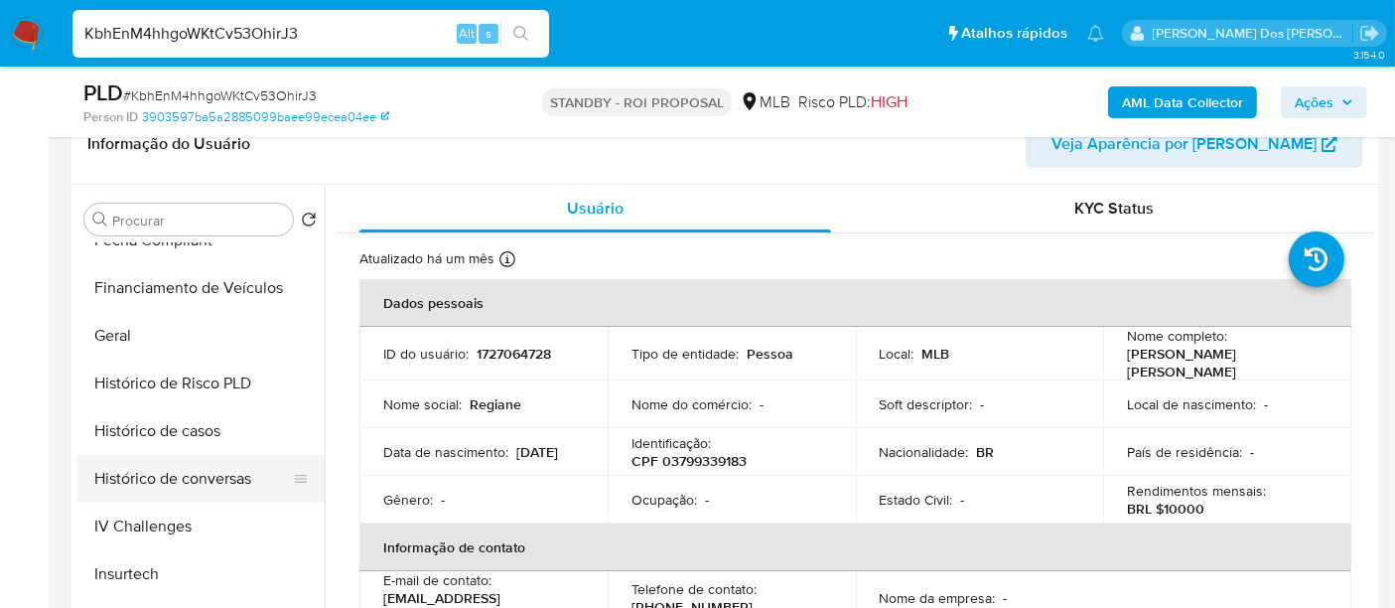
scroll to position [441, 0]
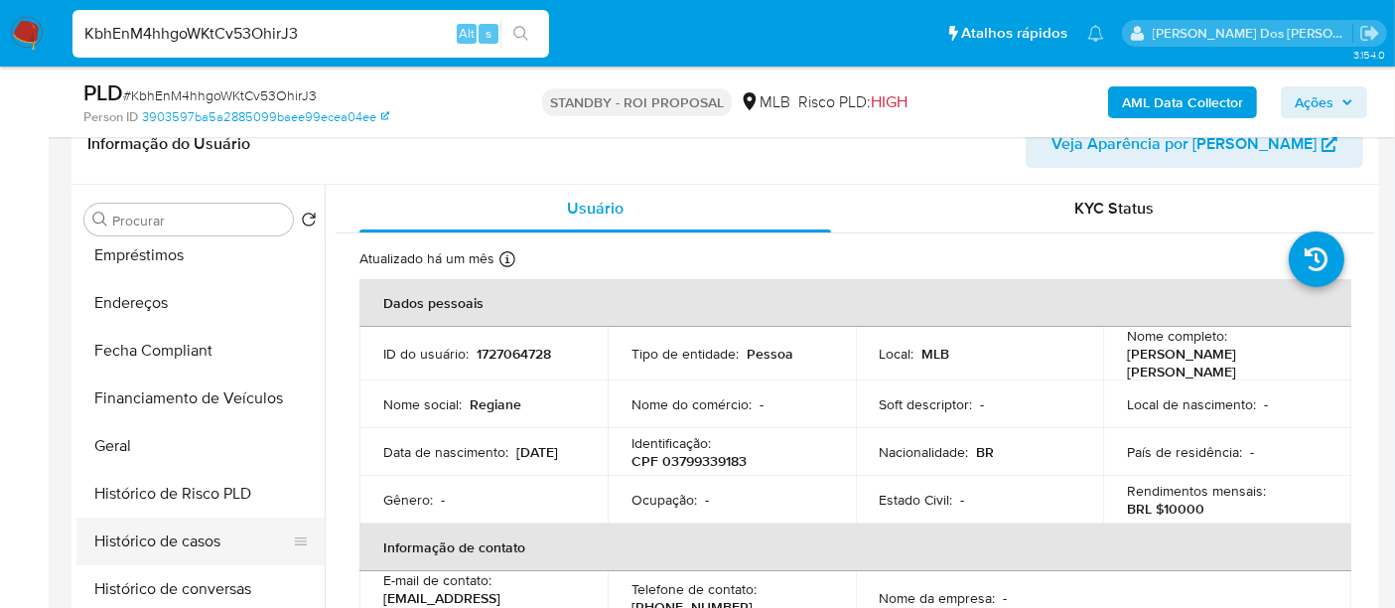
click at [166, 529] on button "Histórico de casos" at bounding box center [192, 541] width 232 height 48
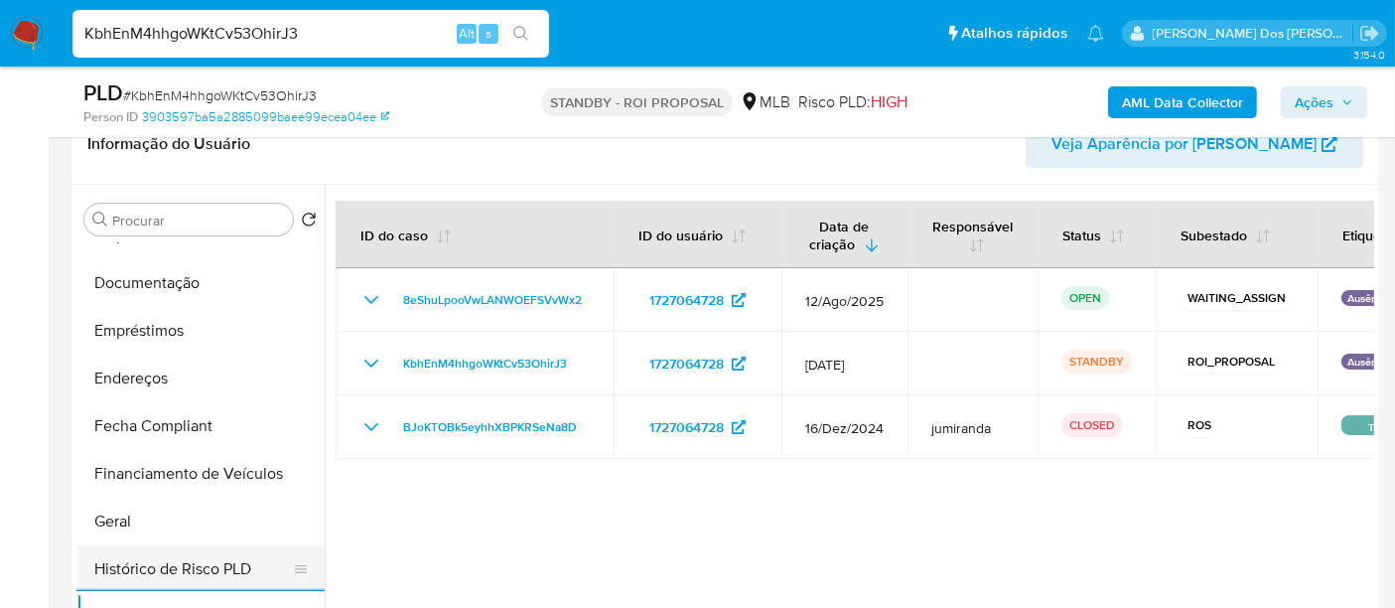
scroll to position [331, 0]
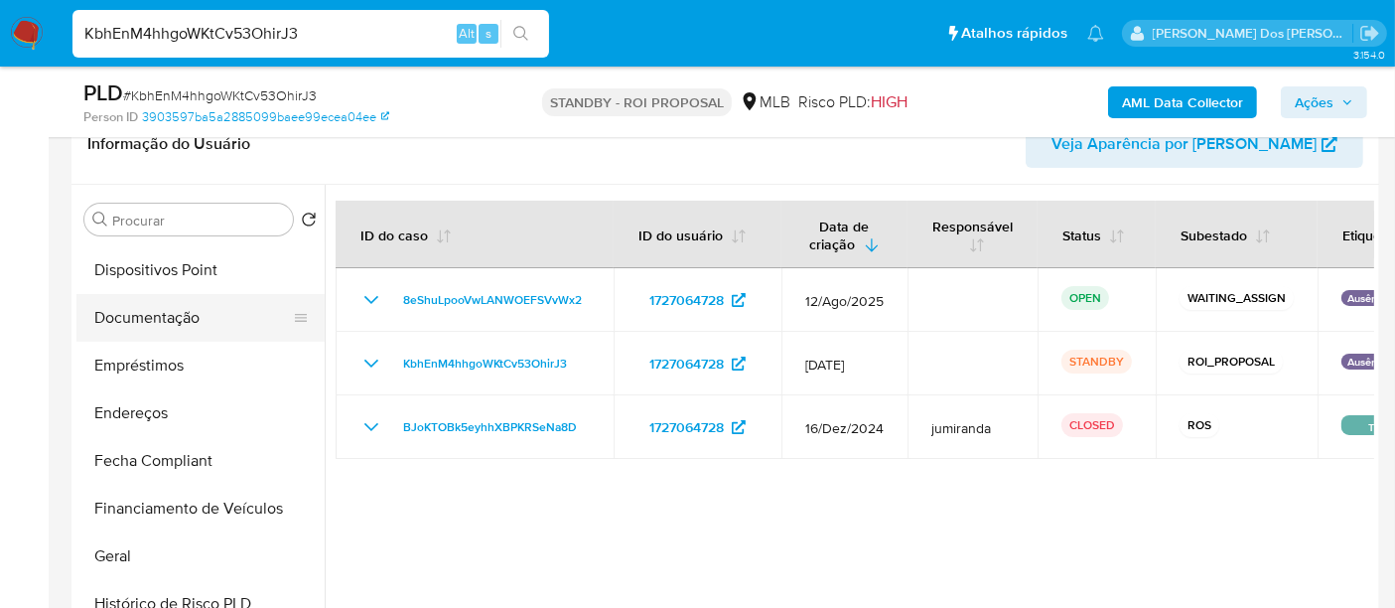
click at [184, 315] on button "Documentação" at bounding box center [192, 318] width 232 height 48
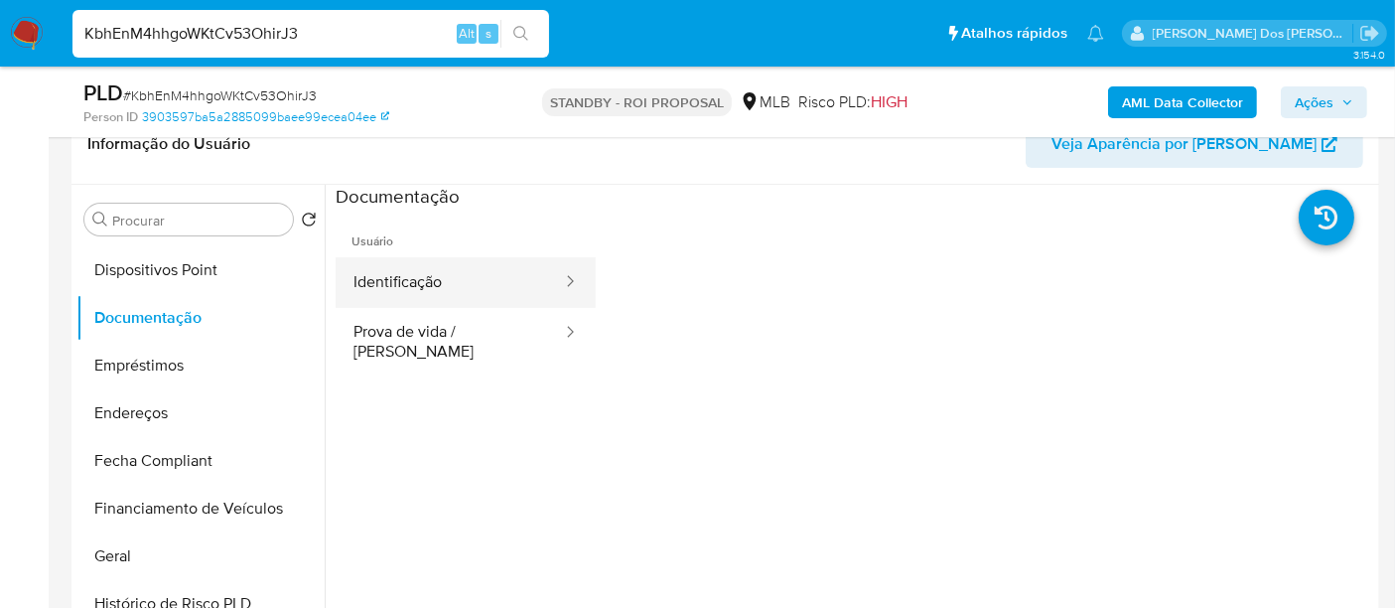
click at [401, 264] on button "Identificação" at bounding box center [450, 282] width 228 height 51
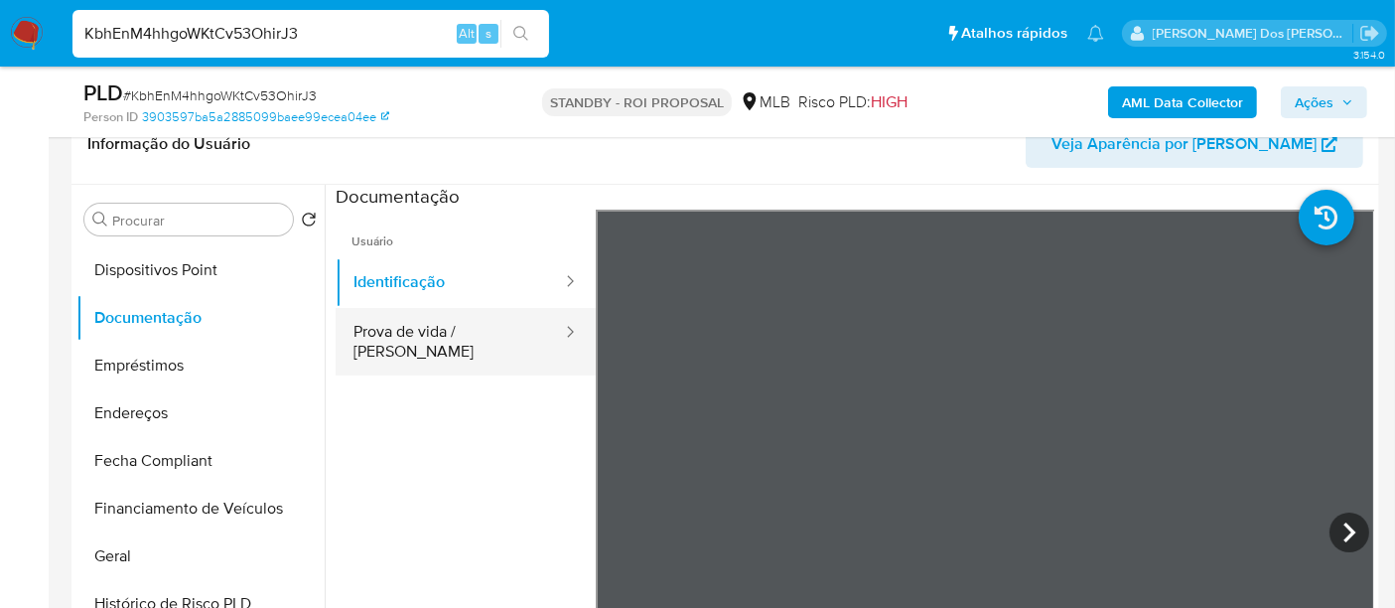
click at [513, 341] on button "Prova de vida / [PERSON_NAME]" at bounding box center [450, 342] width 228 height 68
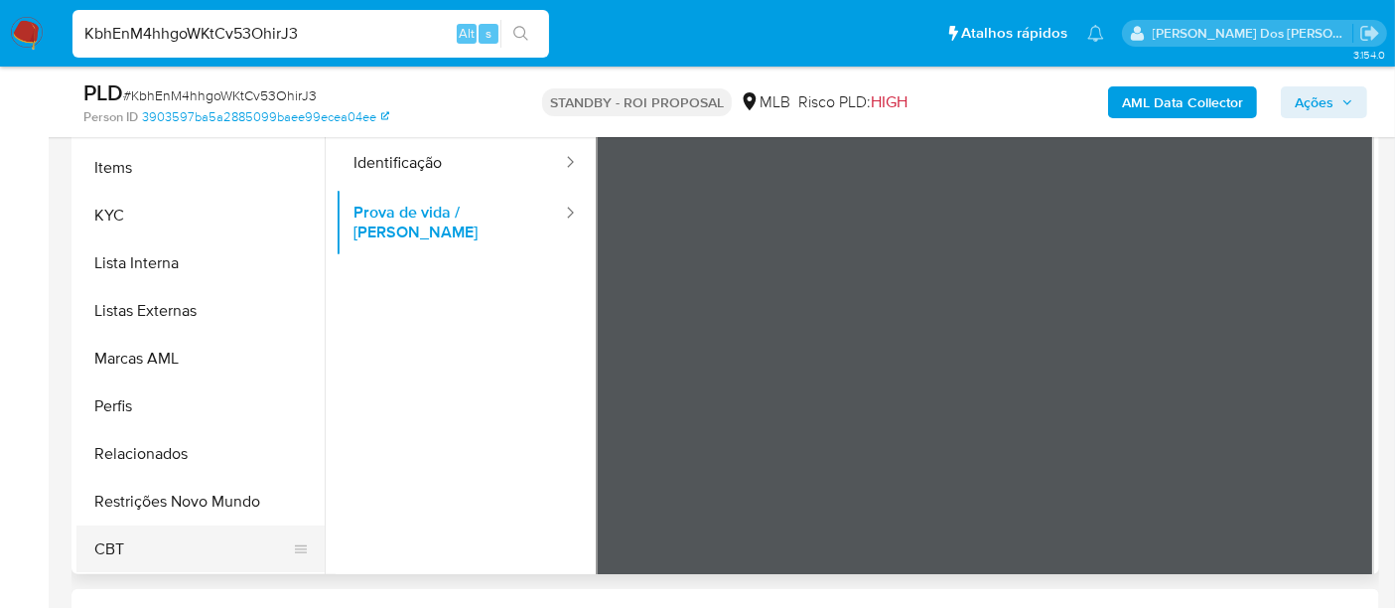
scroll to position [551, 0]
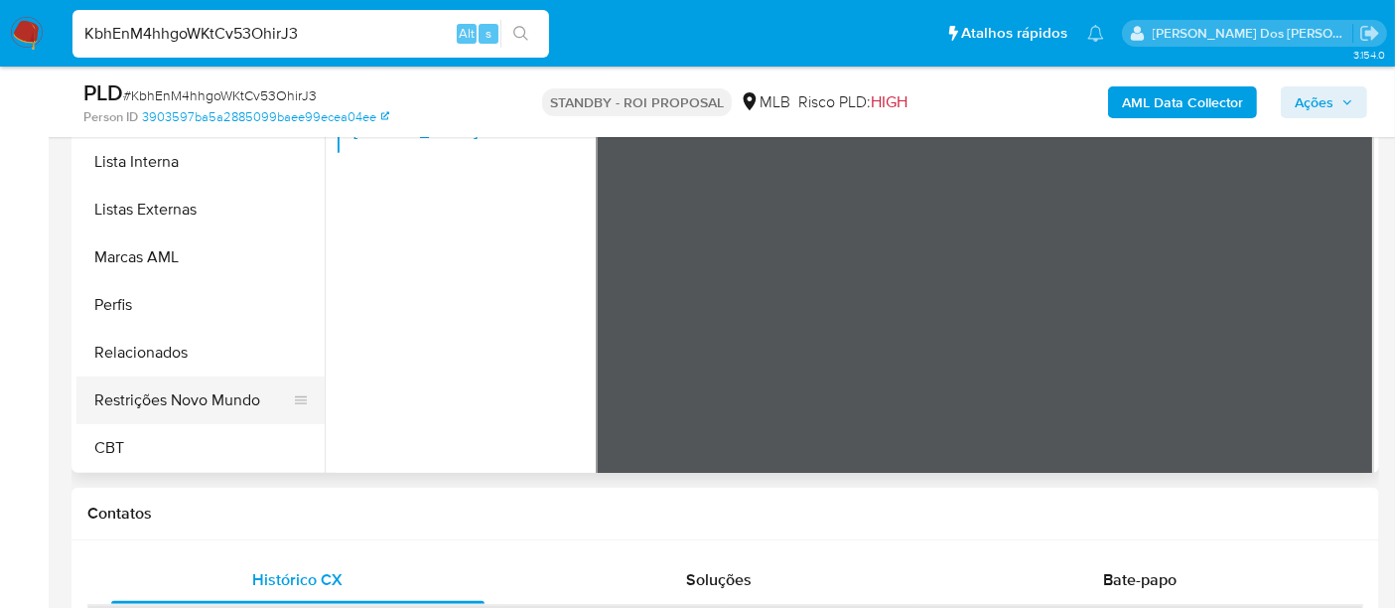
click at [217, 402] on button "Restrições Novo Mundo" at bounding box center [192, 400] width 232 height 48
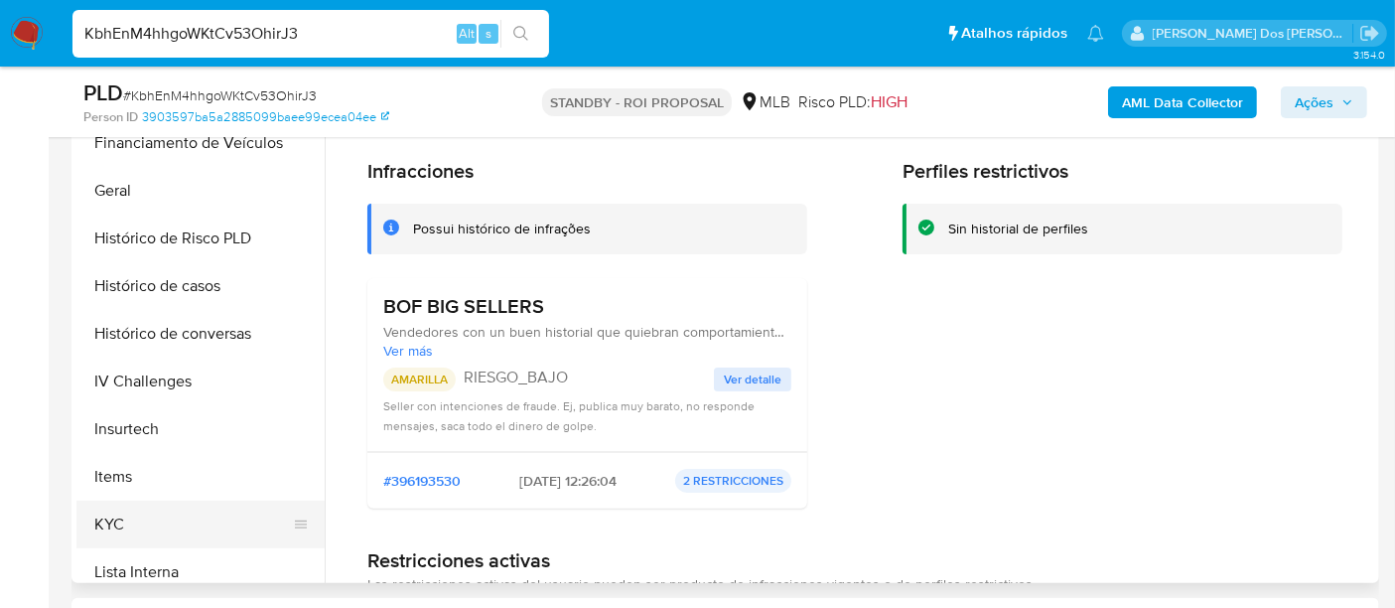
scroll to position [445, 0]
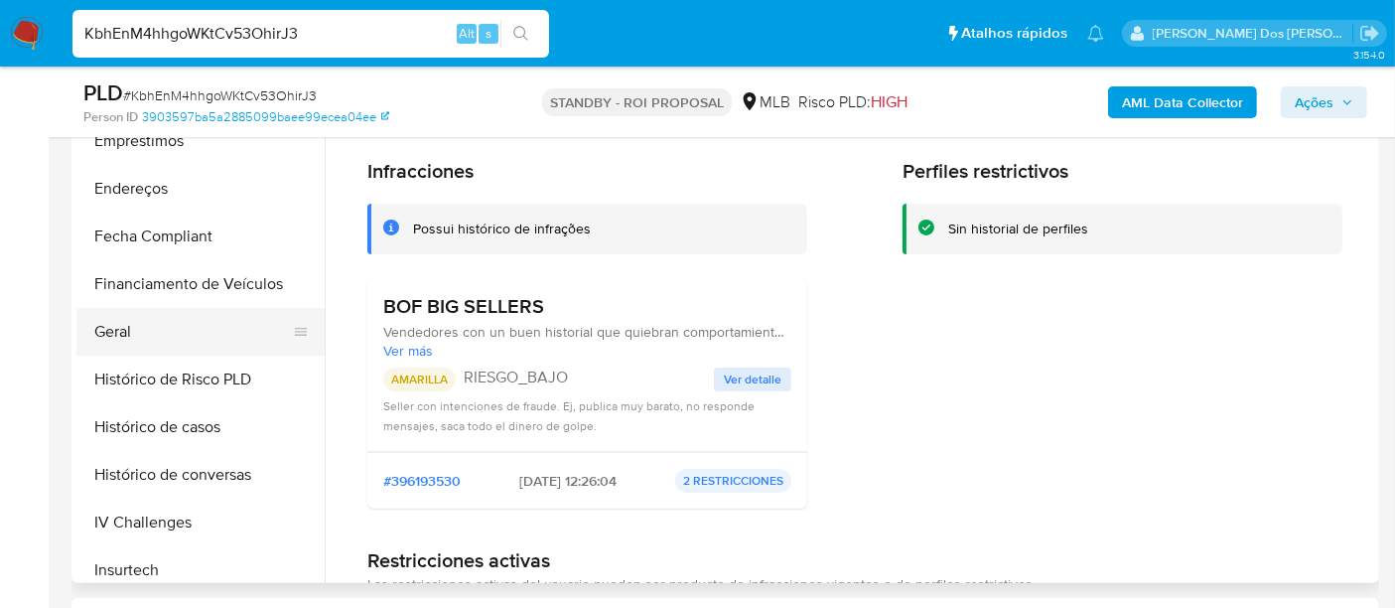
click at [118, 327] on button "Geral" at bounding box center [192, 332] width 232 height 48
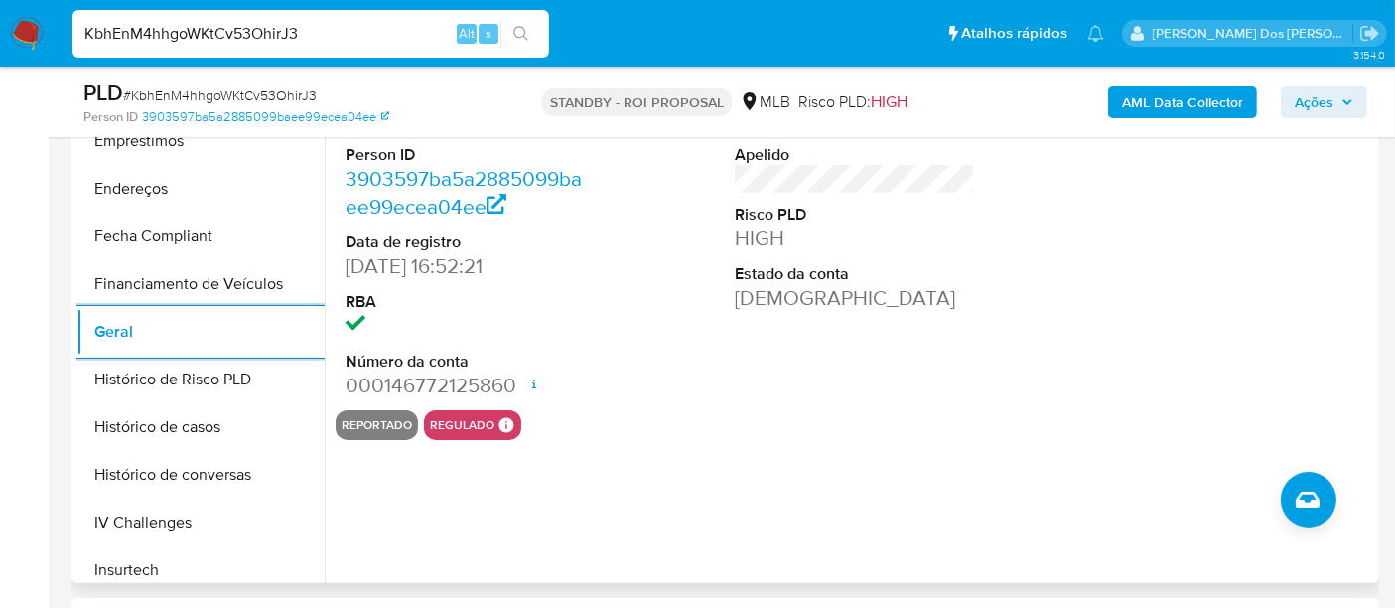
scroll to position [882, 0]
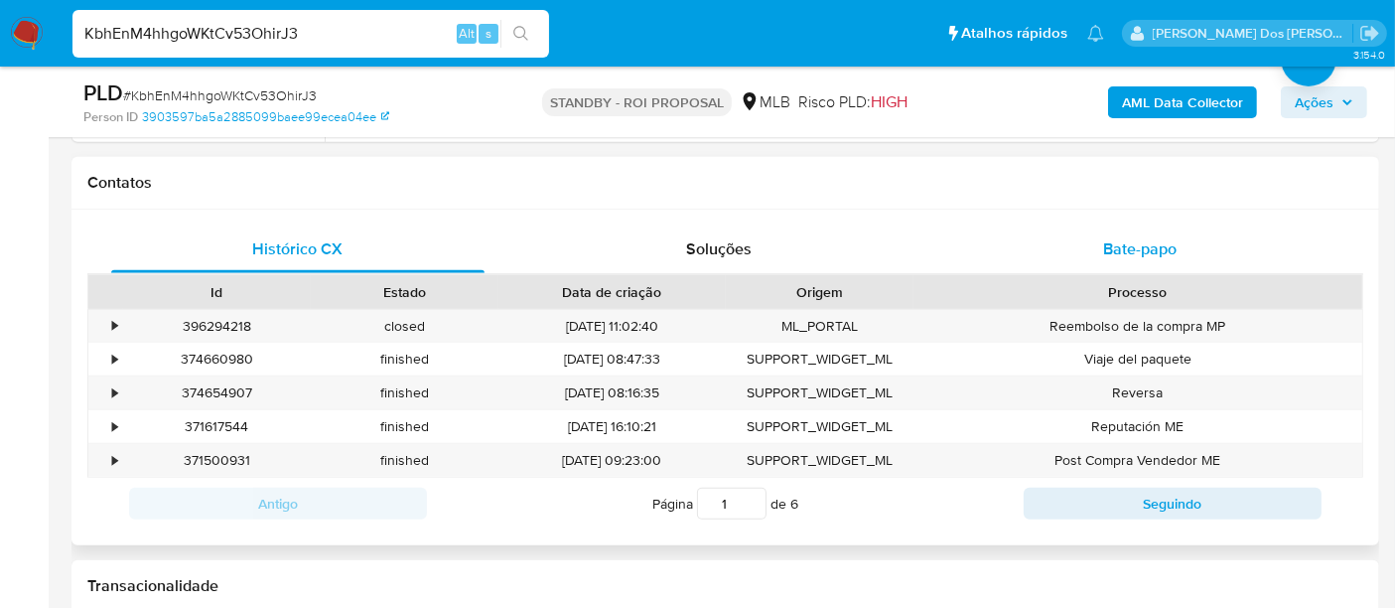
click at [1121, 260] on div "Bate-papo" at bounding box center [1139, 249] width 373 height 48
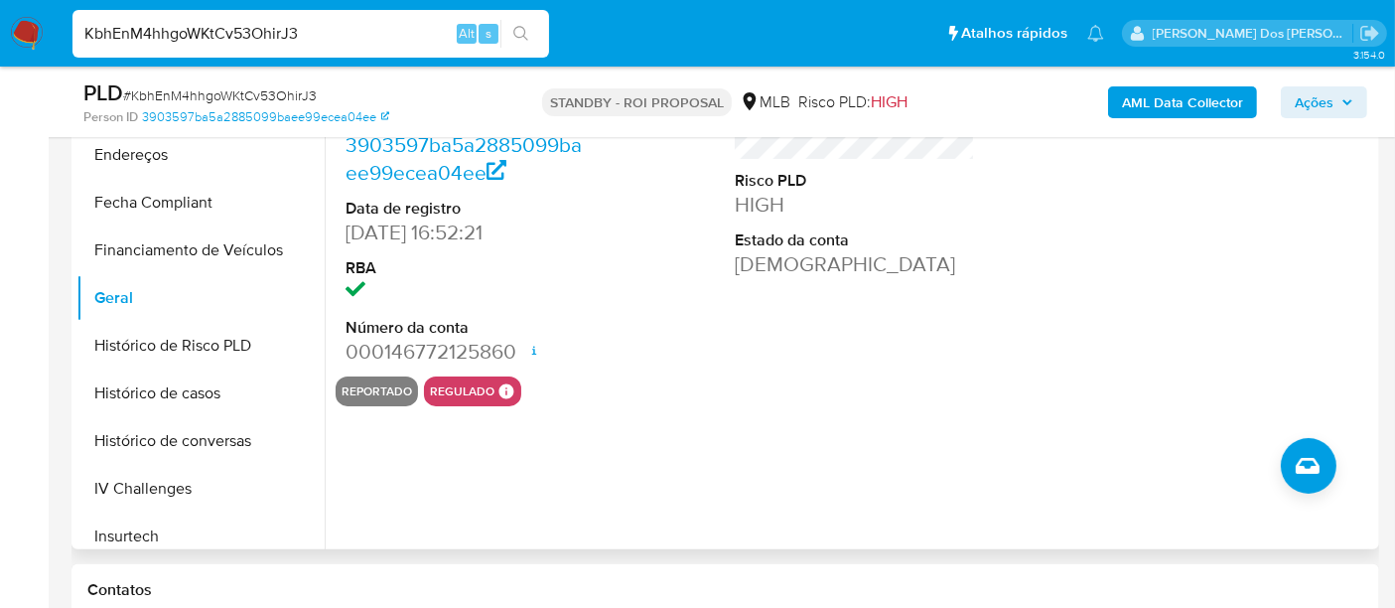
scroll to position [441, 0]
